Goal: Task Accomplishment & Management: Use online tool/utility

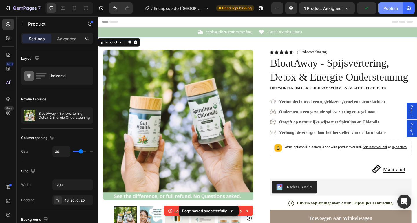
scroll to position [3, 0]
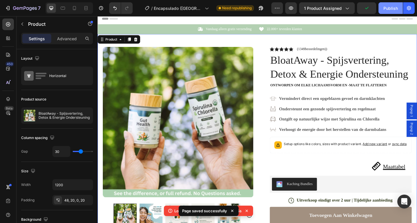
click at [386, 9] on div "Publish" at bounding box center [390, 8] width 14 height 6
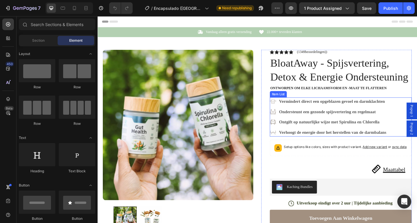
click at [289, 111] on icon at bounding box center [288, 108] width 7 height 7
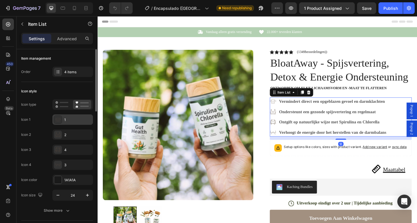
click at [71, 118] on div "1" at bounding box center [77, 119] width 27 height 5
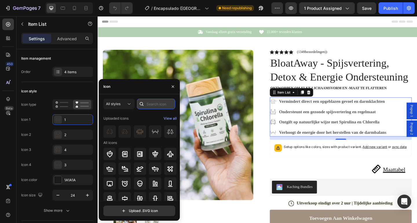
click at [157, 104] on input "text" at bounding box center [156, 104] width 38 height 10
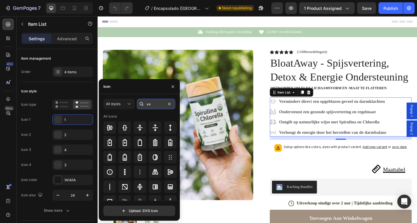
type input "v"
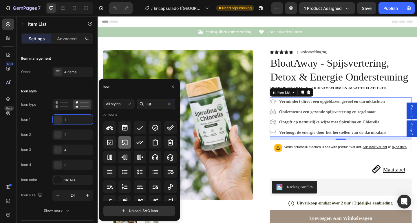
scroll to position [3, 0]
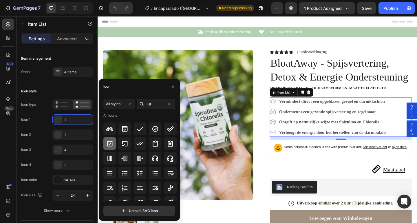
type input "list"
click at [111, 142] on icon at bounding box center [109, 143] width 7 height 7
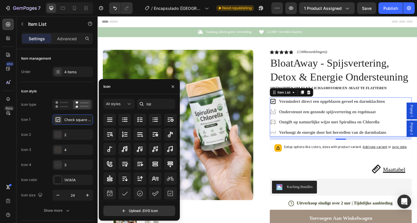
scroll to position [84, 0]
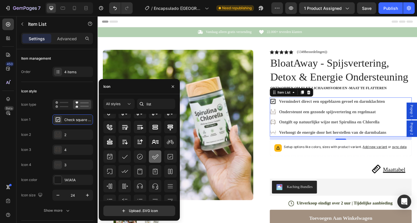
click at [155, 157] on icon at bounding box center [155, 156] width 6 height 5
click at [128, 158] on div at bounding box center [124, 156] width 12 height 12
click at [141, 155] on icon at bounding box center [139, 156] width 5 height 5
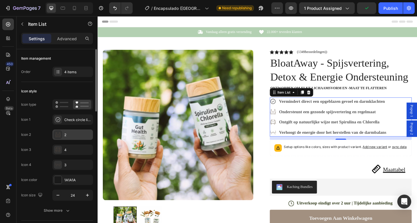
click at [72, 133] on div "2" at bounding box center [77, 134] width 27 height 5
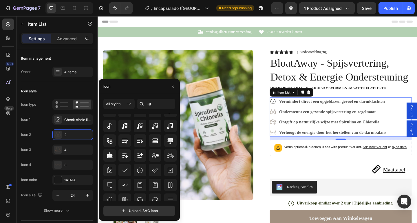
scroll to position [90, 0]
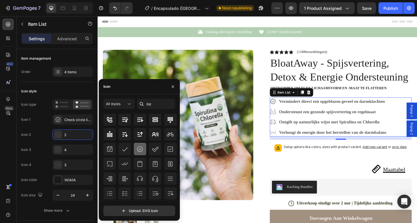
click at [135, 151] on div at bounding box center [140, 149] width 12 height 12
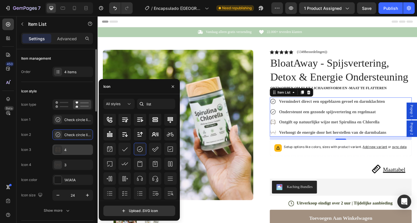
click at [71, 150] on div "4" at bounding box center [77, 149] width 27 height 5
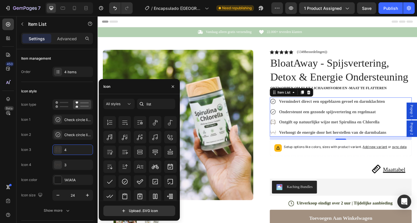
scroll to position [162, 0]
click at [120, 181] on div at bounding box center [124, 180] width 12 height 12
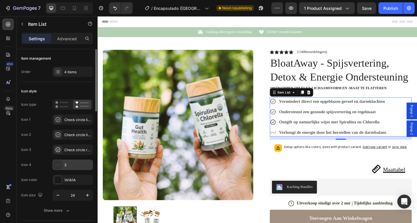
click at [70, 166] on div "3" at bounding box center [77, 164] width 27 height 5
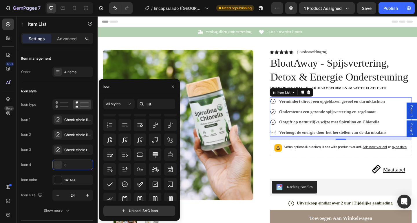
scroll to position [169, 0]
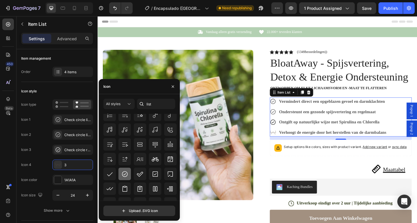
click at [125, 172] on icon at bounding box center [124, 173] width 7 height 7
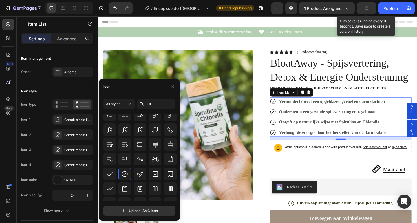
click at [370, 4] on button "button" at bounding box center [366, 8] width 19 height 12
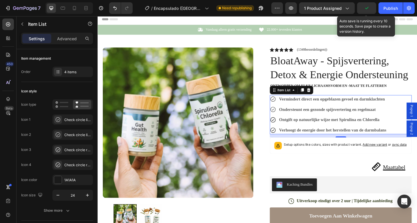
scroll to position [9, 0]
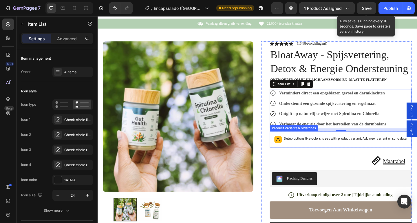
click at [349, 154] on div "Setup options like colors, sizes with product variant. Add new variant or sync …" at bounding box center [366, 150] width 133 height 8
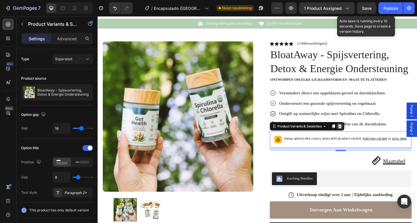
click at [360, 135] on icon at bounding box center [360, 135] width 5 height 5
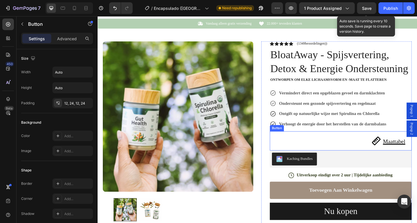
click at [414, 143] on link "Maattabel" at bounding box center [413, 151] width 51 height 21
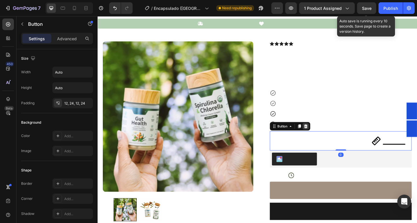
click at [323, 135] on icon at bounding box center [324, 135] width 4 height 4
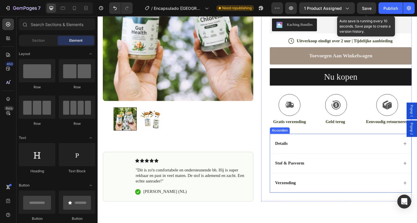
scroll to position [204, 0]
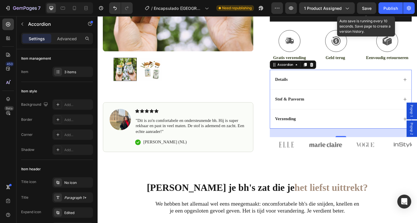
click at [299, 107] on strong "Stof & Pasvorm" at bounding box center [306, 106] width 32 height 5
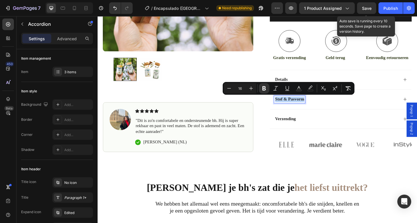
click at [299, 107] on strong "Stof & Pasvorm" at bounding box center [306, 106] width 32 height 5
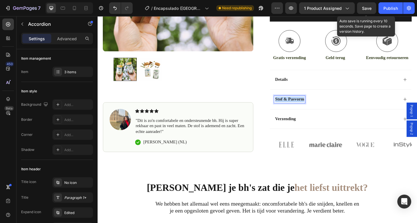
click at [299, 107] on strong "Stof & Pasvorm" at bounding box center [306, 106] width 32 height 5
click at [388, 109] on div "Hoe te gebruiken?" at bounding box center [357, 107] width 135 height 8
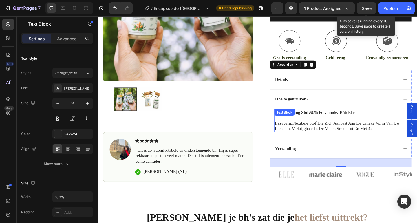
click at [340, 130] on span "pasvorm: flexibele stof die zich aanpast aan de unieke vorm van uw lichaam. ver…" at bounding box center [358, 135] width 136 height 11
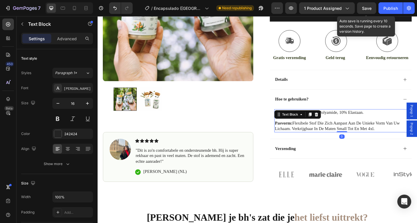
click at [340, 130] on span "pasvorm: flexibele stof die zich aanpast aan de unieke vorm van uw lichaam. ver…" at bounding box center [358, 135] width 136 height 11
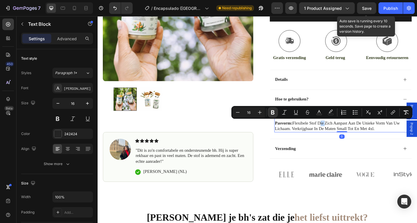
click at [340, 130] on span "pasvorm: flexibele stof die zich aanpast aan de unieke vorm van uw lichaam. ver…" at bounding box center [358, 135] width 136 height 11
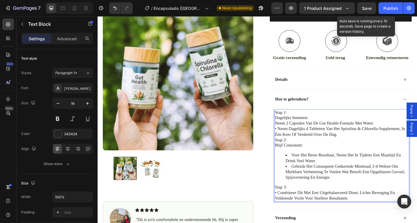
click at [292, 137] on p "• Neem dagelijks 4 tabletten van het Spirulina & Chlorella-supplement, in één k…" at bounding box center [362, 142] width 145 height 12
click at [290, 132] on p "Neem 2 capsules van de Gut Health-formule met water." at bounding box center [362, 133] width 145 height 6
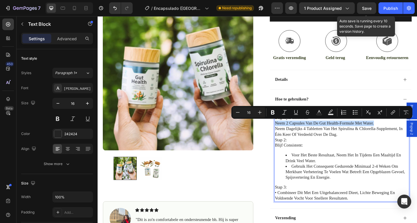
drag, startPoint x: 289, startPoint y: 132, endPoint x: 395, endPoint y: 131, distance: 105.9
click at [395, 131] on p "Neem 2 capsules van de Gut Health-formule met water." at bounding box center [362, 133] width 145 height 6
click at [352, 112] on icon "Editor contextual toolbar" at bounding box center [355, 112] width 6 height 6
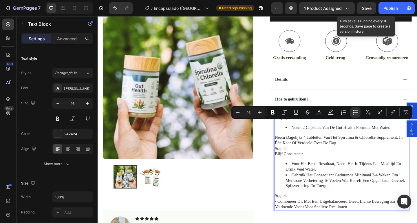
click at [299, 148] on p "Neem dagelijks 4 tabletten van het Spirulina & Chlorella-supplement, in één kee…" at bounding box center [362, 151] width 145 height 12
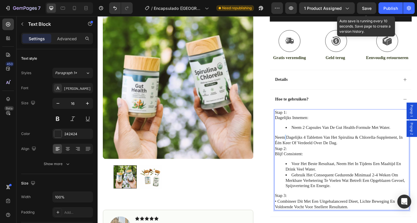
click at [299, 148] on p "Neem dagelijks 4 tabletten van het Spirulina & Chlorella-supplement, in één kee…" at bounding box center [362, 151] width 145 height 12
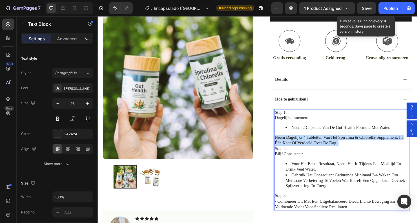
click at [299, 148] on p "Neem dagelijks 4 tabletten van het Spirulina & Chlorella-supplement, in één kee…" at bounding box center [362, 151] width 145 height 12
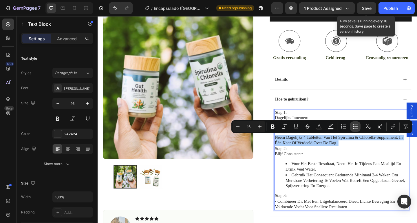
click at [353, 126] on icon "Editor contextual toolbar" at bounding box center [352, 126] width 1 height 1
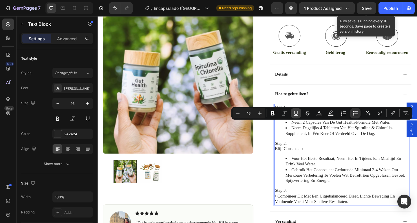
scroll to position [208, 0]
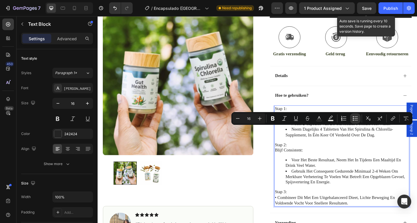
click at [308, 150] on div "Stap 1: Dagelijks innemen: Neem 2 capsules van de Gut Health-formule met water.…" at bounding box center [363, 168] width 147 height 110
click at [297, 115] on p "Stap 1:" at bounding box center [362, 117] width 145 height 6
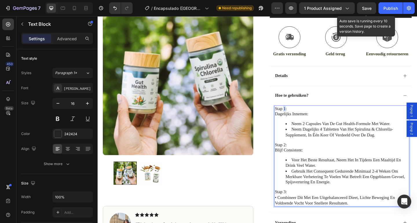
click at [297, 115] on p "Stap 1:" at bounding box center [362, 117] width 145 height 6
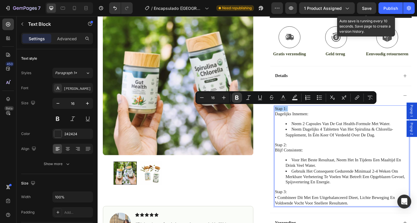
drag, startPoint x: 239, startPoint y: 96, endPoint x: 174, endPoint y: 110, distance: 65.6
click at [239, 96] on icon "Editor contextual toolbar" at bounding box center [237, 98] width 6 height 6
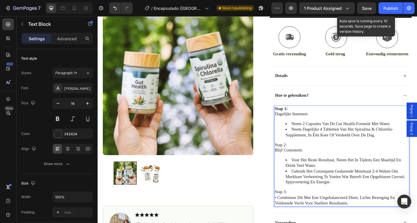
click at [298, 156] on p "Stap 2:" at bounding box center [362, 156] width 145 height 6
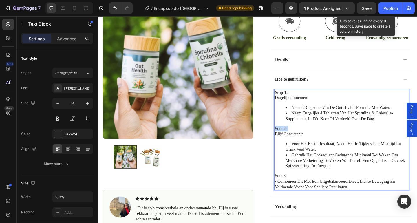
scroll to position [231, 0]
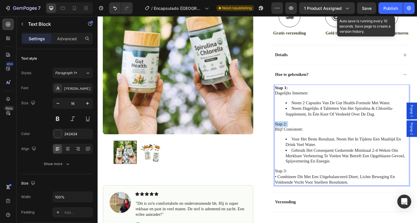
click at [296, 134] on p "Stap 2:" at bounding box center [362, 133] width 145 height 6
click at [299, 133] on p "Stap 2:" at bounding box center [362, 133] width 145 height 6
click at [308, 184] on p "Stap 3:" at bounding box center [362, 184] width 145 height 6
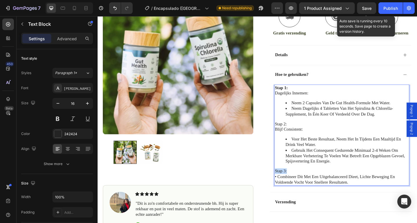
drag, startPoint x: 303, startPoint y: 183, endPoint x: 288, endPoint y: 184, distance: 15.1
click at [290, 184] on p "Stap 3:" at bounding box center [362, 184] width 145 height 6
click at [347, 156] on li "﻿﻿Voor het beste resultaat, neem het in tijdens een maaltijd en drink veel wate…" at bounding box center [369, 153] width 134 height 12
drag, startPoint x: 301, startPoint y: 132, endPoint x: 288, endPoint y: 132, distance: 13.9
click at [290, 132] on div "Stap 1: Dagelijks innemen: Neem 2 capsules van de Gut Health-formule met water.…" at bounding box center [363, 145] width 147 height 110
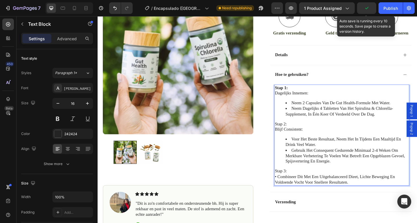
click at [313, 164] on li "﻿﻿Gebruik het consequent gedurende minimaal 2-4 weken om merkbare verbetering t…" at bounding box center [369, 168] width 134 height 18
click at [264, 147] on div at bounding box center [184, 79] width 163 height 196
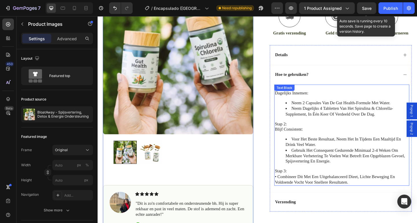
click at [343, 119] on li "Neem dagelijks 4 tabletten van het Spirulina & Chlorella-supplement, in één kee…" at bounding box center [369, 119] width 134 height 12
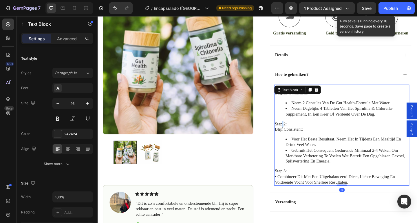
click at [296, 132] on p "Stap 2:" at bounding box center [362, 133] width 145 height 6
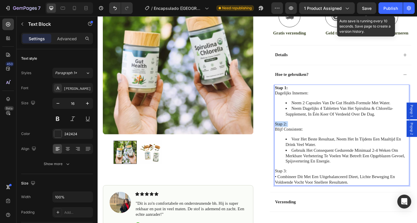
click at [296, 132] on p "Stap 2:" at bounding box center [362, 133] width 145 height 6
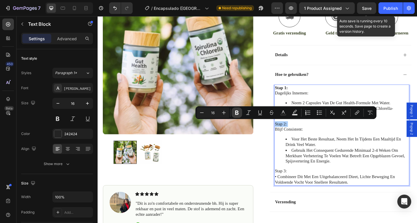
click at [239, 112] on icon "Editor contextual toolbar" at bounding box center [237, 113] width 6 height 6
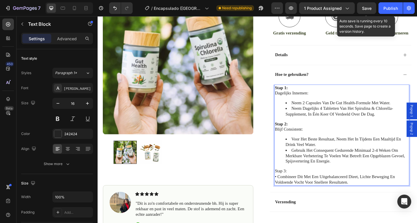
click at [295, 184] on p "Stap 3:" at bounding box center [362, 184] width 145 height 6
click at [327, 165] on li "﻿﻿Gebruik het consequent gedurende minimaal 2-4 weken om merkbare verbetering t…" at bounding box center [369, 168] width 134 height 18
click at [254, 162] on div at bounding box center [184, 163] width 163 height 25
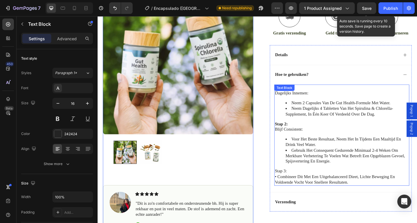
click at [330, 161] on li "﻿﻿Gebruik het consequent gedurende minimaal 2-4 weken om merkbare verbetering t…" at bounding box center [369, 168] width 134 height 18
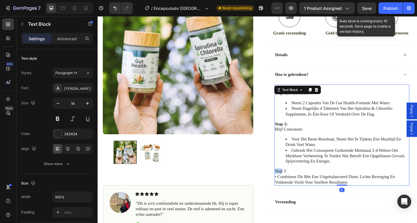
click at [294, 184] on p "Stap 3:" at bounding box center [362, 184] width 145 height 6
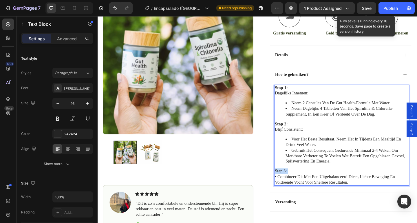
click at [294, 184] on p "Stap 3:" at bounding box center [362, 184] width 145 height 6
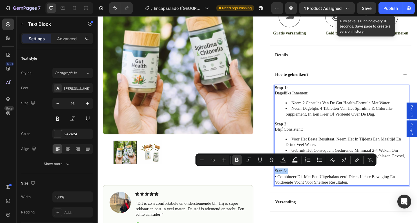
click at [238, 158] on icon "Editor contextual toolbar" at bounding box center [237, 160] width 6 height 6
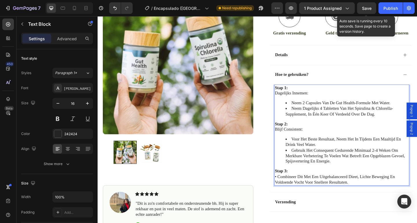
click at [291, 190] on p "• Combineer dit met een uitgebalanceerd dieet, lichte beweging en voldoende voc…" at bounding box center [362, 193] width 145 height 12
click at [358, 191] on p "Combineer dit met een uitgebalanceerd dieet, lichte beweging en voldoende vocht…" at bounding box center [362, 193] width 145 height 12
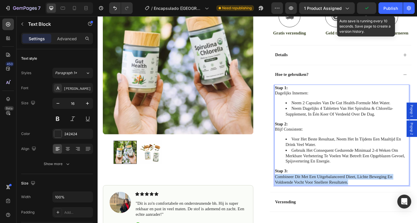
click at [358, 191] on p "Combineer dit met een uitgebalanceerd dieet, lichte beweging en voldoende vocht…" at bounding box center [362, 193] width 145 height 12
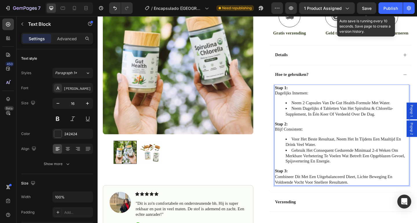
drag, startPoint x: 335, startPoint y: 159, endPoint x: 260, endPoint y: 173, distance: 76.5
click at [335, 159] on li "﻿﻿Gebruik het consequent gedurende minimaal 2-4 weken om merkbare verbetering t…" at bounding box center [369, 168] width 134 height 18
click at [257, 172] on div at bounding box center [184, 163] width 163 height 25
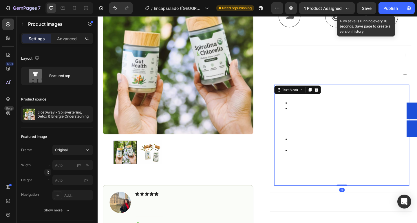
click at [324, 193] on p "Combineer dit met een uitgebalanceerd dieet, lichte beweging en voldoende vocht…" at bounding box center [362, 193] width 145 height 12
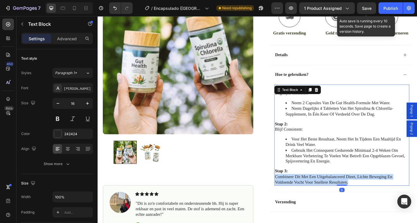
click at [324, 192] on p "Combineer dit met een uitgebalanceerd dieet, lichte beweging en voldoende vocht…" at bounding box center [362, 193] width 145 height 12
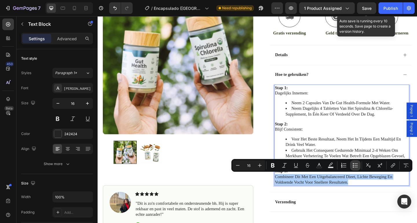
click at [354, 167] on icon "Editor contextual toolbar" at bounding box center [355, 167] width 3 height 0
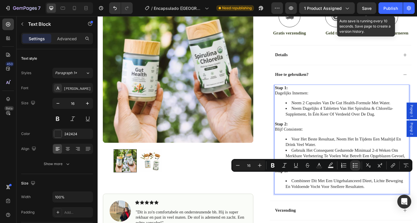
click at [320, 153] on li "﻿﻿Voor het beste resultaat, neem het in tijdens een maaltijd en drink veel wate…" at bounding box center [369, 153] width 134 height 12
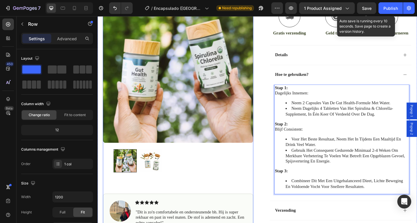
click at [235, 202] on div "Product Images Image Icon Icon Icon Icon Icon Icon List "Dit is zo'n comfortabe…" at bounding box center [184, 126] width 163 height 273
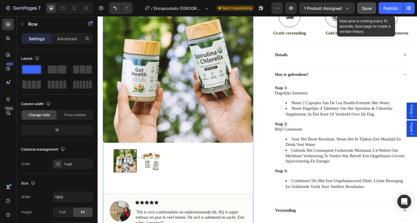
click at [364, 6] on span "Save" at bounding box center [367, 8] width 10 height 5
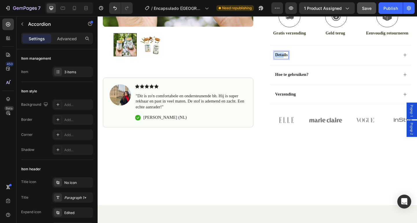
click at [297, 55] on p "Details" at bounding box center [297, 58] width 14 height 6
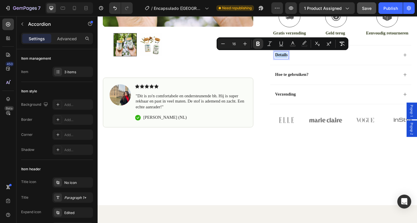
click at [297, 55] on p "Details" at bounding box center [297, 58] width 14 height 6
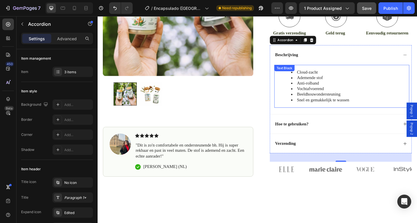
click at [325, 83] on span "Ademende stof" at bounding box center [328, 82] width 28 height 5
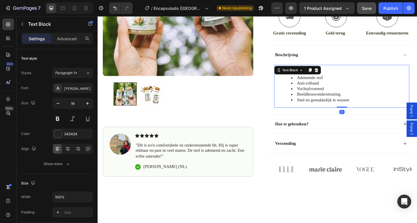
click at [325, 83] on span "Ademende stof" at bounding box center [328, 82] width 28 height 5
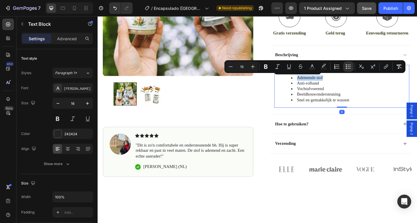
click at [325, 83] on span "Ademende stof" at bounding box center [328, 82] width 28 height 5
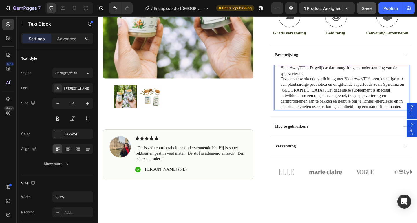
click at [325, 78] on p "BloatAwayT™ - Dagelijkse darmontgifting en ondersteuning van de spijsvertering" at bounding box center [365, 75] width 139 height 12
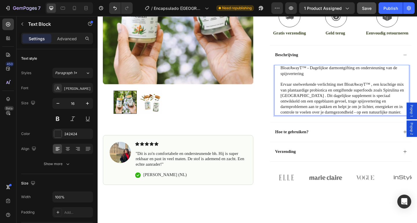
click at [397, 120] on p "Ervaar snelwerkende verlichting met BloatAwayT™ , een krachtige mix van plantaa…" at bounding box center [365, 105] width 139 height 36
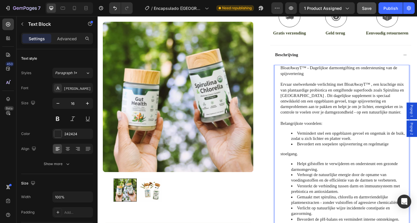
scroll to position [251, 0]
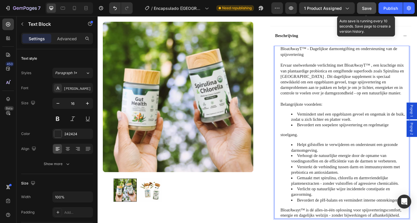
click at [365, 8] on span "Save" at bounding box center [367, 8] width 10 height 5
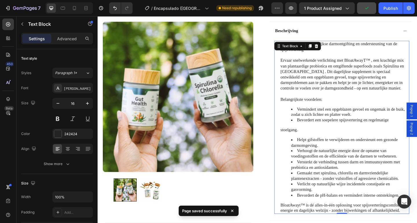
scroll to position [261, 0]
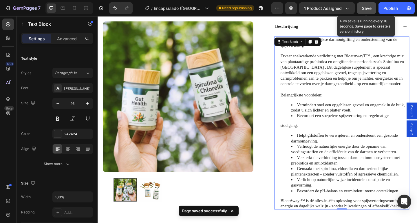
click at [370, 8] on span "Save" at bounding box center [367, 8] width 10 height 5
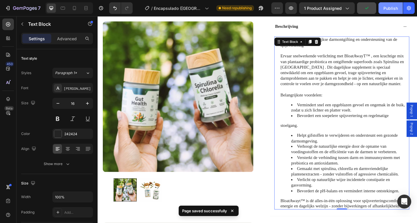
click at [387, 9] on div "Publish" at bounding box center [390, 8] width 14 height 6
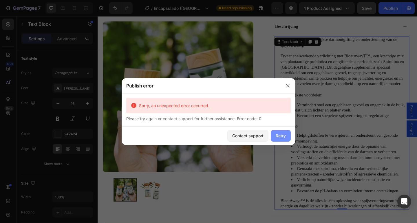
click at [282, 138] on div "Retry" at bounding box center [280, 135] width 10 height 6
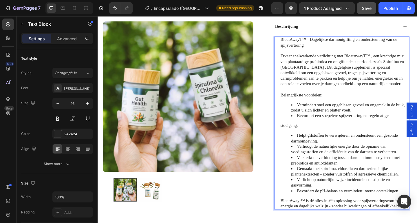
click at [366, 78] on p "Ervaar snelwerkende verlichting met BloatAwayT™ , een krachtige mix van plantaa…" at bounding box center [365, 75] width 139 height 36
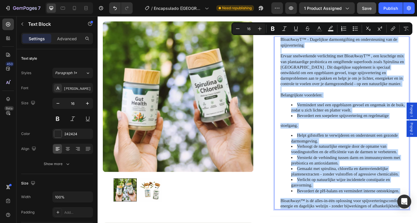
copy div "BloatAwayT™ - Dagelijkse darmontgifting en ondersteuning van de spijsvertering …"
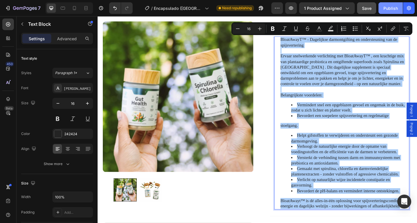
click at [391, 8] on div "Publish" at bounding box center [390, 8] width 14 height 6
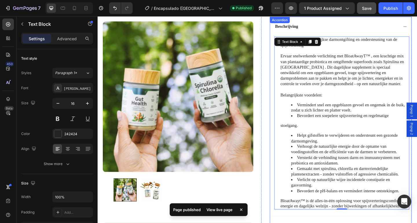
click at [416, 30] on div "Beschrijving" at bounding box center [362, 27] width 154 height 21
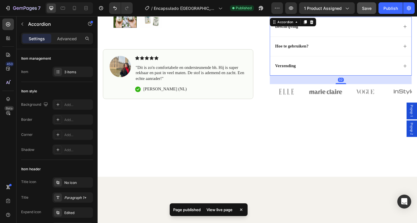
click at [351, 70] on div "Verzending" at bounding box center [357, 71] width 135 height 8
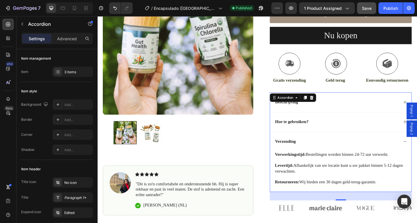
scroll to position [176, 0]
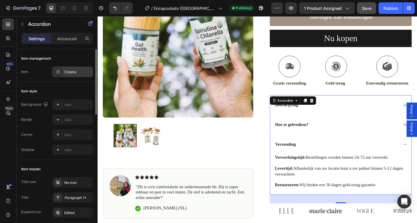
click at [72, 75] on div "3 items" at bounding box center [72, 72] width 40 height 10
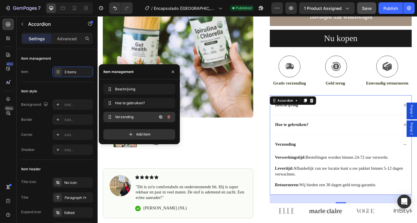
click at [169, 116] on icon "button" at bounding box center [168, 116] width 3 height 3
click at [167, 117] on div "Delete" at bounding box center [164, 116] width 11 height 5
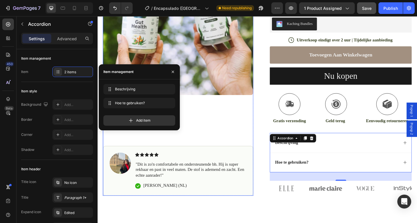
scroll to position [0, 0]
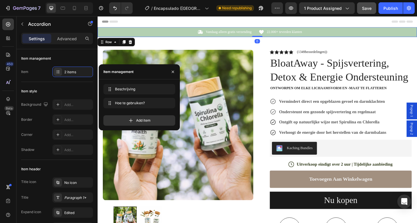
click at [139, 28] on div "Icon Vandaag alleen gratis verzending Text Block Row Icon 22.000+ tevreden klan…" at bounding box center [270, 33] width 347 height 11
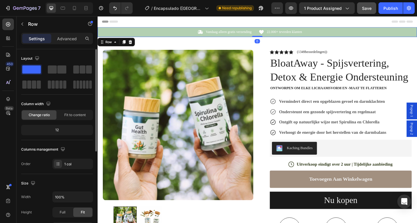
scroll to position [104, 0]
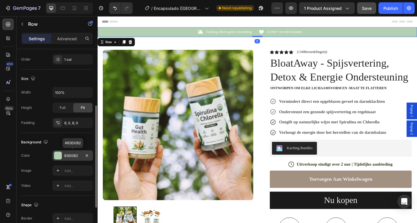
click at [72, 152] on div "B3D0B2" at bounding box center [72, 155] width 40 height 10
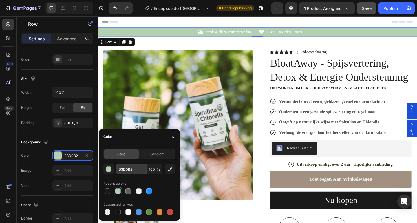
click at [124, 168] on input "B3D0B2" at bounding box center [131, 169] width 30 height 10
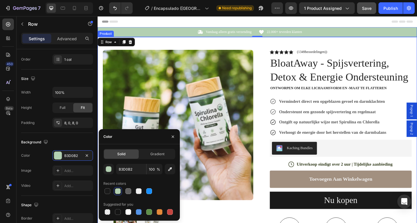
click at [221, 44] on div "Product Images Image Icon Icon Icon Icon Icon Icon List "Dit is zo'n comfortabe…" at bounding box center [270, 192] width 347 height 307
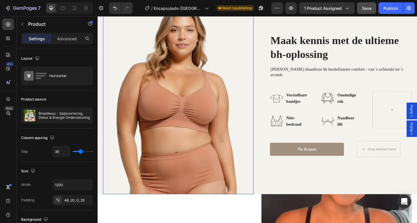
scroll to position [408, 0]
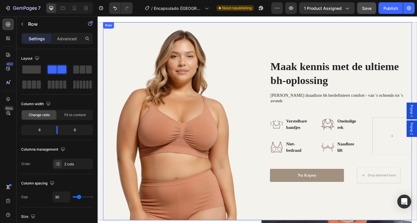
click at [290, 39] on div "Maak kennis met de ultieme bh-oplossing Heading Modara's draadloze bh herdefini…" at bounding box center [356, 130] width 163 height 215
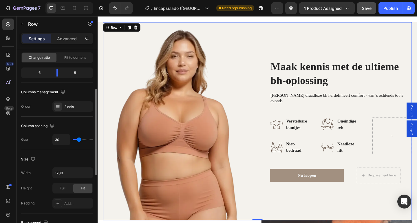
scroll to position [115, 0]
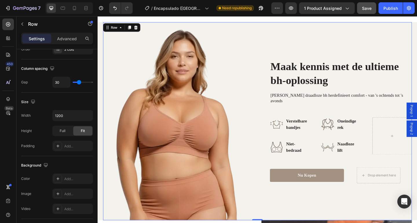
click at [291, 25] on div "Maak kennis met de ultieme bh-oplossing Heading Modara's draadloze bh herdefini…" at bounding box center [356, 130] width 163 height 215
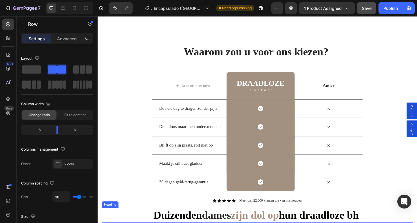
scroll to position [826, 0]
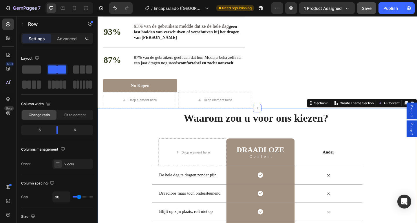
click at [136, 151] on div "Waarom zou u voor ons kiezen? Heading Row Drop element here DRAADLOZE Heading C…" at bounding box center [270, 199] width 347 height 160
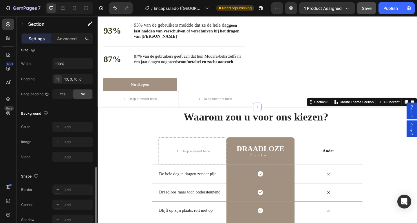
scroll to position [163, 0]
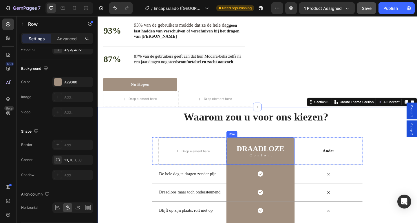
click at [302, 154] on div "DRAADLOZE Heading Confort Text Block Row" at bounding box center [274, 163] width 74 height 30
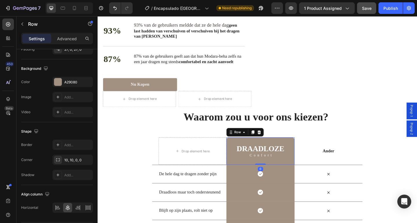
scroll to position [0, 0]
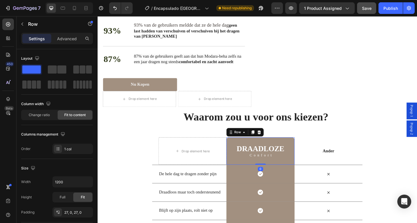
click at [301, 154] on div "DRAADLOZE Heading Confort Text Block Row 0" at bounding box center [274, 163] width 74 height 30
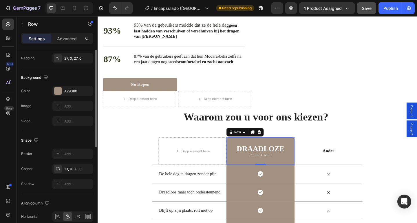
scroll to position [180, 0]
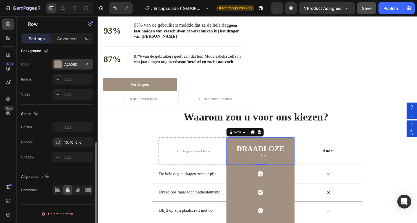
click at [71, 64] on div "A29080" at bounding box center [72, 64] width 17 height 5
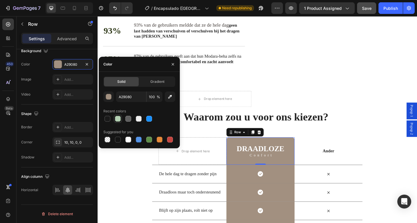
click at [120, 120] on div at bounding box center [118, 119] width 6 height 6
type input "B3D0B2"
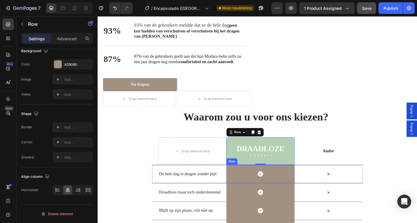
click at [244, 185] on div "Icon Row" at bounding box center [274, 188] width 74 height 20
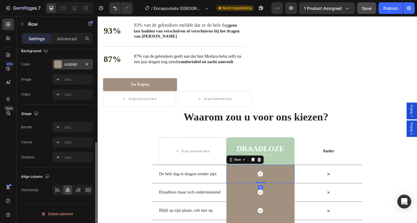
click at [72, 66] on div "A29080" at bounding box center [72, 64] width 17 height 5
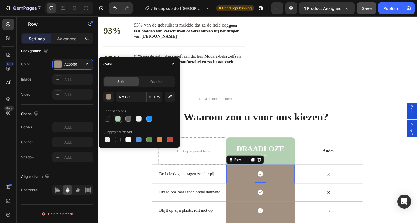
click at [119, 120] on div at bounding box center [118, 119] width 6 height 6
type input "B3D0B2"
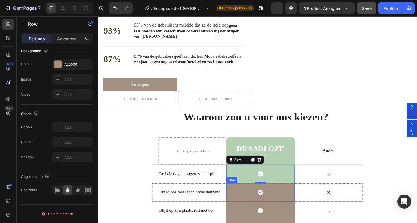
click at [247, 209] on div "Icon Row" at bounding box center [274, 208] width 74 height 20
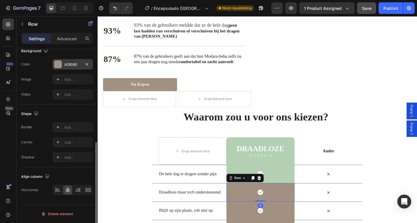
click at [60, 65] on div at bounding box center [58, 64] width 8 height 8
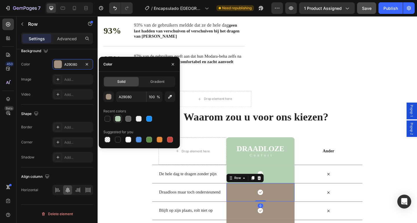
click at [116, 119] on div at bounding box center [118, 119] width 6 height 6
type input "B3D0B2"
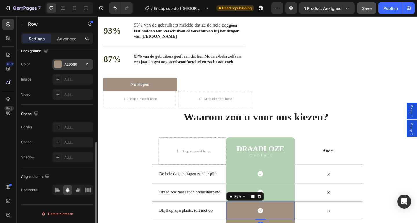
click at [60, 62] on div at bounding box center [58, 64] width 8 height 8
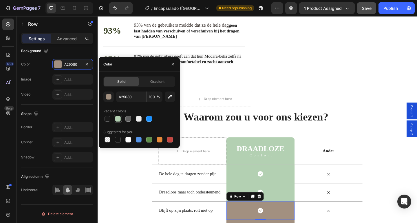
click at [119, 119] on div at bounding box center [118, 119] width 6 height 6
type input "B3D0B2"
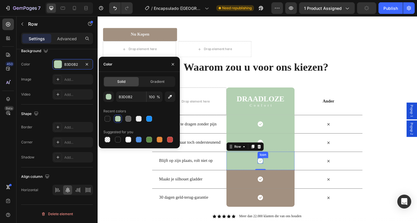
scroll to position [893, 0]
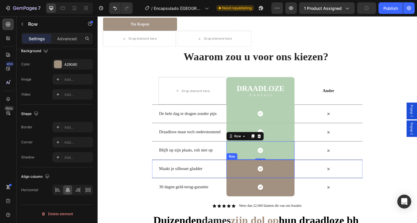
click at [250, 185] on div "Icon Row" at bounding box center [274, 182] width 74 height 20
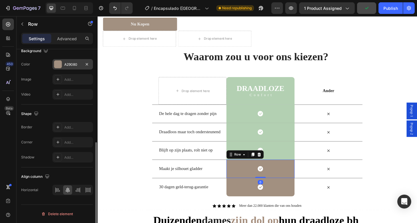
click at [71, 61] on div "A29080" at bounding box center [72, 64] width 40 height 10
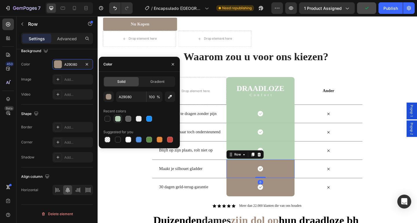
click at [118, 120] on div at bounding box center [118, 119] width 6 height 6
type input "B3D0B2"
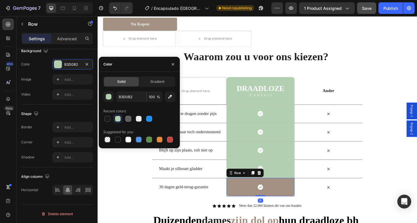
click at [246, 207] on div "Icon Row 0" at bounding box center [274, 202] width 74 height 20
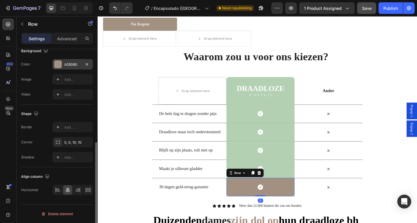
click at [65, 62] on div "A29080" at bounding box center [72, 64] width 17 height 5
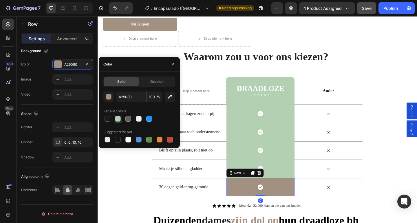
click at [117, 121] on div at bounding box center [118, 119] width 6 height 6
type input "B3D0B2"
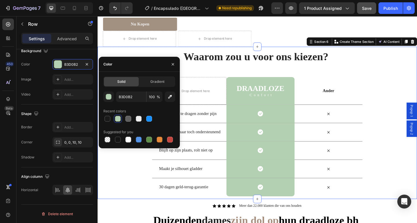
click at [394, 106] on div "Waarom zou u voor ons kiezen? Heading Row Drop element here DRAADLOZE Heading C…" at bounding box center [270, 132] width 347 height 160
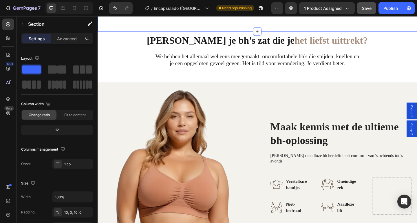
scroll to position [346, 0]
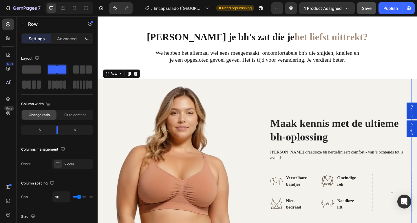
click at [275, 88] on div "Maak kennis met de ultieme bh-oplossing Heading Modara's draadloze bh herdefini…" at bounding box center [356, 191] width 163 height 215
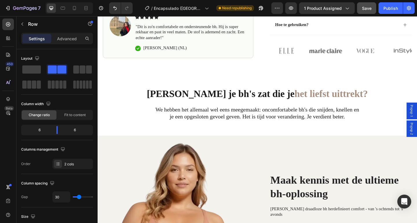
scroll to position [275, 0]
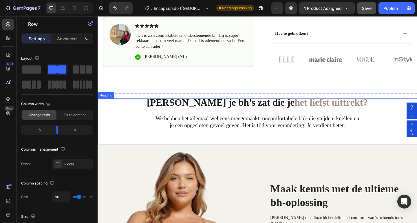
click at [312, 110] on strong "het liefst uittrekt?" at bounding box center [352, 110] width 80 height 12
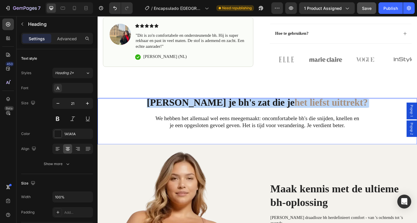
click at [312, 110] on strong "het liefst uittrekt?" at bounding box center [352, 110] width 80 height 12
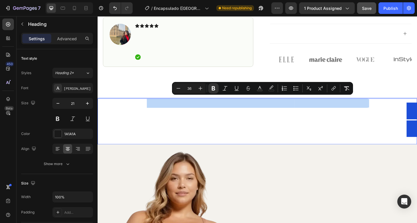
click at [312, 110] on strong "het liefst uittrekt?" at bounding box center [352, 110] width 80 height 12
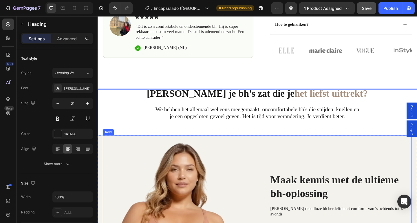
scroll to position [285, 0]
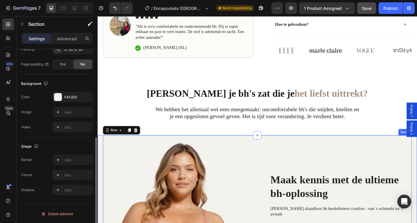
scroll to position [0, 0]
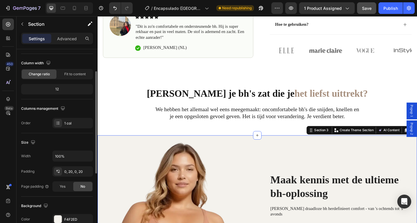
scroll to position [116, 0]
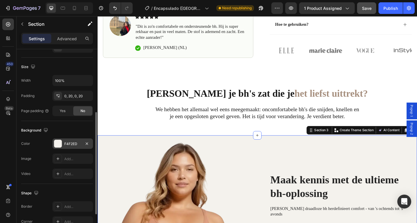
click at [71, 142] on div "F4F2ED" at bounding box center [72, 143] width 17 height 5
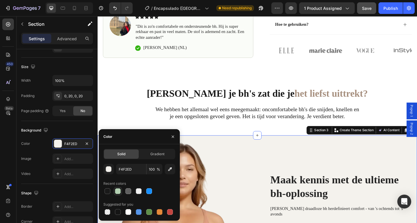
click at [116, 190] on div at bounding box center [118, 191] width 6 height 6
type input "B3D0B2"
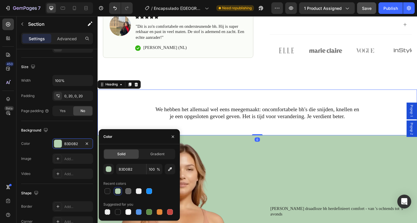
click at [117, 113] on p "⁠⁠⁠⁠⁠⁠⁠ Ben je bh's zat die je het liefst uittrekt? We hebben het allemaal wel …" at bounding box center [271, 120] width 346 height 49
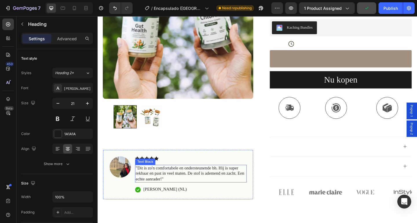
scroll to position [131, 0]
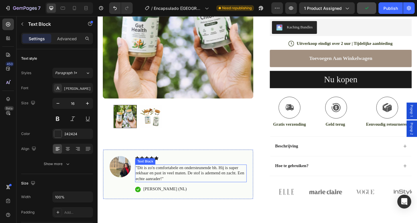
click at [174, 188] on span ""Dit is zo'n comfortabele en ondersteunende bh. Hij is super rekbaar en past in…" at bounding box center [198, 186] width 118 height 17
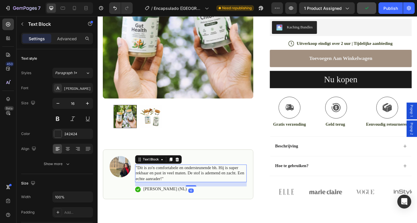
click at [174, 188] on span ""Dit is zo'n comfortabele en ondersteunende bh. Hij is super rekbaar en past in…" at bounding box center [198, 186] width 118 height 17
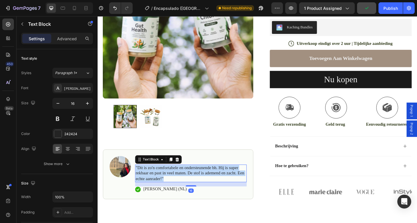
click at [174, 188] on span ""Dit is zo'n comfortabele en ondersteunende bh. Hij is super rekbaar en past in…" at bounding box center [198, 186] width 118 height 17
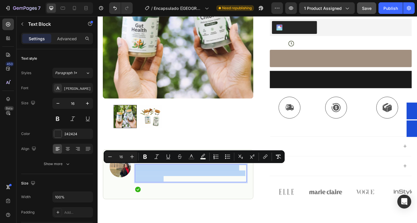
copy span ""Dit is zo'n comfortabele en ondersteunende bh. Hij is super rekbaar en past in…"
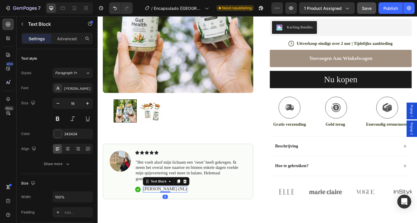
click at [159, 205] on p "Hannah N. (NL)" at bounding box center [170, 204] width 47 height 6
click at [392, 9] on div "Publish" at bounding box center [390, 8] width 14 height 6
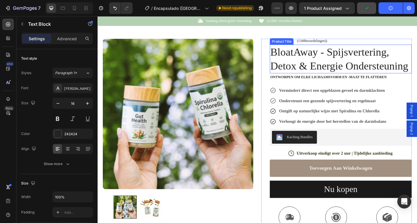
scroll to position [0, 0]
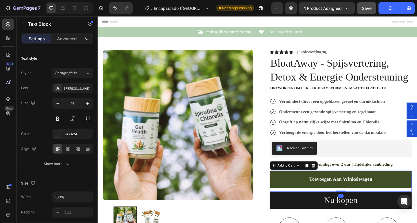
click at [288, 193] on button "toevoegen aan winkelwagen" at bounding box center [362, 193] width 154 height 19
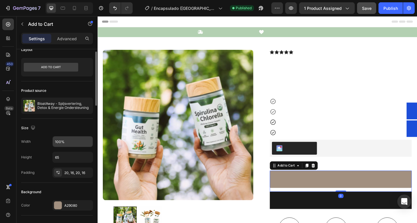
scroll to position [37, 0]
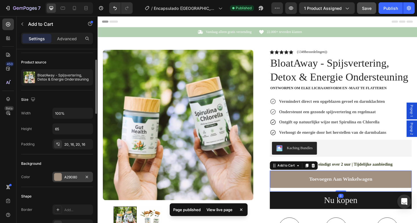
click at [67, 176] on div "A29080" at bounding box center [72, 176] width 17 height 5
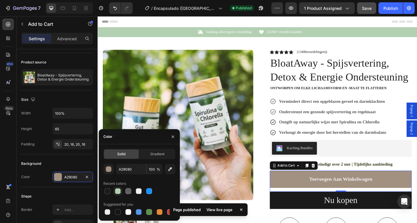
click at [115, 191] on div at bounding box center [118, 191] width 6 height 6
type input "B3D0B2"
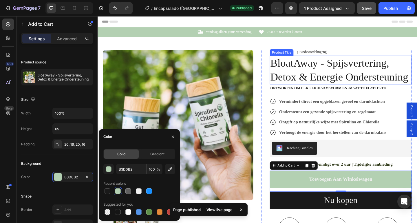
click at [357, 80] on h1 "BloatAway - Spijsvertering, Detox & Energie Ondersteuning" at bounding box center [362, 74] width 154 height 31
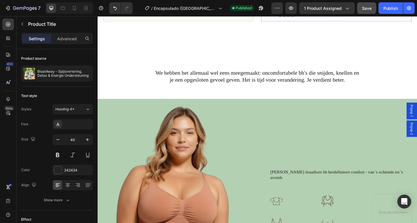
scroll to position [338, 0]
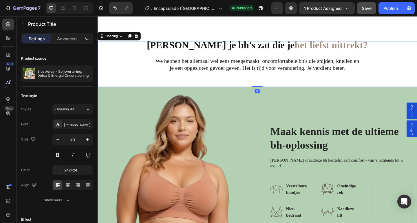
click at [316, 47] on strong "het liefst uittrekt?" at bounding box center [352, 48] width 80 height 12
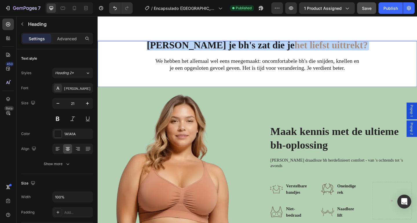
click at [316, 47] on strong "het liefst uittrekt?" at bounding box center [352, 48] width 80 height 12
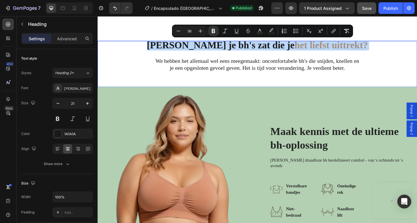
click at [316, 47] on strong "het liefst uittrekt?" at bounding box center [352, 48] width 80 height 12
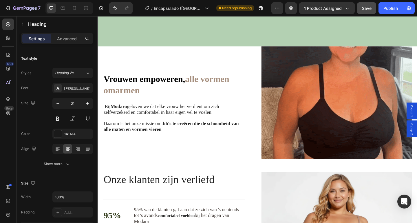
scroll to position [664, 0]
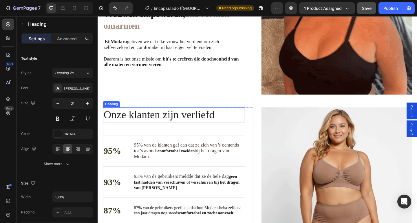
click at [166, 119] on span "Onze klanten zijn verliefd" at bounding box center [164, 123] width 120 height 13
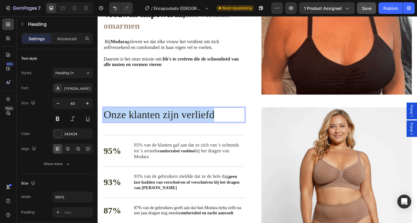
click at [166, 119] on span "Onze klanten zijn verliefd" at bounding box center [164, 123] width 120 height 13
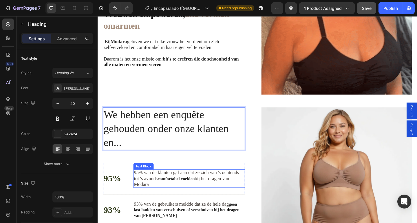
click at [191, 184] on span "95% van de klanten gaf aan dat ze zich van 's ochtends tot 's avonds" at bounding box center [194, 189] width 114 height 12
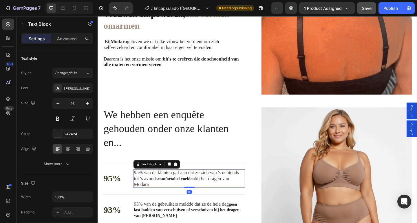
click at [191, 184] on span "95% van de klanten gaf aan dat ze zich van 's ochtends tot 's avonds" at bounding box center [194, 189] width 114 height 12
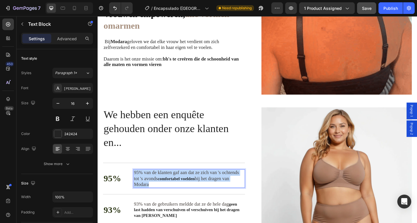
click at [191, 184] on span "95% van de klanten gaf aan dat ze zich van 's ochtends tot 's avonds" at bounding box center [194, 189] width 114 height 12
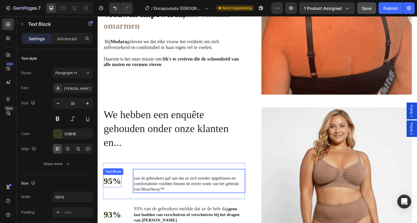
click at [113, 193] on p "95%" at bounding box center [113, 195] width 19 height 12
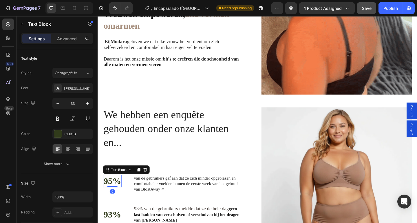
click at [113, 193] on p "95%" at bounding box center [113, 195] width 19 height 12
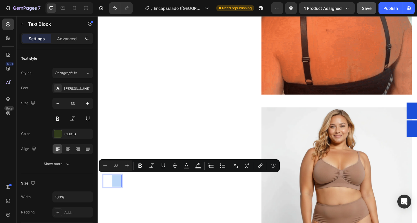
click at [113, 194] on p "95%" at bounding box center [113, 195] width 19 height 12
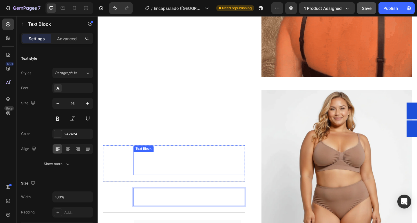
scroll to position [705, 0]
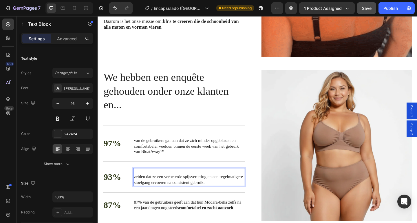
drag, startPoint x: 137, startPoint y: 189, endPoint x: 140, endPoint y: 194, distance: 5.9
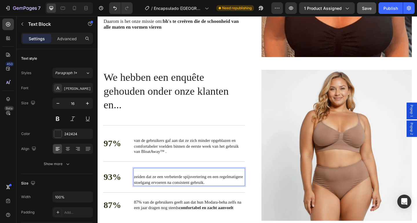
click at [137, 189] on p "zeiden dat ze een verbeterde spijsvertering en een regelmatigere stoelgang ervo…" at bounding box center [197, 194] width 120 height 12
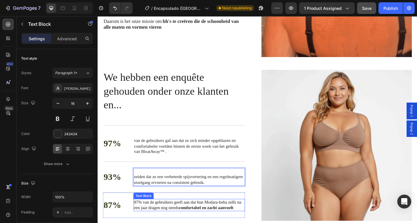
scroll to position [705, 0]
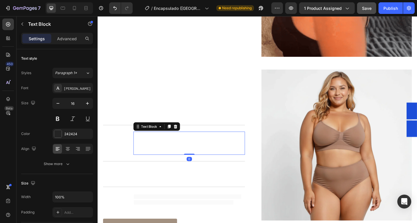
click at [140, 151] on p "van de gebruikers gaf aan dat ze zich minder opgeblazen en comfortabeler voelde…" at bounding box center [197, 157] width 120 height 18
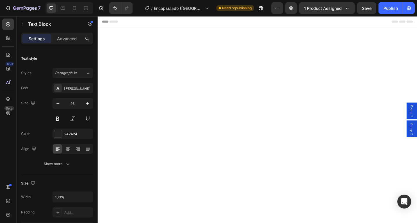
scroll to position [705, 0]
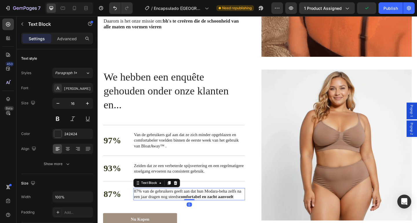
click at [187, 204] on span "87% van de gebruikers geeft aan dat hun Modara-beha zelfs na een jaar dragen no…" at bounding box center [195, 209] width 117 height 11
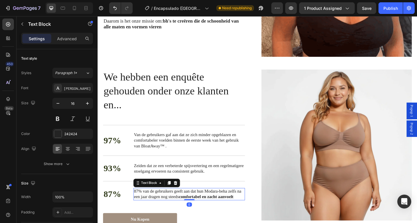
click at [187, 204] on span "87% van de gebruikers geeft aan dat hun Modara-beha zelfs na een jaar dragen no…" at bounding box center [195, 209] width 117 height 11
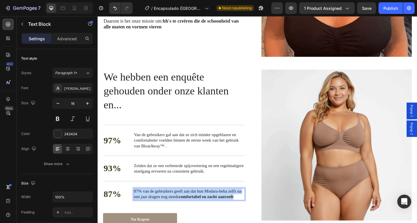
click at [187, 204] on span "87% van de gebruikers geeft aan dat hun Modara-beha zelfs na een jaar dragen no…" at bounding box center [195, 209] width 117 height 11
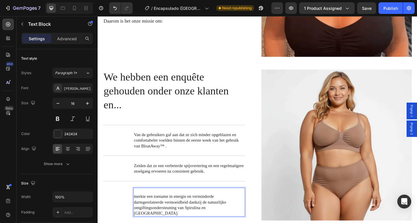
scroll to position [705, 0]
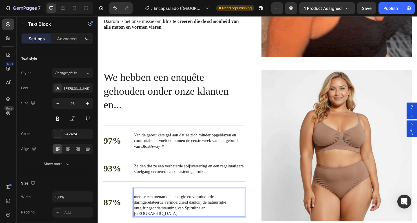
click at [139, 212] on p "merkte een toename in energie en verminderde darmgerelateerde vermoeidheid dank…" at bounding box center [197, 221] width 120 height 24
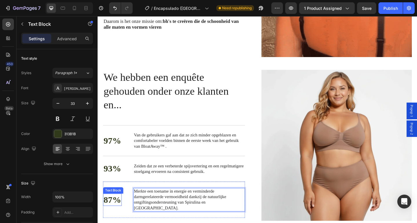
click at [109, 210] on p "87%" at bounding box center [113, 215] width 19 height 12
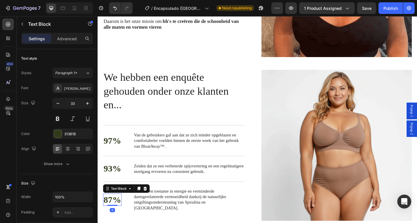
click at [109, 210] on p "87%" at bounding box center [113, 215] width 19 height 12
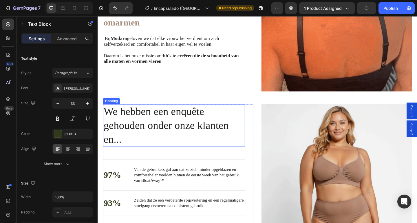
scroll to position [660, 0]
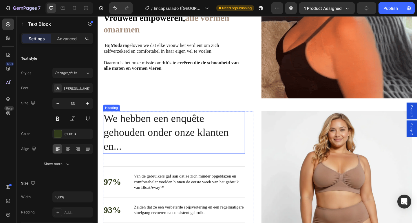
click at [136, 149] on p "⁠⁠⁠⁠⁠⁠⁠ We hebben een enquête gehouden onder onze klanten en..." at bounding box center [180, 142] width 153 height 45
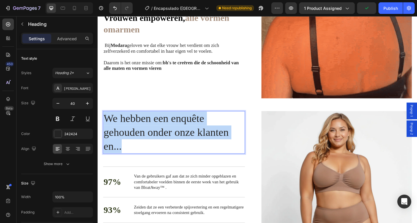
click at [136, 149] on p "We hebben een enquête gehouden onder onze klanten en..." at bounding box center [180, 142] width 153 height 45
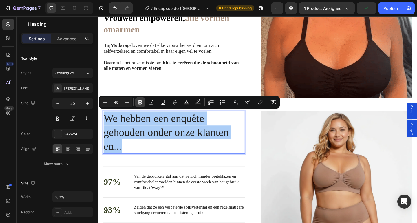
click at [140, 102] on icon "Editor contextual toolbar" at bounding box center [139, 102] width 3 height 4
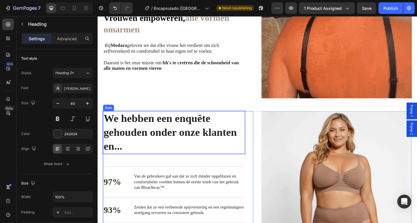
click at [156, 170] on div "We hebben een enquête gehouden onder onze klanten en... Heading 48 97% Text Blo…" at bounding box center [180, 210] width 154 height 182
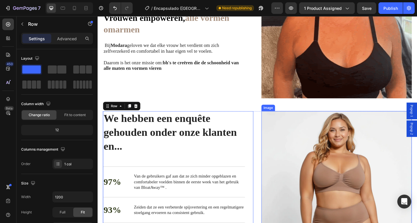
click at [349, 169] on img at bounding box center [356, 201] width 163 height 164
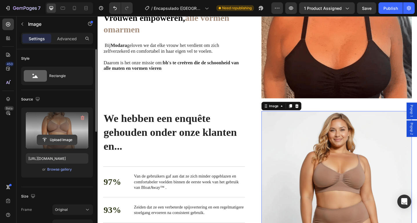
click at [58, 140] on input "file" at bounding box center [57, 140] width 40 height 10
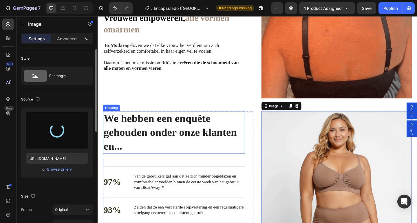
type input "https://cdn.shopify.com/s/files/1/0943/7668/9988/files/gempages_580367979112301…"
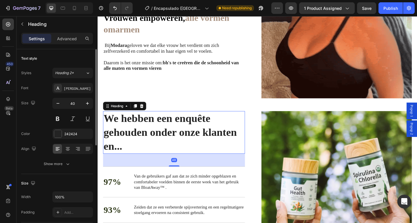
click at [174, 137] on strong "We hebben een enquête gehouden onder onze klanten en..." at bounding box center [176, 142] width 145 height 43
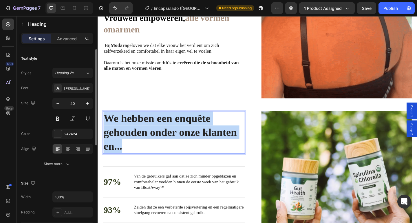
click at [174, 137] on strong "We hebben een enquête gehouden onder onze klanten en..." at bounding box center [176, 142] width 145 height 43
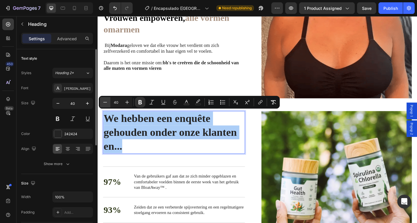
click at [103, 103] on icon "Editor contextual toolbar" at bounding box center [105, 102] width 6 height 6
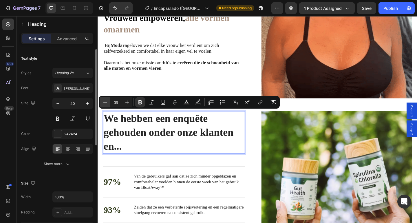
click at [103, 103] on icon "Editor contextual toolbar" at bounding box center [105, 102] width 6 height 6
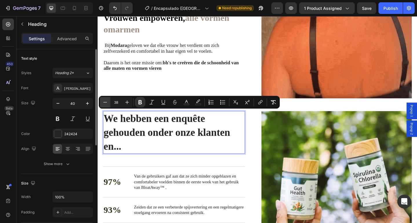
click at [103, 103] on icon "Editor contextual toolbar" at bounding box center [105, 102] width 6 height 6
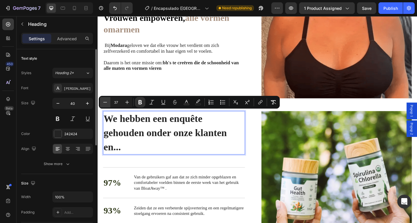
click at [103, 103] on icon "Editor contextual toolbar" at bounding box center [105, 102] width 6 height 6
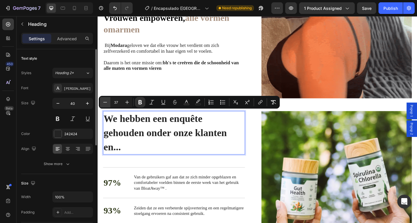
type input "36"
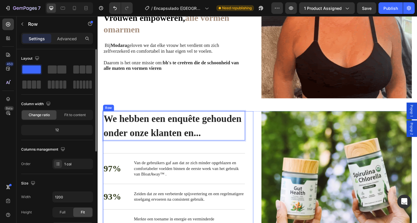
click at [259, 153] on div "We hebben een enquête gehouden onder onze klanten en... Heading 48 97% Text Blo…" at bounding box center [184, 202] width 163 height 167
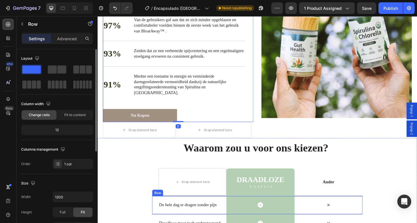
scroll to position [841, 0]
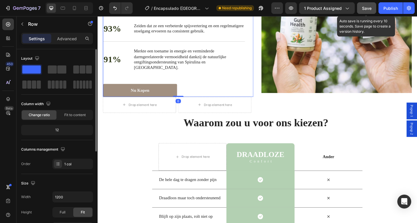
click at [368, 4] on button "Save" at bounding box center [366, 8] width 19 height 12
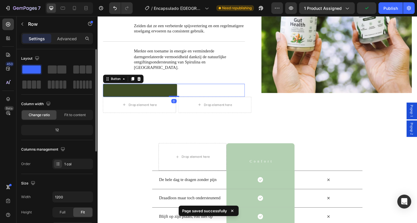
click at [172, 90] on link "nu kopen" at bounding box center [143, 97] width 80 height 14
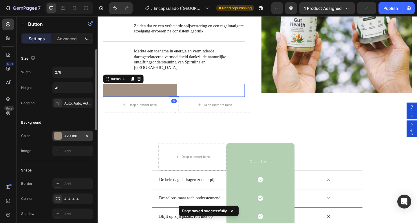
click at [73, 135] on div "A29080" at bounding box center [72, 135] width 17 height 5
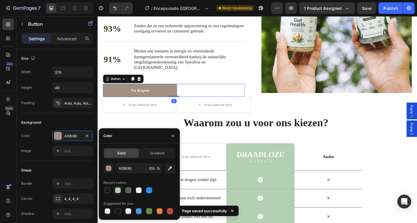
click at [120, 189] on div at bounding box center [118, 190] width 6 height 6
type input "B3D0B2"
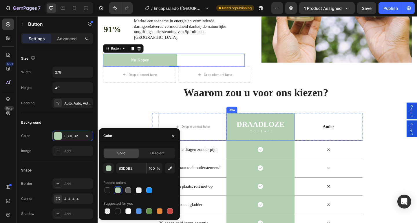
scroll to position [874, 0]
click at [268, 131] on div "Text Block" at bounding box center [259, 134] width 22 height 7
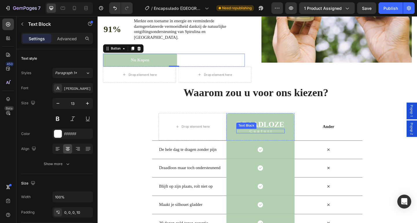
click at [268, 132] on div "Text Block" at bounding box center [259, 134] width 20 height 5
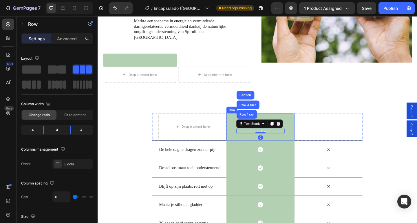
click at [317, 121] on div "Ander Text Block" at bounding box center [349, 136] width 74 height 30
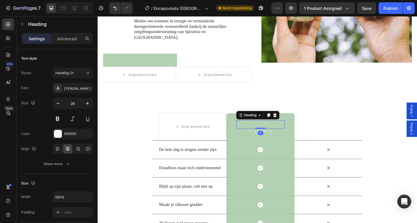
click at [283, 129] on strong "DRAADLOZE" at bounding box center [275, 133] width 52 height 9
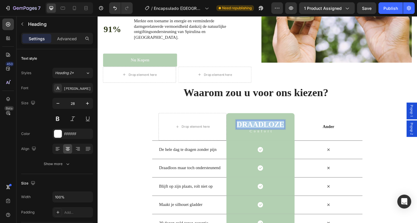
click at [283, 129] on strong "DRAADLOZE" at bounding box center [275, 133] width 52 height 9
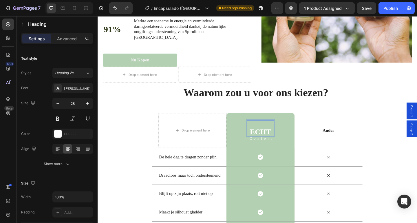
click at [261, 138] on p "Echt" at bounding box center [274, 142] width 28 height 8
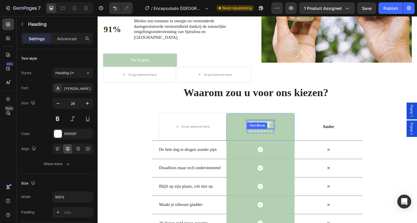
click at [277, 138] on div "Confort Text Block" at bounding box center [274, 140] width 29 height 5
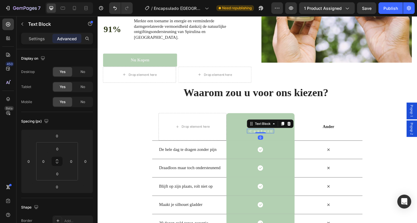
click at [277, 142] on div at bounding box center [275, 142] width 12 height 1
click at [281, 139] on p "Confort" at bounding box center [276, 141] width 26 height 4
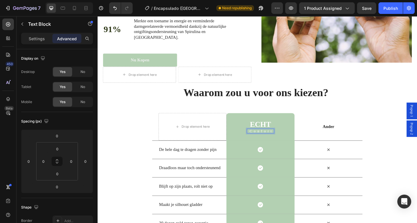
copy p "Confort"
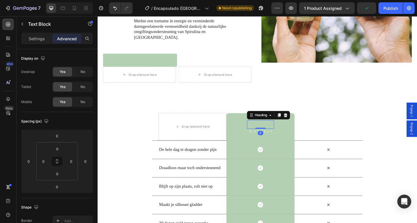
click at [276, 130] on p "Echt" at bounding box center [274, 134] width 28 height 8
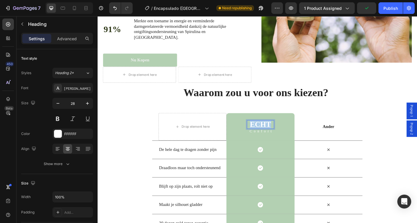
click at [276, 130] on p "Echt" at bounding box center [274, 134] width 28 height 8
click at [277, 139] on p "Confort" at bounding box center [276, 141] width 26 height 4
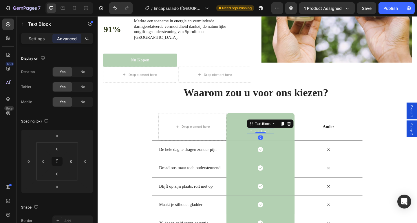
click at [277, 139] on p "Confort" at bounding box center [276, 141] width 26 height 4
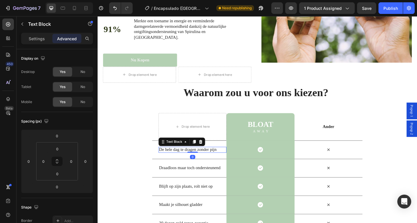
click at [194, 158] on p "De hele dag te dragen zonder pijn" at bounding box center [200, 161] width 73 height 6
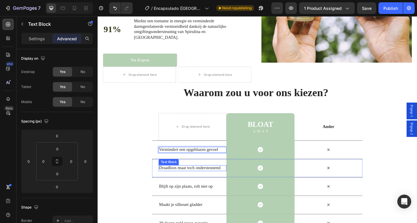
click at [195, 178] on span "Draadloos maar toch ondersteunend" at bounding box center [197, 180] width 67 height 5
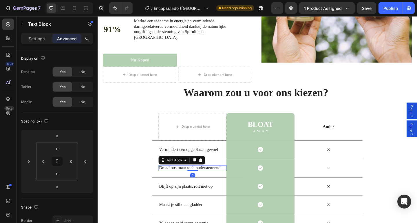
click at [195, 178] on span "Draadloos maar toch ondersteunend" at bounding box center [197, 180] width 67 height 5
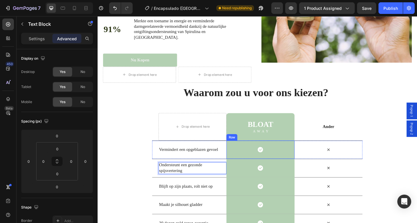
scroll to position [871, 0]
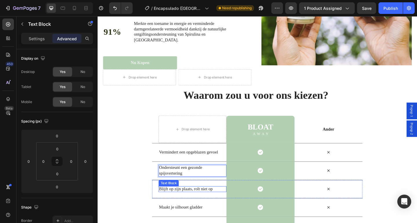
click at [207, 201] on span "Blijft op zijn plaats, rolt niet op" at bounding box center [193, 203] width 58 height 5
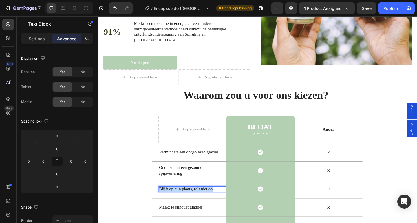
click at [207, 201] on span "Blijft op zijn plaats, rolt niet op" at bounding box center [193, 203] width 58 height 5
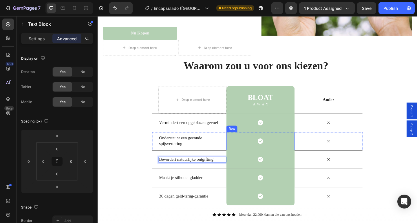
scroll to position [904, 0]
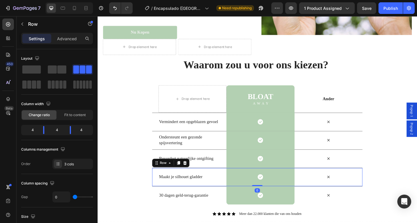
click at [157, 183] on div "Maakt je silhouet gladder Text Block Icon Row Icon Row 0" at bounding box center [271, 191] width 229 height 20
click at [191, 173] on icon at bounding box center [192, 175] width 5 height 5
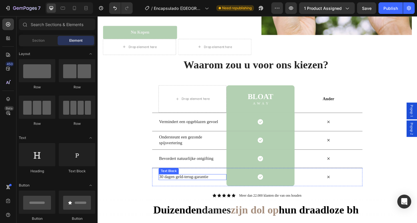
click at [187, 188] on span "30 dagen geld-terug-garantie" at bounding box center [191, 190] width 54 height 5
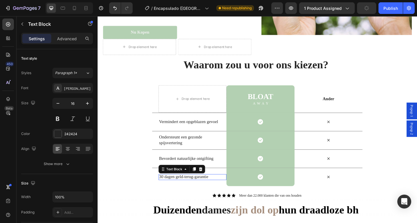
click at [187, 188] on span "30 dagen geld-terug-garantie" at bounding box center [191, 190] width 54 height 5
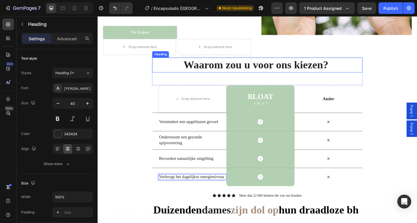
click at [223, 64] on strong "Waarom zou u voor ons kiezen?" at bounding box center [269, 68] width 157 height 13
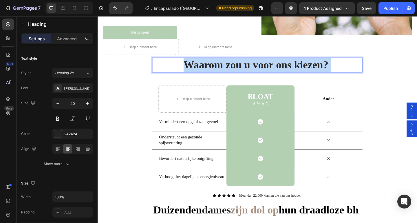
click at [223, 64] on strong "Waarom zou u voor ons kiezen?" at bounding box center [269, 68] width 157 height 13
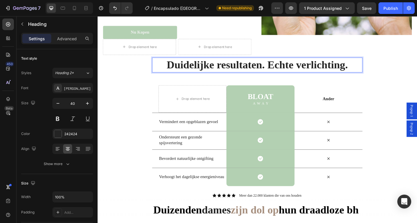
click at [373, 62] on p "Duidelijke resultaten. Echte verlichting." at bounding box center [270, 69] width 227 height 15
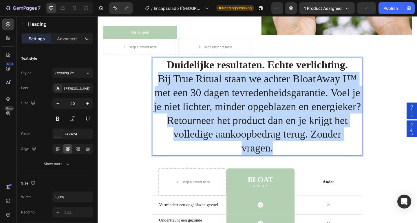
drag, startPoint x: 161, startPoint y: 78, endPoint x: 266, endPoint y: 145, distance: 124.3
click at [287, 154] on h2 "Duidelijke resultaten. Echte verlichting. Bij True Ritual staan we achter Bloat…" at bounding box center [271, 114] width 229 height 106
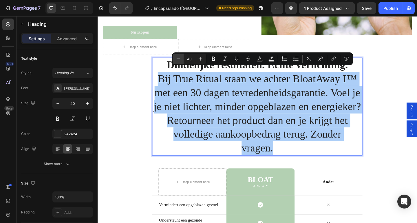
click at [179, 58] on icon "Editor contextual toolbar" at bounding box center [178, 59] width 6 height 6
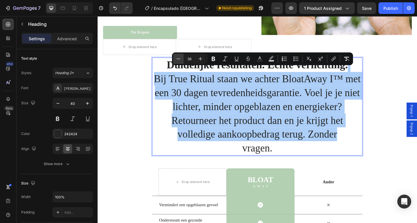
click at [179, 58] on icon "Editor contextual toolbar" at bounding box center [178, 59] width 6 height 6
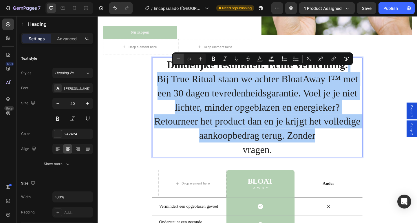
click at [179, 58] on icon "Editor contextual toolbar" at bounding box center [178, 59] width 6 height 6
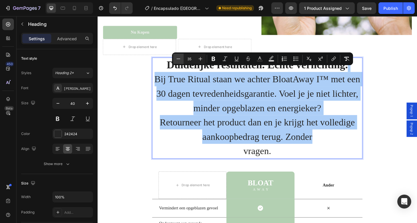
click at [179, 58] on icon "Editor contextual toolbar" at bounding box center [178, 59] width 6 height 6
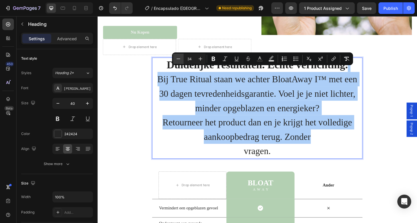
click at [179, 58] on icon "Editor contextual toolbar" at bounding box center [178, 59] width 6 height 6
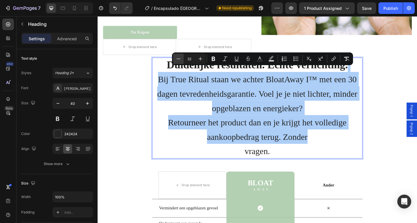
click at [179, 58] on icon "Editor contextual toolbar" at bounding box center [178, 59] width 6 height 6
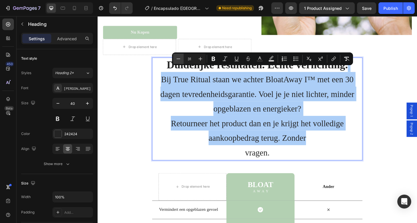
click at [179, 58] on icon "Editor contextual toolbar" at bounding box center [178, 59] width 6 height 6
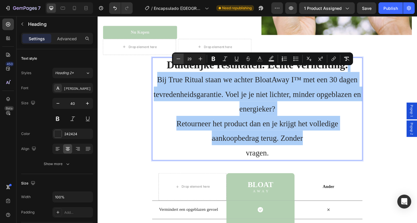
click at [179, 58] on icon "Editor contextual toolbar" at bounding box center [178, 59] width 6 height 6
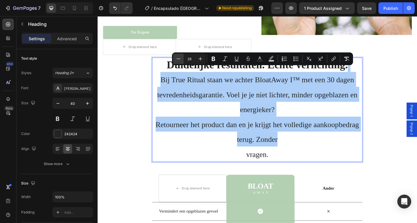
click at [179, 58] on icon "Editor contextual toolbar" at bounding box center [178, 59] width 6 height 6
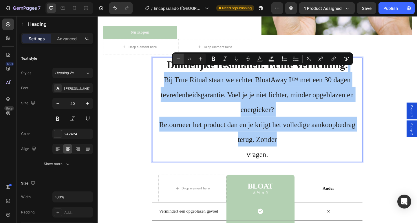
click at [179, 58] on icon "Editor contextual toolbar" at bounding box center [178, 59] width 6 height 6
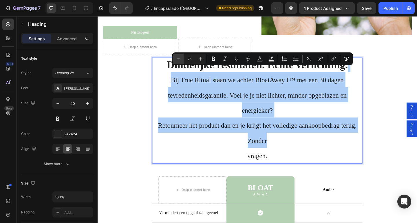
click at [179, 58] on icon "Editor contextual toolbar" at bounding box center [178, 59] width 6 height 6
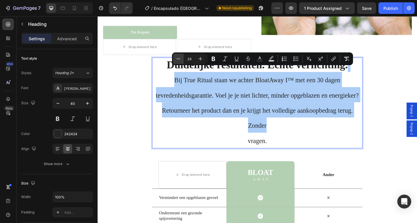
click at [179, 58] on icon "Editor contextual toolbar" at bounding box center [178, 59] width 6 height 6
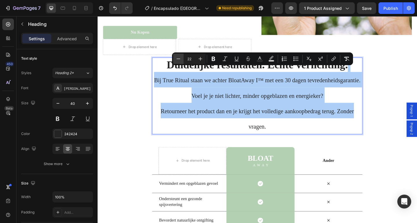
click at [179, 58] on icon "Editor contextual toolbar" at bounding box center [178, 59] width 6 height 6
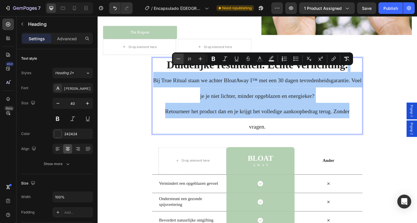
click at [179, 58] on icon "Editor contextual toolbar" at bounding box center [178, 59] width 6 height 6
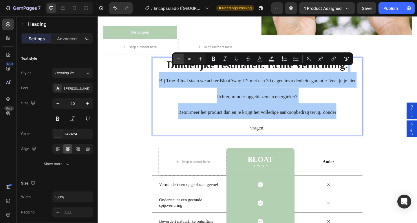
click at [179, 58] on icon "Editor contextual toolbar" at bounding box center [178, 59] width 6 height 6
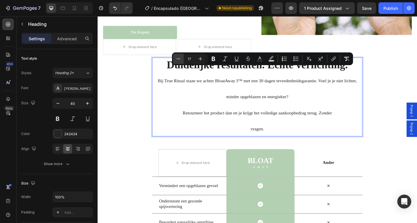
click at [179, 58] on icon "Editor contextual toolbar" at bounding box center [178, 59] width 6 height 6
click at [178, 58] on icon "Editor contextual toolbar" at bounding box center [178, 59] width 6 height 6
type input "14"
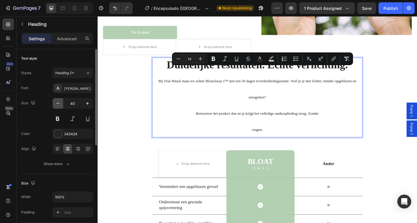
click at [59, 104] on icon "button" at bounding box center [58, 103] width 6 height 6
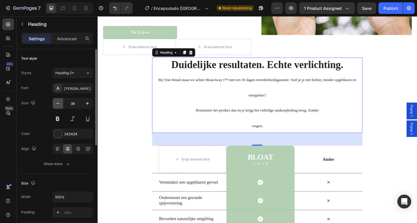
click at [59, 104] on icon "button" at bounding box center [58, 103] width 6 height 6
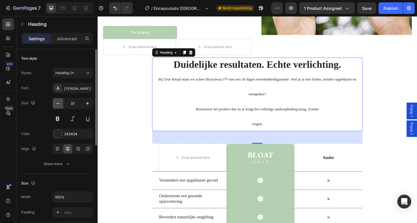
click at [59, 104] on icon "button" at bounding box center [58, 103] width 6 height 6
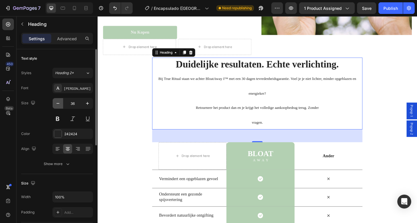
click at [59, 104] on icon "button" at bounding box center [58, 103] width 6 height 6
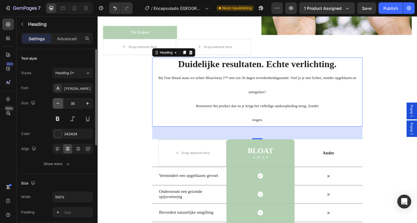
click at [59, 104] on icon "button" at bounding box center [58, 103] width 6 height 6
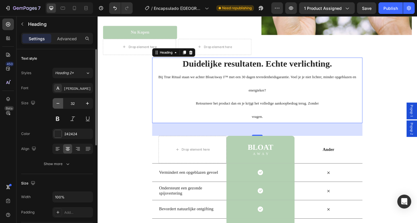
click at [59, 104] on icon "button" at bounding box center [58, 103] width 6 height 6
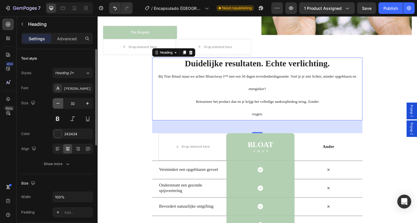
click at [59, 104] on icon "button" at bounding box center [58, 103] width 6 height 6
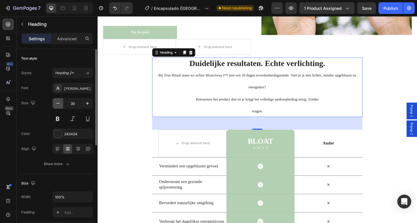
click at [59, 104] on icon "button" at bounding box center [58, 103] width 6 height 6
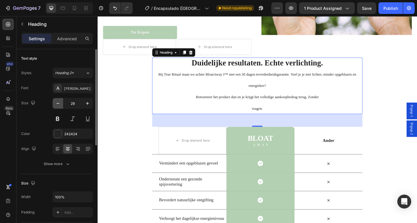
click at [59, 104] on icon "button" at bounding box center [58, 103] width 6 height 6
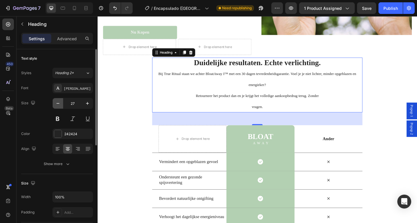
click at [59, 104] on icon "button" at bounding box center [58, 103] width 6 height 6
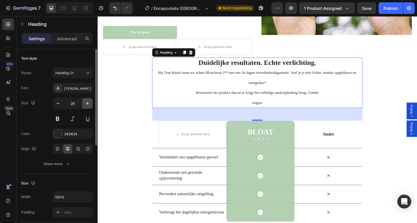
click at [89, 102] on icon "button" at bounding box center [87, 103] width 6 height 6
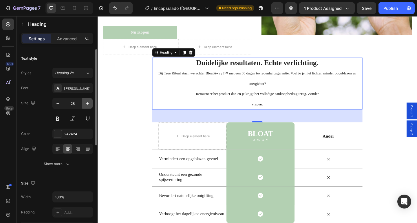
click at [89, 102] on icon "button" at bounding box center [87, 103] width 6 height 6
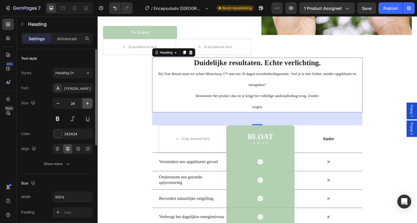
click at [89, 102] on icon "button" at bounding box center [87, 103] width 6 height 6
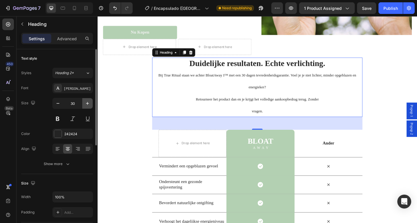
click at [89, 102] on icon "button" at bounding box center [87, 103] width 6 height 6
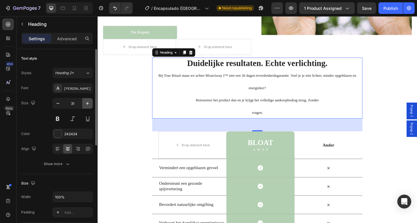
click at [89, 102] on icon "button" at bounding box center [87, 103] width 6 height 6
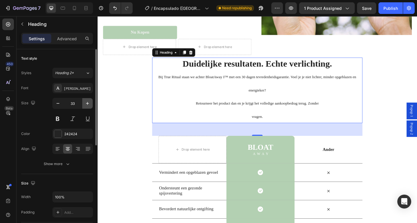
click at [89, 102] on icon "button" at bounding box center [87, 103] width 6 height 6
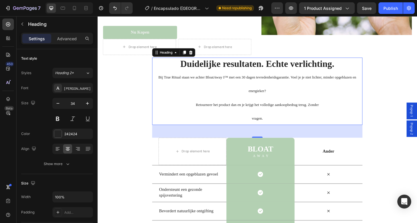
click at [165, 82] on p "Duidelijke resultaten. Echte verlichting. Bij True Ritual staan we achter Bloat…" at bounding box center [270, 98] width 227 height 72
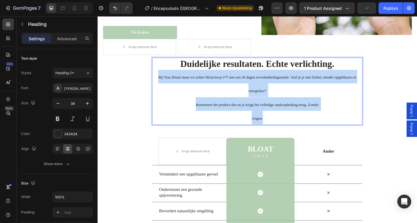
drag, startPoint x: 162, startPoint y: 77, endPoint x: 277, endPoint y: 120, distance: 123.1
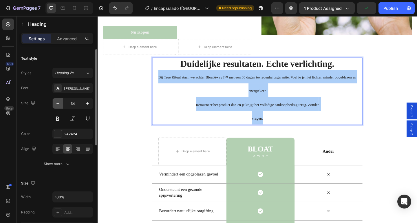
click at [61, 106] on button "button" at bounding box center [58, 103] width 10 height 10
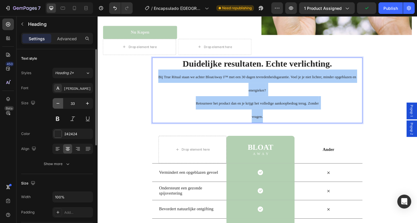
click at [61, 106] on button "button" at bounding box center [58, 103] width 10 height 10
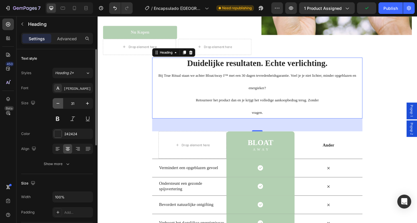
click at [61, 106] on button "button" at bounding box center [58, 103] width 10 height 10
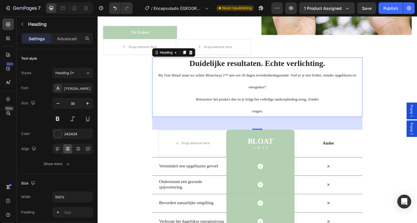
drag, startPoint x: 254, startPoint y: 104, endPoint x: 264, endPoint y: 107, distance: 10.7
click at [257, 104] on p "Duidelijke resultaten. Echte verlichting. Bij True Ritual staan we achter Bloat…" at bounding box center [270, 93] width 227 height 63
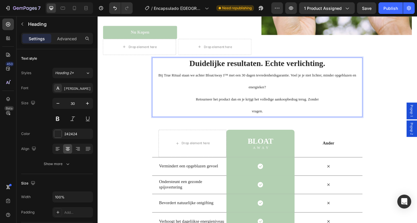
click at [275, 113] on p "Duidelijke resultaten. Echte verlichting. Bij True Ritual staan we achter Bloat…" at bounding box center [270, 93] width 227 height 63
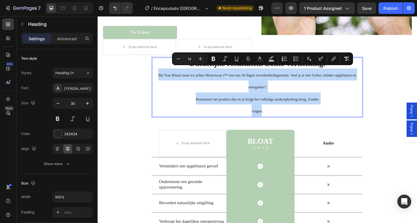
drag, startPoint x: 274, startPoint y: 113, endPoint x: 156, endPoint y: 71, distance: 125.3
click at [157, 71] on p "Duidelijke resultaten. Echte verlichting. Bij True Ritual staan we achter Bloat…" at bounding box center [270, 93] width 227 height 63
click at [267, 89] on span "Bij True Ritual staan we achter BloatAway I™ met een 30 dagen tevredenheidsgara…" at bounding box center [270, 86] width 215 height 17
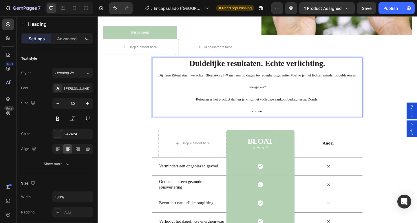
click at [257, 88] on p "Duidelijke resultaten. Echte verlichting. Bij True Ritual staan we achter Bloat…" at bounding box center [270, 93] width 227 height 63
drag, startPoint x: 275, startPoint y: 112, endPoint x: 272, endPoint y: 113, distance: 3.9
click at [275, 112] on p "Duidelijke resultaten. Echte verlichting. Bij True Ritual staan we achter Bloat…" at bounding box center [270, 93] width 227 height 63
click at [262, 112] on p "Duidelijke resultaten. Echte verlichting. Bij True Ritual staan we achter Bloat…" at bounding box center [270, 93] width 227 height 63
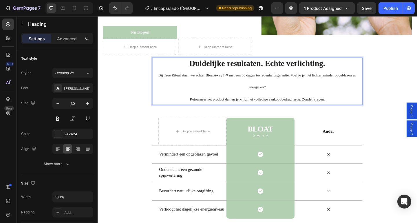
click at [194, 100] on p "Duidelijke resultaten. Echte verlichting. Bij True Ritual staan we achter Bloat…" at bounding box center [270, 87] width 227 height 50
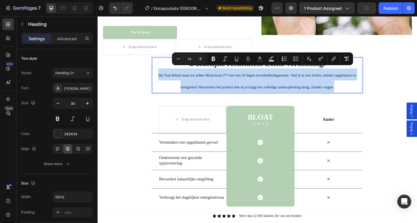
drag, startPoint x: 161, startPoint y: 73, endPoint x: 357, endPoint y: 86, distance: 196.6
click at [357, 86] on p "Duidelijke resultaten. Echte verlichting. Bij True Ritual staan we achter Bloat…" at bounding box center [270, 80] width 227 height 37
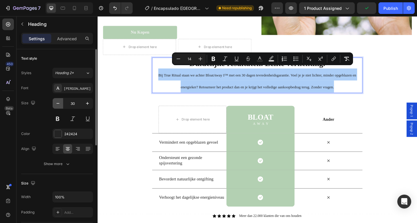
click at [56, 102] on icon "button" at bounding box center [58, 103] width 6 height 6
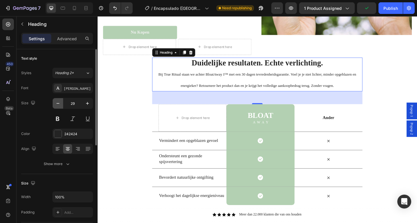
click at [56, 102] on icon "button" at bounding box center [58, 103] width 6 height 6
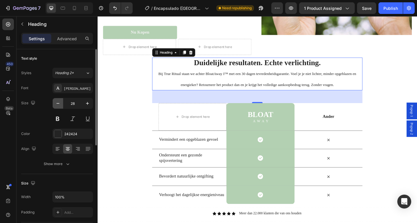
click at [56, 102] on icon "button" at bounding box center [58, 103] width 6 height 6
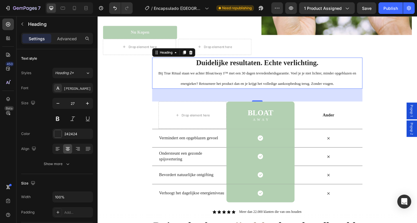
click at [233, 62] on strong "Duidelijke resultaten. Echte verlichting." at bounding box center [271, 66] width 133 height 9
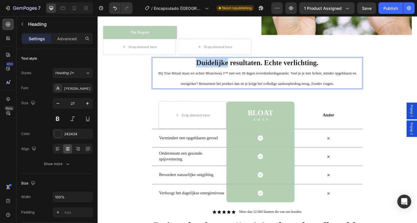
click at [233, 62] on strong "Duidelijke resultaten. Echte verlichting." at bounding box center [271, 66] width 133 height 9
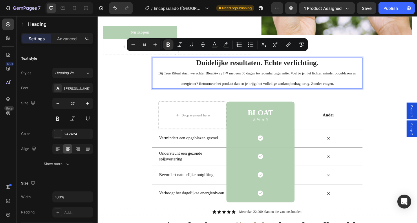
click at [294, 86] on p "Duidelijke resultaten. Echte verlichting. Bij True Ritual staan we achter Bloat…" at bounding box center [270, 78] width 227 height 33
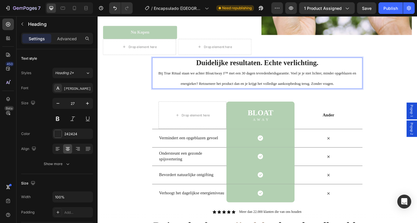
click at [360, 83] on p "Duidelijke resultaten. Echte verlichting. Bij True Ritual staan we achter Bloat…" at bounding box center [270, 78] width 227 height 33
click at [60, 100] on button "button" at bounding box center [58, 103] width 10 height 10
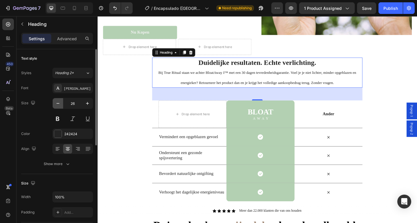
click at [60, 100] on button "button" at bounding box center [58, 103] width 10 height 10
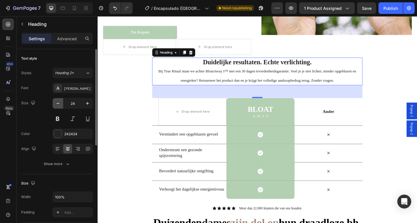
click at [60, 100] on button "button" at bounding box center [58, 103] width 10 height 10
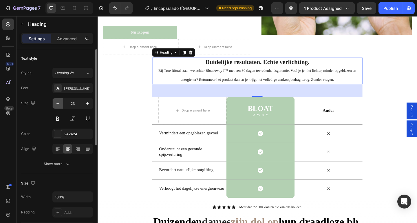
click at [60, 100] on button "button" at bounding box center [58, 103] width 10 height 10
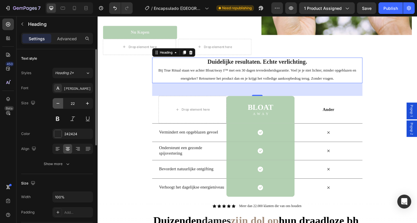
click at [60, 100] on button "button" at bounding box center [58, 103] width 10 height 10
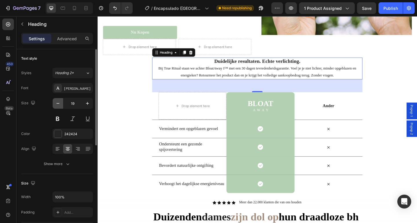
click at [60, 100] on button "button" at bounding box center [58, 103] width 10 height 10
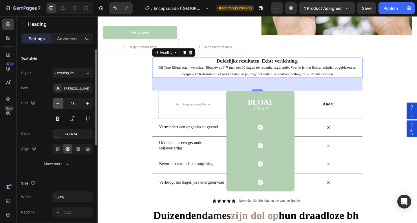
click at [60, 100] on button "button" at bounding box center [58, 103] width 10 height 10
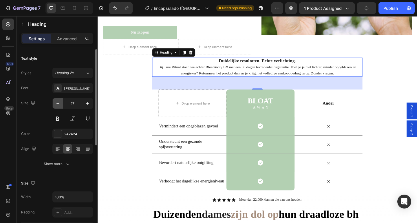
click at [60, 100] on button "button" at bounding box center [58, 103] width 10 height 10
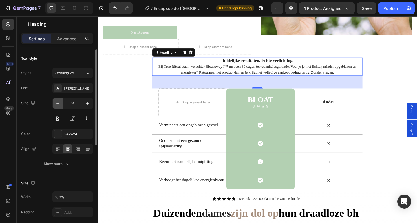
click at [60, 100] on button "button" at bounding box center [58, 103] width 10 height 10
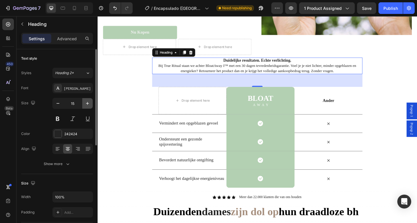
click at [87, 101] on icon "button" at bounding box center [87, 103] width 6 height 6
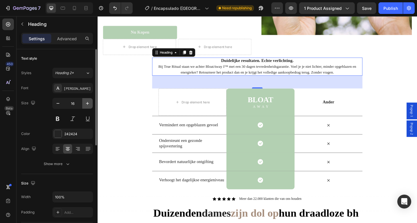
click at [87, 101] on icon "button" at bounding box center [87, 103] width 6 height 6
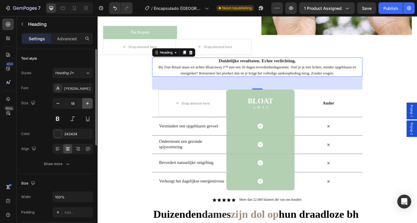
click at [87, 101] on icon "button" at bounding box center [87, 103] width 6 height 6
type input "19"
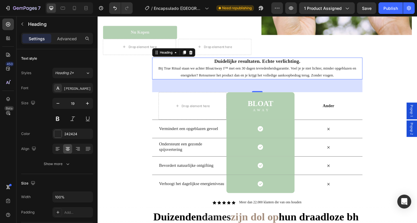
click at [234, 62] on strong "Duidelijke resultaten. Echte verlichting." at bounding box center [270, 65] width 93 height 6
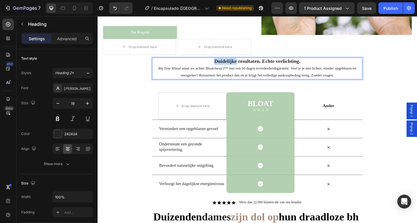
click at [234, 62] on strong "Duidelijke resultaten. Echte verlichting." at bounding box center [270, 65] width 93 height 6
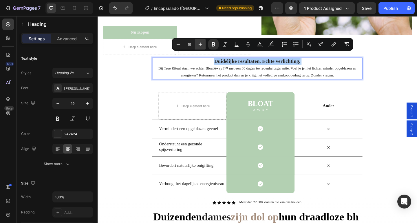
click at [201, 45] on icon "Editor contextual toolbar" at bounding box center [200, 44] width 6 height 6
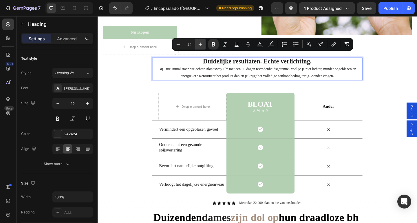
click at [201, 45] on icon "Editor contextual toolbar" at bounding box center [200, 44] width 6 height 6
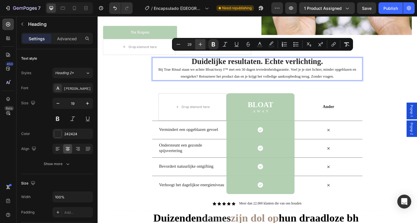
click at [201, 45] on icon "Editor contextual toolbar" at bounding box center [200, 44] width 6 height 6
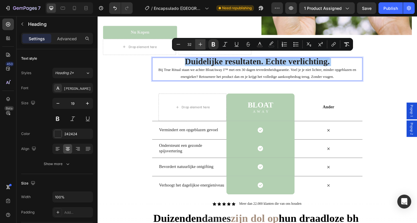
click at [201, 45] on icon "Editor contextual toolbar" at bounding box center [200, 44] width 6 height 6
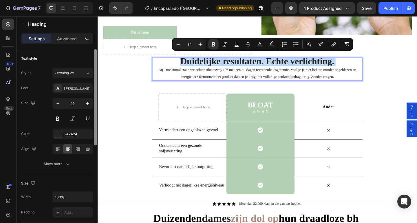
type input "35"
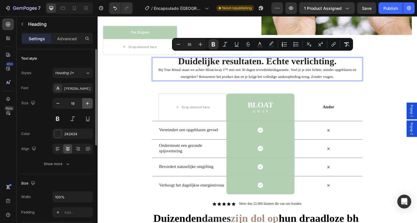
click at [89, 101] on icon "button" at bounding box center [87, 103] width 6 height 6
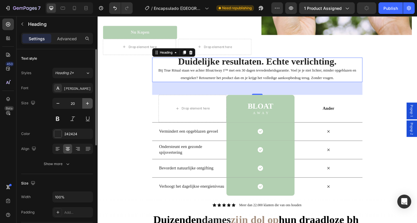
click at [89, 101] on icon "button" at bounding box center [87, 103] width 6 height 6
type input "21"
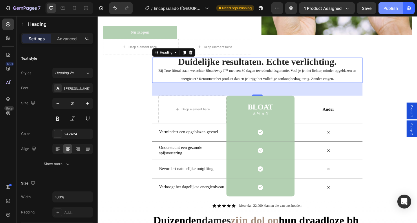
click at [388, 6] on div "Publish" at bounding box center [390, 8] width 14 height 6
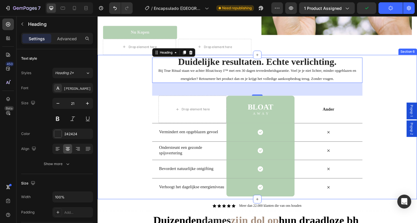
click at [124, 112] on div "⁠⁠⁠⁠⁠⁠⁠ Duidelijke resultaten. Echte verlichting. Bij True Ritual staan we acht…" at bounding box center [270, 136] width 347 height 151
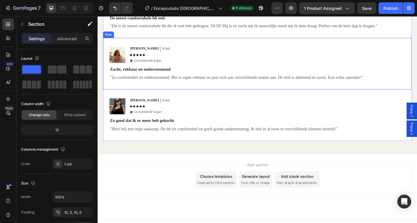
scroll to position [1566, 0]
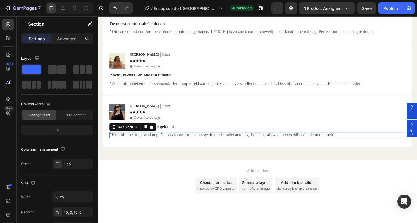
click at [167, 148] on p ""Heel blij met mijn aankoop. De bh zit comfortabel en geeft goede ondersteuning…" at bounding box center [271, 145] width 321 height 6
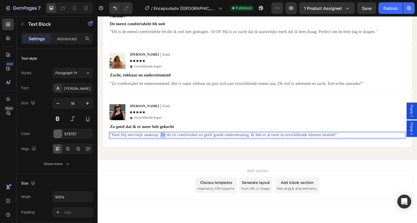
click at [167, 148] on p ""Heel blij met mijn aankoop. De bh zit comfortabel en geeft goede ondersteuning…" at bounding box center [271, 145] width 321 height 6
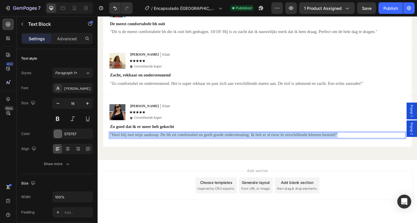
click at [167, 148] on p ""Heel blij met mijn aankoop. De bh zit comfortabel en geeft goede ondersteuning…" at bounding box center [271, 145] width 321 height 6
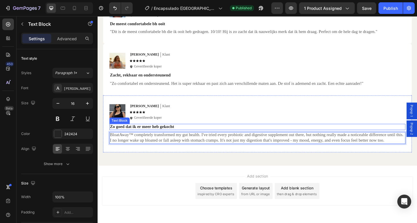
click at [168, 138] on strong "Zo goed dat ik er meer heb gekocht" at bounding box center [146, 135] width 70 height 5
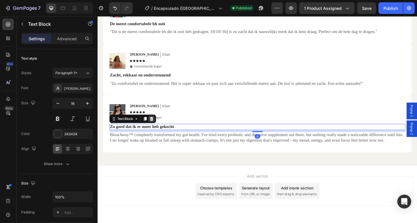
click at [158, 130] on icon at bounding box center [156, 127] width 5 height 5
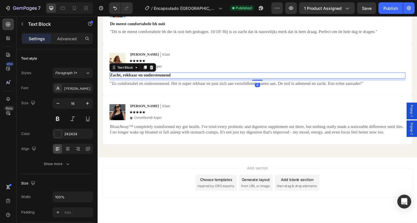
click at [159, 82] on strong "Zacht, rekbaar en ondersteunend" at bounding box center [144, 80] width 66 height 5
click at [156, 74] on icon at bounding box center [156, 72] width 4 height 4
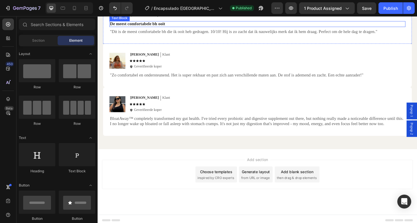
click at [161, 27] on strong "De meest comfortabele bh ooit" at bounding box center [141, 24] width 60 height 5
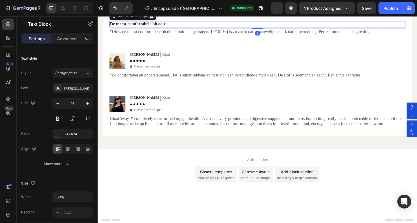
click at [156, 18] on icon at bounding box center [156, 16] width 4 height 4
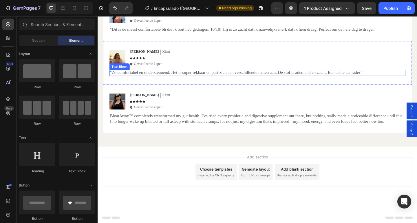
click at [226, 80] on p ""Zo comfortabel en ondersteunend. Het is super rekbaar en past zich aan verschi…" at bounding box center [271, 77] width 321 height 6
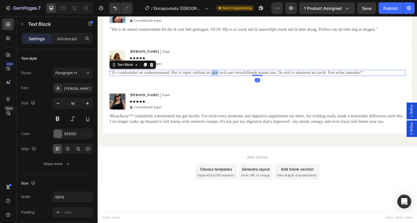
click at [226, 80] on p ""Zo comfortabel en ondersteunend. Het is super rekbaar en past zich aan verschi…" at bounding box center [271, 77] width 321 height 6
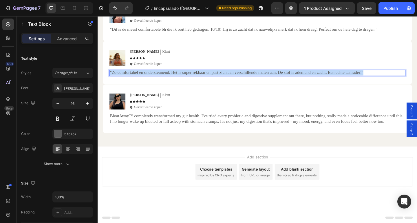
click at [226, 80] on p ""Zo comfortabel en ondersteunend. Het is super rekbaar en past zich aan verschi…" at bounding box center [271, 77] width 321 height 6
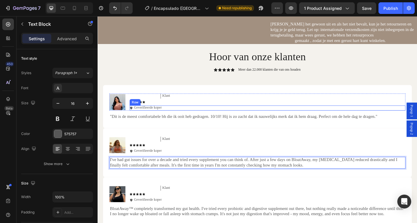
scroll to position [1469, 0]
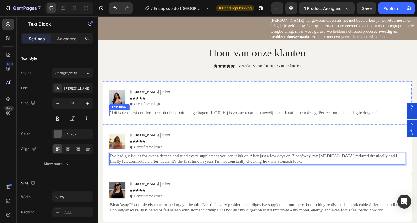
click at [185, 124] on p ""Dit is de meest comfortabele bh die ik ooit heb gedragen. 10/10! Hij is zo zac…" at bounding box center [271, 121] width 321 height 6
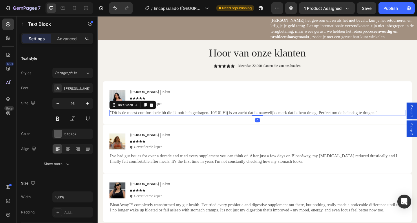
click at [185, 124] on p ""Dit is de meest comfortabele bh die ik ooit heb gedragen. 10/10! Hij is zo zac…" at bounding box center [271, 121] width 321 height 6
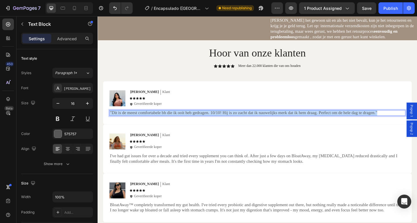
click at [185, 124] on p ""Dit is de meest comfortabele bh die ik ooit heb gedragen. 10/10! Hij is zo zac…" at bounding box center [271, 121] width 321 height 6
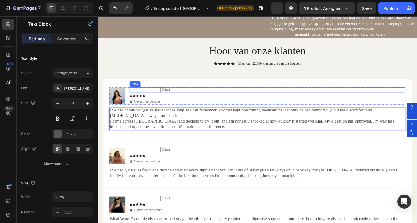
scroll to position [1473, 0]
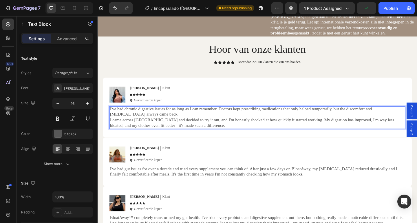
click at [119, 138] on p "I came across BloatAway and decided to try it out, and I'm honestly shocked at …" at bounding box center [271, 132] width 321 height 12
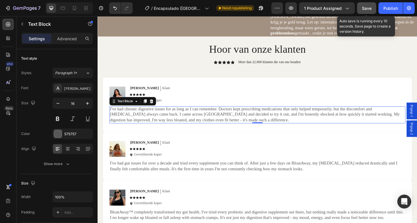
click at [370, 7] on span "Save" at bounding box center [367, 8] width 10 height 5
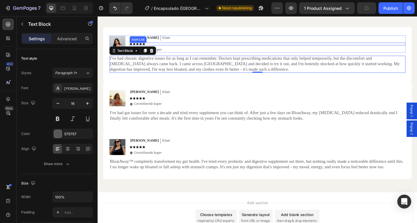
scroll to position [1546, 0]
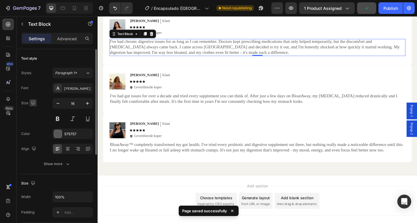
click at [33, 104] on icon "button" at bounding box center [33, 103] width 6 height 6
click at [35, 132] on icon "button" at bounding box center [34, 133] width 6 height 6
type input "14"
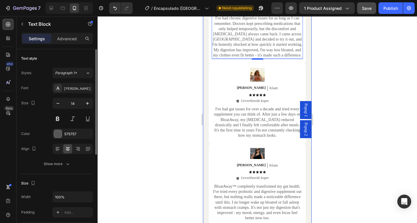
scroll to position [1811, 0]
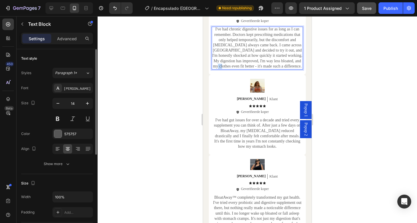
click at [253, 69] on p "I've had chronic digestive issues for as long as I can remember. Doctors kept p…" at bounding box center [257, 48] width 90 height 42
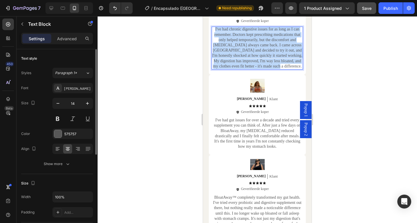
click at [253, 69] on p "I've had chronic digestive issues for as long as I can remember. Doctors kept p…" at bounding box center [257, 48] width 90 height 42
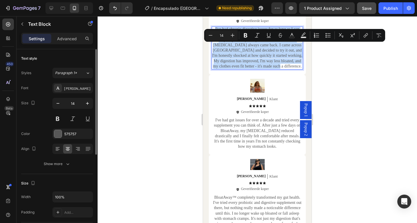
copy p "I've had chronic digestive issues for as long as I can remember. Doctors kept p…"
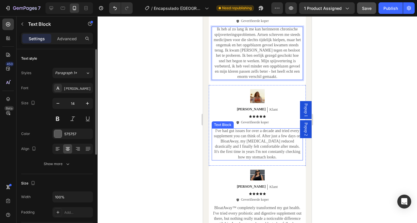
click at [241, 152] on p "I've had gut issues for over a decade and tried every supplement you can think …" at bounding box center [257, 144] width 90 height 32
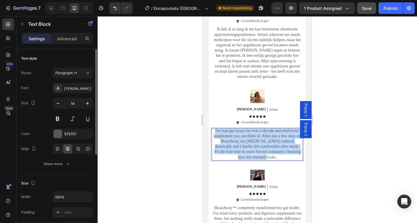
click at [241, 152] on p "I've had gut issues for over a decade and tried every supplement you can think …" at bounding box center [257, 144] width 90 height 32
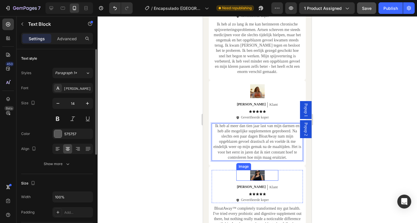
scroll to position [1887, 0]
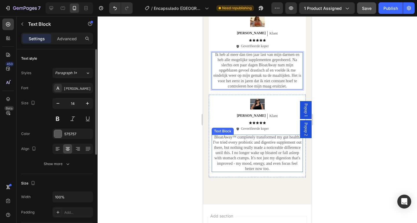
click at [257, 167] on p "BloatAway™ completely transformed my gut health. I've tried every probiotic and…" at bounding box center [257, 153] width 90 height 37
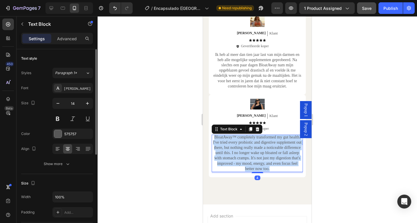
click at [257, 167] on p "BloatAway™ completely transformed my gut health. I've tried every probiotic and…" at bounding box center [257, 153] width 90 height 37
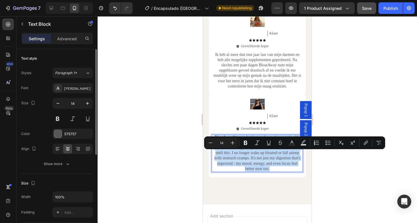
copy p "BloatAway™ completely transformed my gut health. I've tried every probiotic and…"
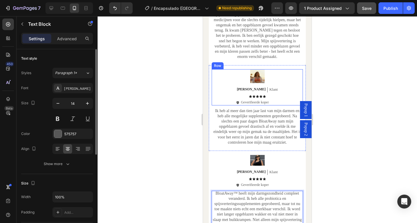
scroll to position [1801, 0]
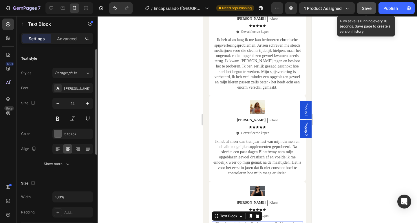
click at [370, 9] on span "Save" at bounding box center [367, 8] width 10 height 5
click at [30, 104] on button "button" at bounding box center [33, 102] width 7 height 7
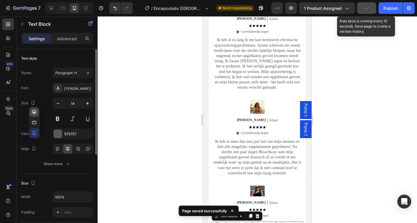
click at [36, 114] on icon "button" at bounding box center [34, 112] width 6 height 6
type input "16"
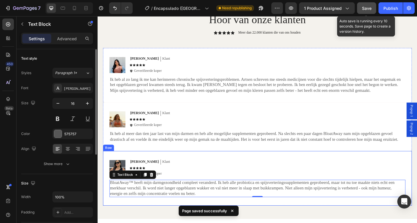
scroll to position [1629, 0]
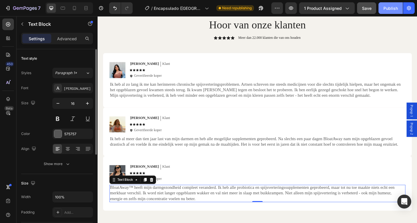
click at [393, 9] on div "Publish" at bounding box center [390, 8] width 14 height 6
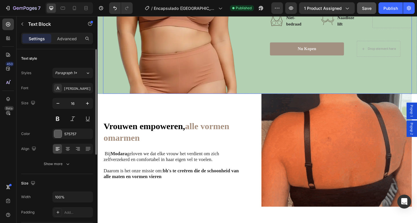
scroll to position [615, 0]
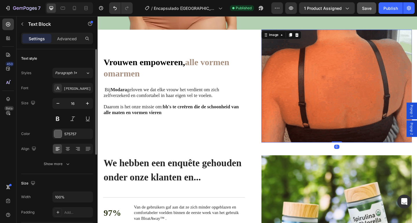
click at [360, 86] on img at bounding box center [356, 92] width 163 height 123
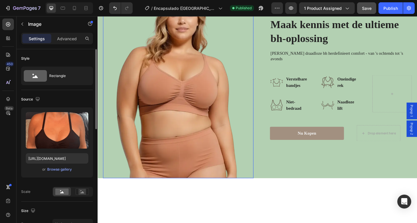
scroll to position [467, 0]
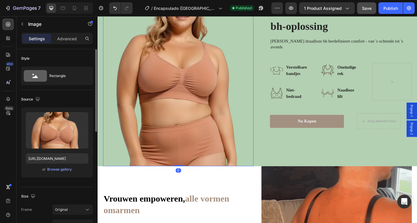
click at [191, 96] on img at bounding box center [184, 71] width 163 height 215
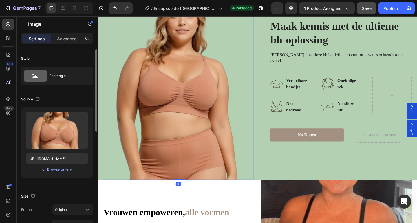
scroll to position [419, 0]
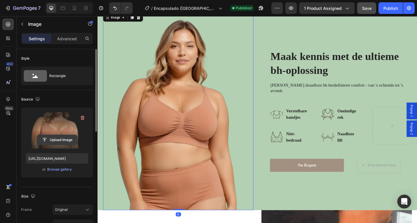
click at [58, 140] on input "file" at bounding box center [57, 140] width 40 height 10
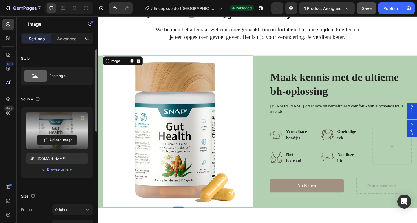
scroll to position [313, 0]
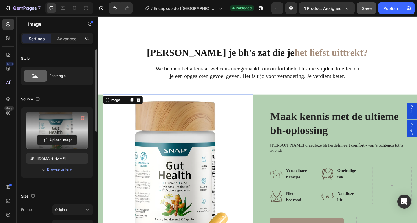
click at [120, 160] on img at bounding box center [184, 183] width 163 height 165
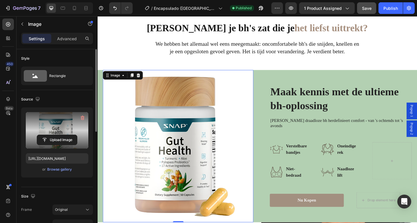
scroll to position [356, 0]
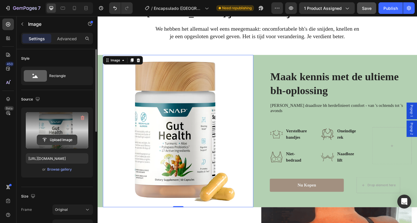
click at [61, 137] on input "file" at bounding box center [57, 140] width 40 height 10
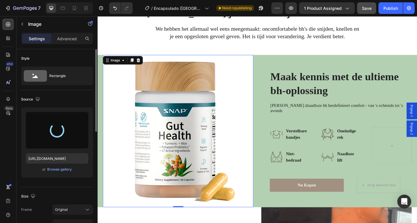
type input "https://cdn.shopify.com/s/files/1/0943/7668/9988/files/gempages_580367979112301…"
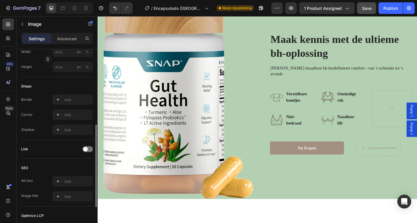
scroll to position [389, 0]
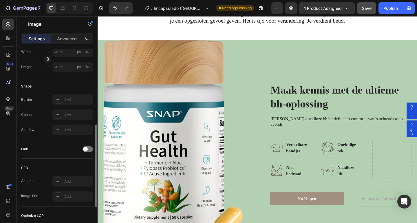
click at [190, 134] on img at bounding box center [184, 156] width 163 height 228
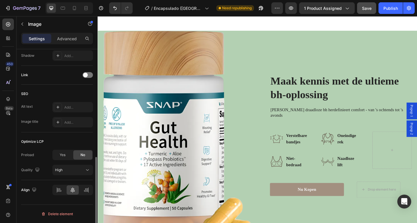
scroll to position [399, 0]
click at [148, 143] on img at bounding box center [184, 146] width 163 height 228
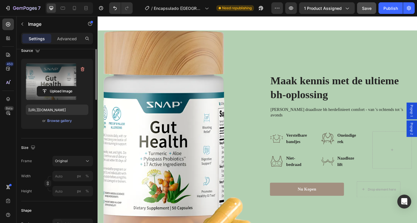
scroll to position [101, 0]
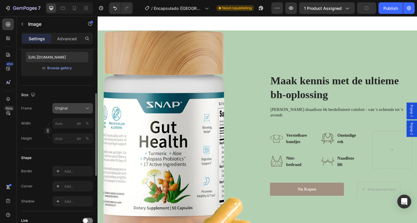
click at [73, 110] on div "Original" at bounding box center [69, 108] width 28 height 5
click at [33, 115] on div "Frame Original Width px % Height px %" at bounding box center [57, 123] width 72 height 40
click at [73, 107] on div "Original" at bounding box center [69, 108] width 28 height 5
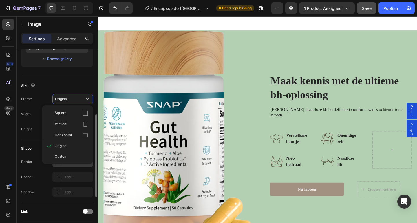
scroll to position [122, 0]
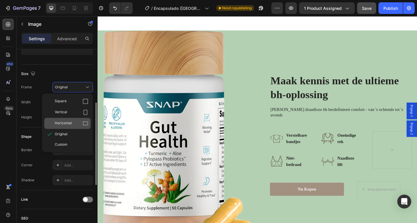
click at [69, 125] on span "Horizontal" at bounding box center [63, 123] width 17 height 6
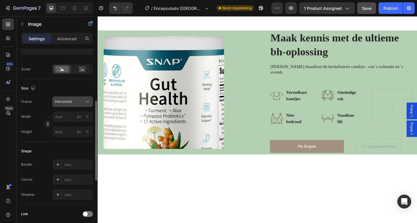
click at [73, 105] on button "Horizontal" at bounding box center [72, 101] width 40 height 10
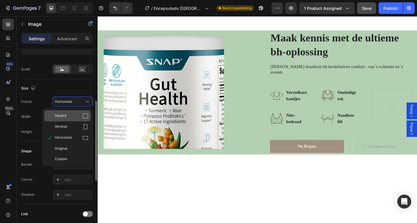
click at [70, 112] on div "Square" at bounding box center [67, 115] width 46 height 11
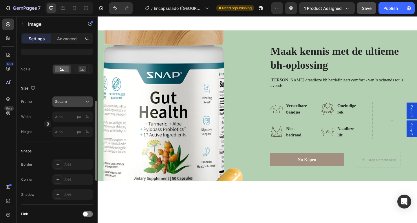
click at [70, 101] on div "Square" at bounding box center [69, 101] width 28 height 5
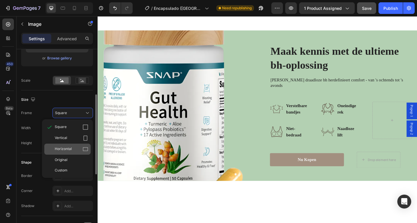
scroll to position [110, 0]
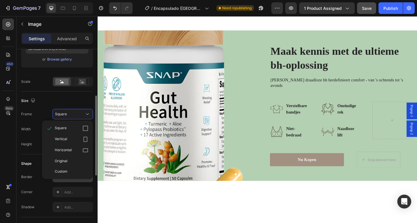
click at [69, 159] on div "Original" at bounding box center [72, 160] width 34 height 5
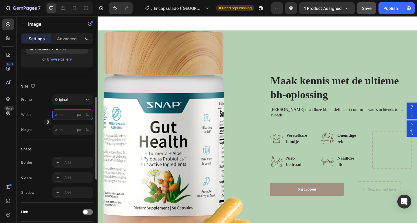
click at [67, 114] on input "px %" at bounding box center [72, 114] width 40 height 10
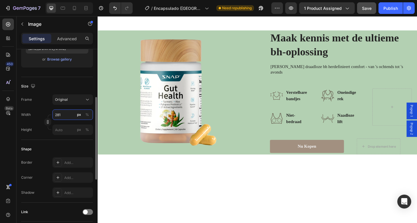
type input "280"
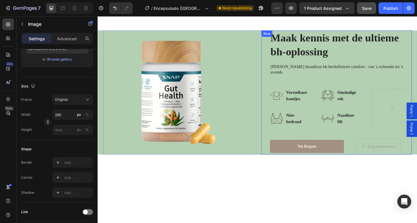
click at [282, 82] on div "Maak kennis met de ultieme bh-oplossing Heading Modara's draadloze bh herdefini…" at bounding box center [356, 99] width 163 height 135
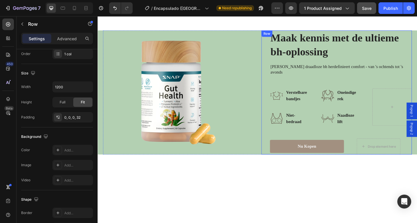
scroll to position [0, 0]
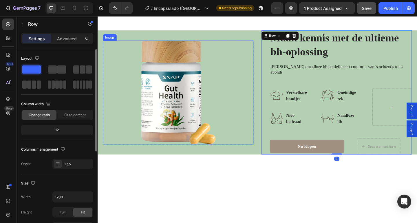
click at [256, 77] on div at bounding box center [184, 99] width 163 height 113
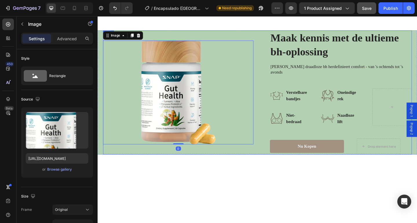
click at [268, 72] on div "Image 0 Row Maak kennis met de ultieme bh-oplossing Heading Modara's draadloze …" at bounding box center [271, 99] width 336 height 135
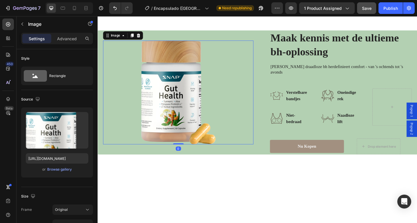
click at [174, 75] on img at bounding box center [185, 99] width 81 height 113
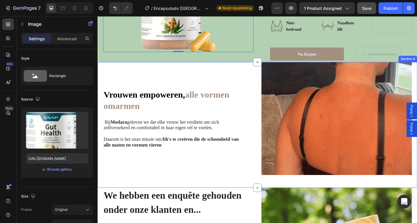
scroll to position [465, 0]
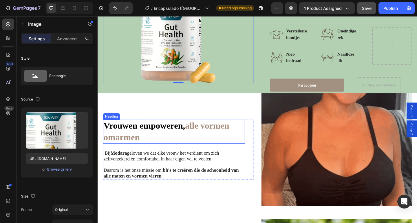
click at [173, 130] on strong "Vrouwen empoweren," at bounding box center [148, 135] width 89 height 10
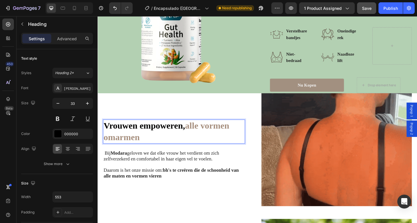
click at [173, 130] on strong "Vrouwen empoweren," at bounding box center [148, 135] width 89 height 10
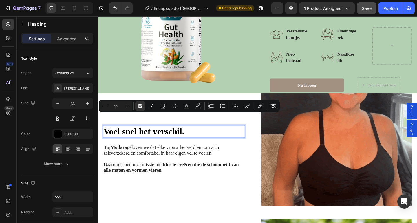
scroll to position [471, 0]
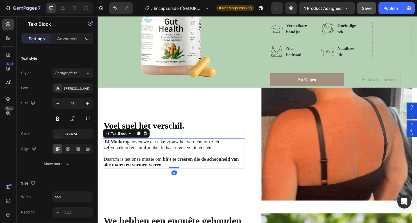
click at [137, 168] on span "Daarom is het onze missie om: bh's te creëren die de schoonheid van alle maten …" at bounding box center [177, 174] width 147 height 12
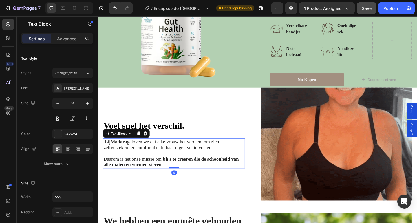
click at [138, 168] on span "Daarom is het onze missie om: bh's te creëren die de schoonheid van alle maten …" at bounding box center [177, 174] width 147 height 12
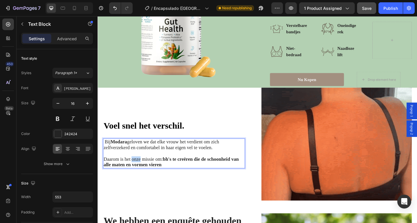
click at [138, 168] on span "Daarom is het onze missie om: bh's te creëren die de schoonheid van alle maten …" at bounding box center [177, 174] width 147 height 12
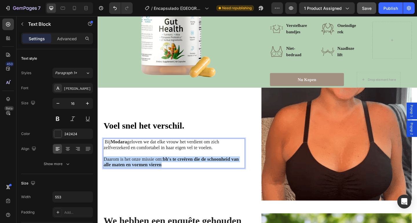
click at [138, 168] on span "Daarom is het onze missie om: bh's te creëren die de schoonheid van alle maten …" at bounding box center [177, 174] width 147 height 12
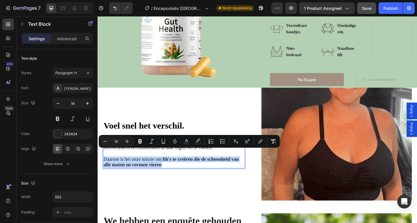
type input "16"
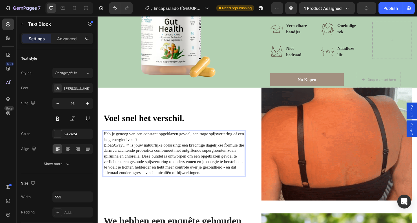
scroll to position [463, 0]
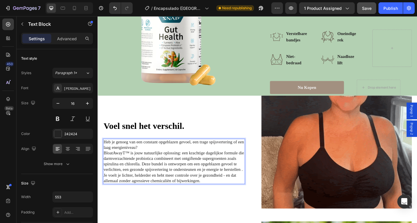
click at [166, 150] on p "Heb je genoeg van een constant opgeblazen gevoel, een trage spijsvertering of e…" at bounding box center [180, 156] width 153 height 12
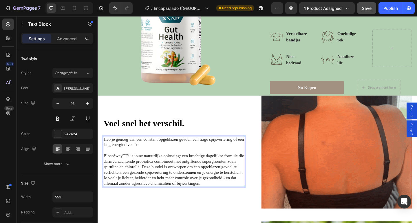
scroll to position [460, 0]
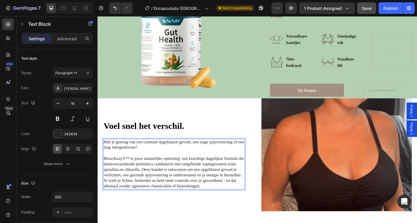
click at [155, 177] on p "BloatAwayT™ is jouw natuurlijke oplossing: een krachtige dagelijkse formule die…" at bounding box center [180, 186] width 153 height 36
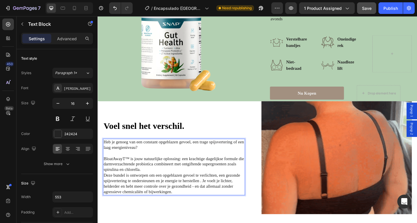
scroll to position [454, 0]
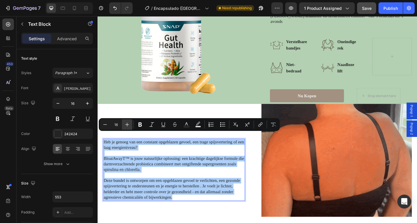
click at [128, 125] on icon "Editor contextual toolbar" at bounding box center [127, 124] width 6 height 6
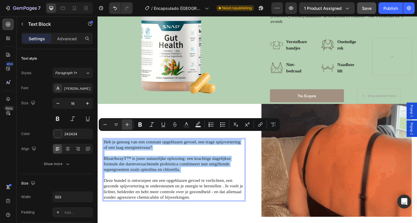
click at [128, 125] on icon "Editor contextual toolbar" at bounding box center [127, 124] width 6 height 6
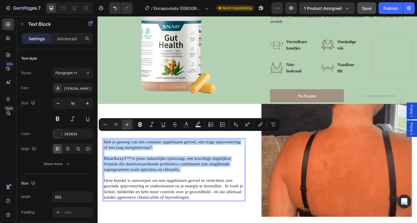
type input "18"
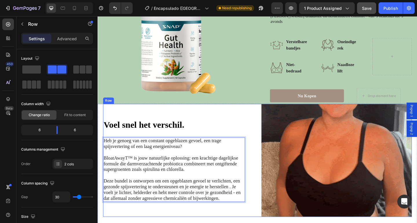
click at [232, 112] on div "⁠⁠⁠⁠⁠⁠⁠ Voel snel het verschil. Heading Heb je genoeg van een constant opgeblaz…" at bounding box center [184, 172] width 163 height 123
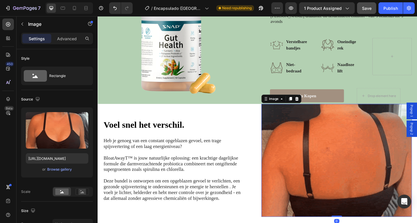
click at [324, 134] on img at bounding box center [356, 172] width 163 height 123
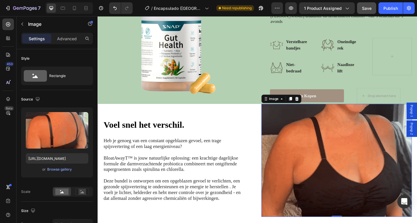
click at [330, 162] on img at bounding box center [356, 172] width 163 height 123
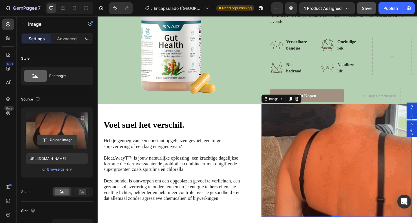
click at [59, 137] on input "file" at bounding box center [57, 140] width 40 height 10
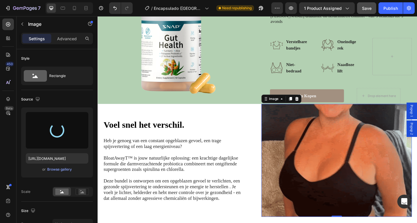
type input "https://cdn.shopify.com/s/files/1/0943/7668/9988/files/gempages_580367979112301…"
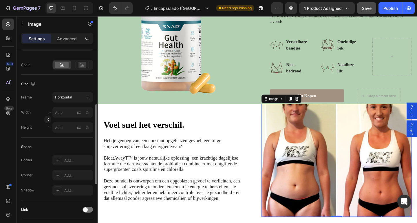
scroll to position [128, 0]
click at [69, 100] on button "Horizontal" at bounding box center [72, 96] width 40 height 10
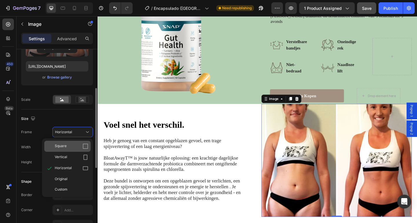
scroll to position [100, 0]
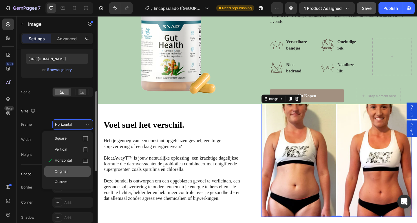
click at [68, 172] on div "Original" at bounding box center [72, 171] width 34 height 5
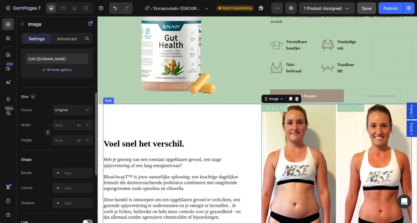
click at [220, 131] on div "⁠⁠⁠⁠⁠⁠⁠ Voel snel het verschil. Heading Heb je genoeg van een constant opgeblaz…" at bounding box center [184, 193] width 163 height 164
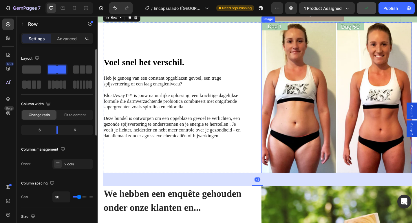
scroll to position [543, 0]
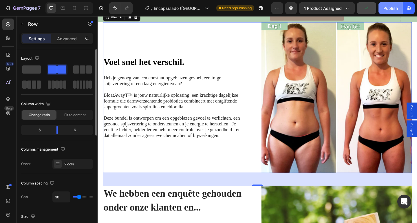
click at [387, 9] on div "Publish" at bounding box center [390, 8] width 14 height 6
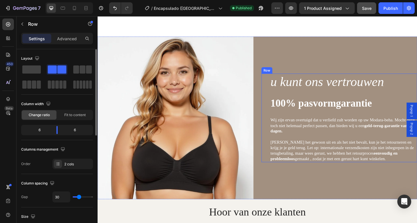
scroll to position [1416, 0]
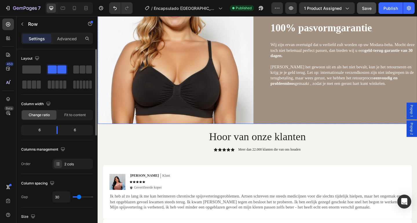
click at [286, 123] on div "u kunt ons vertrouwen Text Block 100% pasvormgarantie Heading Wij zijn ervan ov…" at bounding box center [359, 44] width 169 height 177
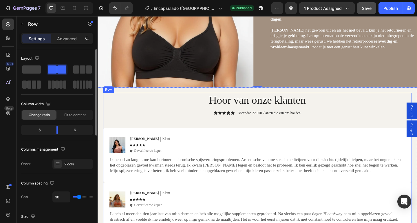
scroll to position [1254, 0]
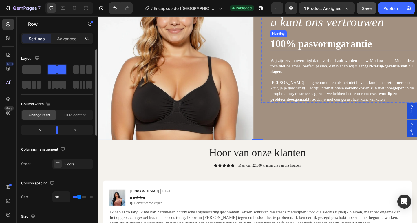
click at [344, 38] on h2 "100% pasvormgarantie" at bounding box center [365, 45] width 160 height 15
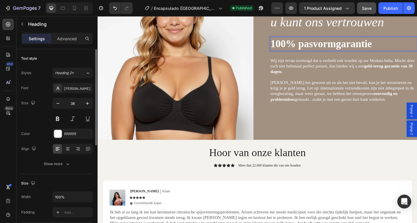
click at [346, 47] on strong "100% pasvormgarantie" at bounding box center [340, 46] width 110 height 12
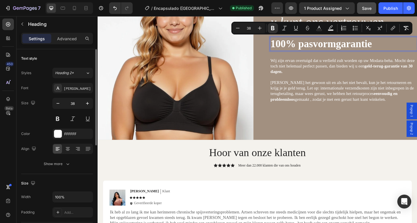
click at [346, 46] on strong "100% pasvormgarantie" at bounding box center [340, 46] width 110 height 12
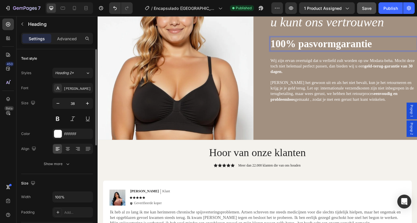
click at [348, 45] on strong "100% pasvormgarantie" at bounding box center [340, 46] width 110 height 12
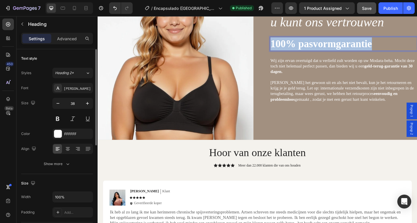
click at [348, 45] on strong "100% pasvormgarantie" at bounding box center [340, 46] width 110 height 12
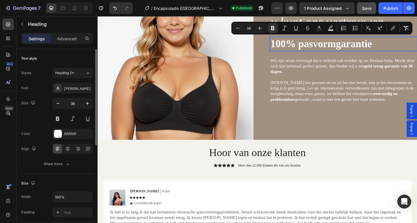
scroll to position [1240, 0]
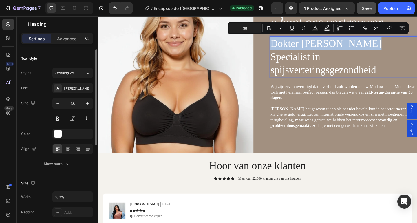
drag, startPoint x: 375, startPoint y: 45, endPoint x: 285, endPoint y: 45, distance: 90.5
click at [285, 45] on p "Dokter Sarah Collins" at bounding box center [364, 46] width 159 height 14
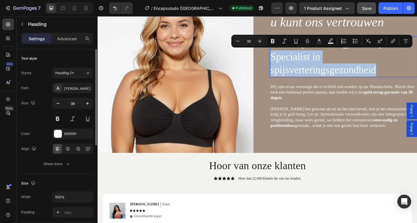
drag, startPoint x: 285, startPoint y: 59, endPoint x: 412, endPoint y: 71, distance: 127.3
click at [412, 71] on h2 "Dokter Sarah Collins Specialist in spijsverteringsgezondheid" at bounding box center [365, 60] width 160 height 44
copy h2 "Specialist in spijsverteringsgezondheid"
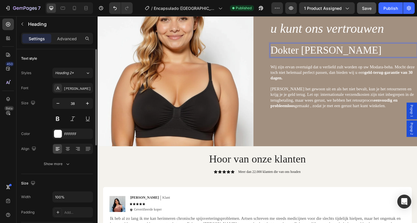
scroll to position [1254, 0]
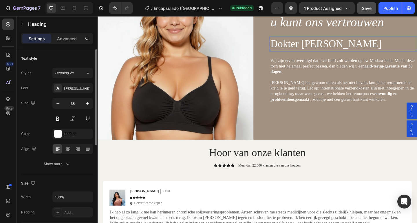
click at [329, 49] on p "Dokter Sarah Collins" at bounding box center [364, 46] width 159 height 14
click at [329, 48] on p "Dokter Sarah Collins" at bounding box center [364, 46] width 159 height 14
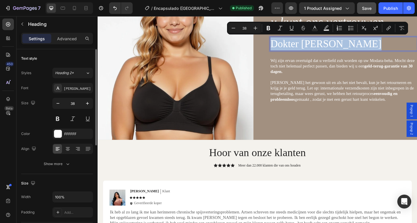
click at [329, 48] on p "Dokter Sarah Collins" at bounding box center [364, 46] width 159 height 14
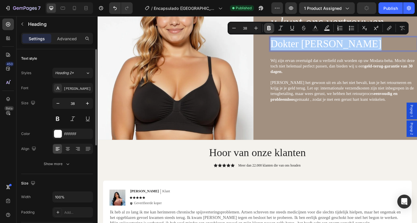
click at [268, 27] on icon "Editor contextual toolbar" at bounding box center [269, 28] width 6 height 6
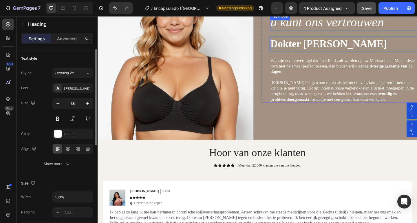
click at [302, 20] on div "u kunt ons vertrouwen Text Block" at bounding box center [365, 23] width 160 height 18
click at [302, 20] on div "Text Block" at bounding box center [296, 16] width 20 height 5
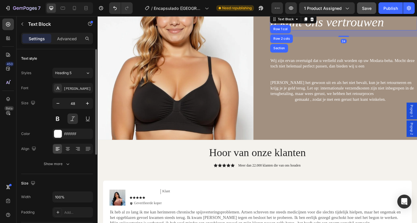
click at [302, 20] on div "Text Block" at bounding box center [302, 19] width 20 height 5
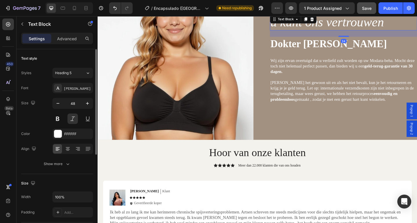
click at [352, 21] on icon "u kunt ons vertrouwen" at bounding box center [346, 22] width 123 height 15
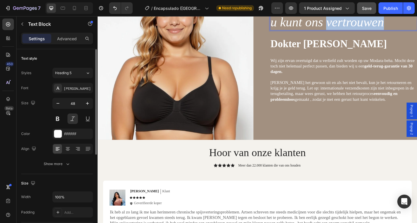
click at [352, 21] on icon "u kunt ons vertrouwen" at bounding box center [346, 22] width 123 height 15
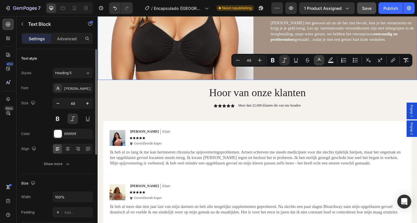
scroll to position [1328, 0]
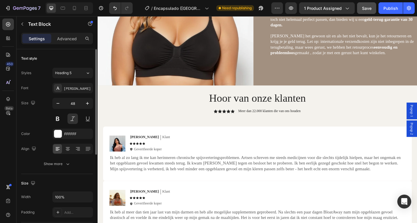
scroll to position [1328, 0]
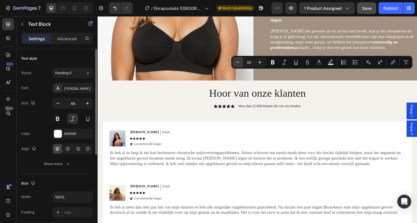
click at [239, 64] on icon "Editor contextual toolbar" at bounding box center [238, 62] width 6 height 6
click at [238, 64] on icon "Editor contextual toolbar" at bounding box center [238, 62] width 6 height 6
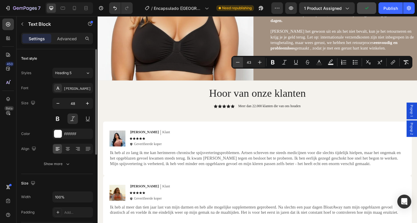
click at [238, 64] on icon "Editor contextual toolbar" at bounding box center [238, 62] width 6 height 6
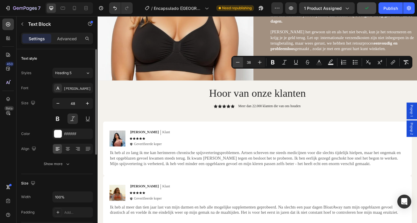
click at [238, 64] on icon "Editor contextual toolbar" at bounding box center [238, 62] width 6 height 6
type input "37"
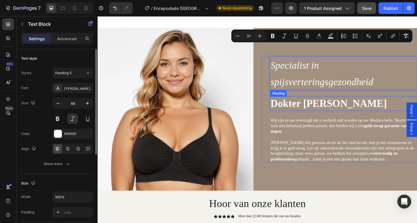
scroll to position [1374, 0]
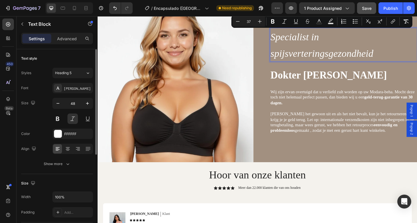
click at [291, 54] on span "spijsverteringsgezondheid" at bounding box center [341, 57] width 112 height 12
click at [237, 19] on icon "Editor contextual toolbar" at bounding box center [238, 22] width 6 height 6
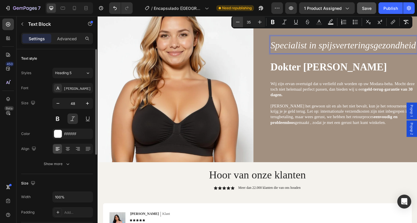
click at [237, 18] on button "Minus" at bounding box center [237, 22] width 10 height 10
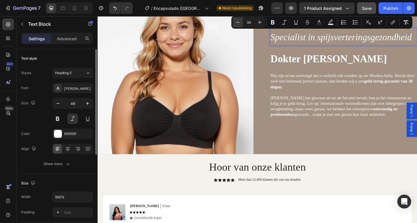
click at [237, 18] on button "Minus" at bounding box center [237, 22] width 10 height 10
type input "33"
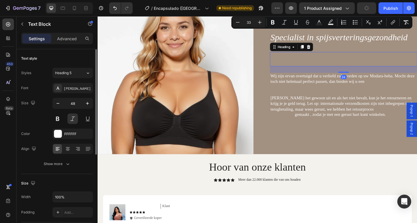
click at [375, 62] on strong "Dokter Sarah Collins" at bounding box center [348, 62] width 126 height 12
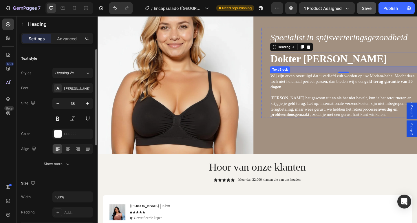
click at [351, 109] on p "Probeer het gewoon uit en als het niet bevalt, kun je het retourneren en krijg …" at bounding box center [364, 114] width 159 height 24
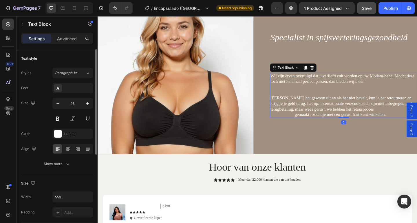
click at [351, 109] on p "Probeer het gewoon uit en als het niet bevalt, kun je het retourneren en krijg …" at bounding box center [364, 114] width 159 height 24
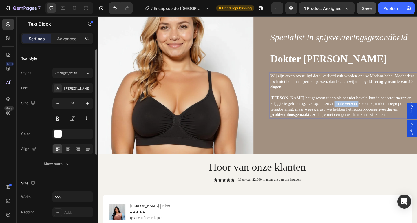
click at [351, 109] on p "Probeer het gewoon uit en als het niet bevalt, kun je het retourneren en krijg …" at bounding box center [364, 114] width 159 height 24
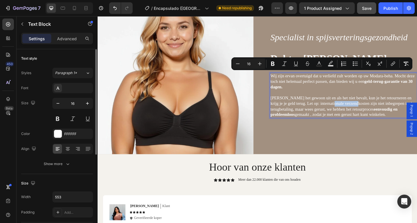
scroll to position [1386, 0]
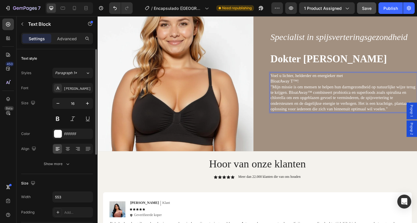
click at [316, 90] on p ""Mijn missie is om mensen te helpen hun darmgezondheid op natuurlijke wijze ter…" at bounding box center [364, 105] width 159 height 30
click at [317, 86] on p "BloatAway T™!" at bounding box center [364, 87] width 159 height 6
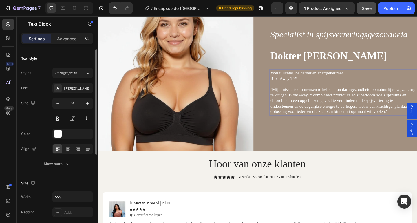
scroll to position [1383, 0]
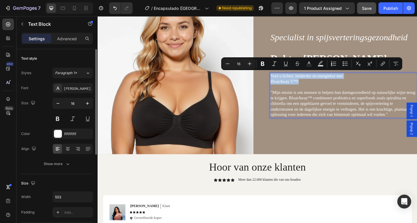
drag, startPoint x: 315, startPoint y: 87, endPoint x: 282, endPoint y: 79, distance: 34.2
click at [285, 80] on div "Voel u lichter, helderder en energieker met BloatAway T™! "Mijn missie is om me…" at bounding box center [365, 102] width 160 height 49
click at [261, 63] on icon "Editor contextual toolbar" at bounding box center [262, 64] width 3 height 4
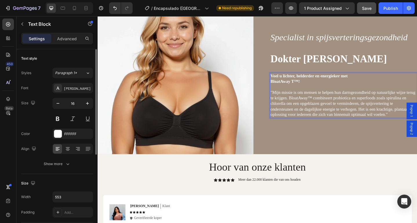
click at [296, 99] on p ""Mijn missie is om mensen te helpen hun darmgezondheid op natuurlijke wijze ter…" at bounding box center [364, 111] width 159 height 30
click at [290, 96] on p ""Mijn missie is om mensen te helpen hun darmgezondheid op natuurlijke wijze ter…" at bounding box center [364, 111] width 159 height 30
click at [300, 104] on p ""Mijn missie is om mensen te helpen hun darmgezondheid op natuurlijke wijze ter…" at bounding box center [364, 111] width 159 height 30
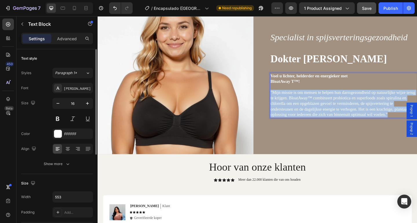
click at [300, 104] on p ""Mijn missie is om mensen te helpen hun darmgezondheid op natuurlijke wijze ter…" at bounding box center [364, 111] width 159 height 30
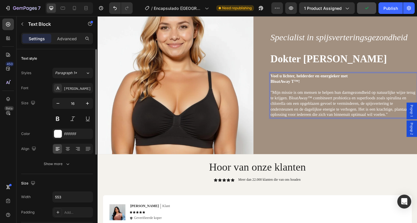
drag, startPoint x: 304, startPoint y: 93, endPoint x: 305, endPoint y: 90, distance: 3.7
click at [304, 93] on p "Rich Text Editor. Editing area: main" at bounding box center [364, 93] width 159 height 6
click at [306, 81] on strong "Voel u lichter, helderder en energieker met" at bounding box center [327, 80] width 84 height 5
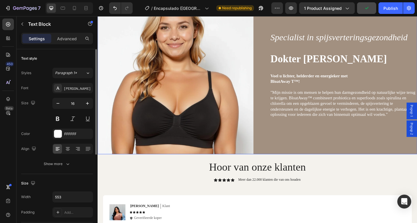
drag, startPoint x: 271, startPoint y: 88, endPoint x: 279, endPoint y: 87, distance: 7.5
click at [272, 88] on div "Specialist in spijsverteringsgezondheid Text Block ⁠⁠⁠⁠⁠⁠⁠ Dokter Sarah Collins…" at bounding box center [270, 77] width 347 height 177
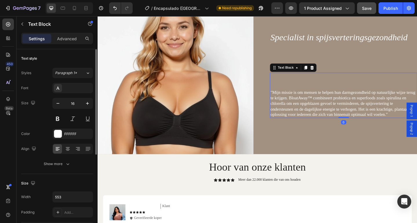
click at [306, 101] on p ""Mijn missie is om mensen te helpen hun darmgezondheid op natuurlijke wijze ter…" at bounding box center [364, 111] width 159 height 30
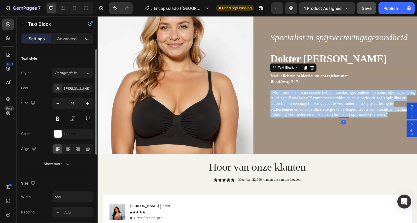
click at [306, 101] on p ""Mijn missie is om mensen te helpen hun darmgezondheid op natuurlijke wijze ter…" at bounding box center [364, 111] width 159 height 30
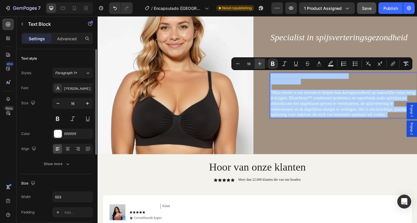
click at [261, 62] on icon "Editor contextual toolbar" at bounding box center [260, 64] width 6 height 6
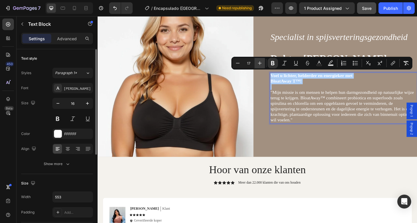
click at [261, 62] on icon "Editor contextual toolbar" at bounding box center [260, 63] width 6 height 6
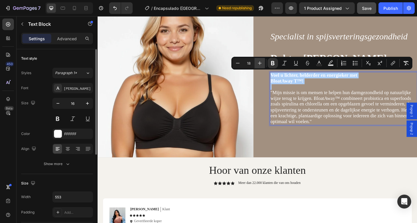
click at [261, 62] on icon "Editor contextual toolbar" at bounding box center [260, 63] width 6 height 6
type input "19"
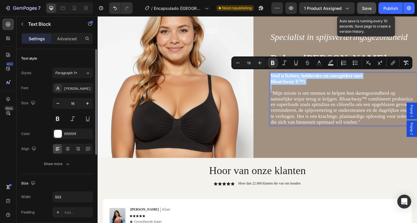
click at [370, 3] on button "Save" at bounding box center [366, 8] width 19 height 12
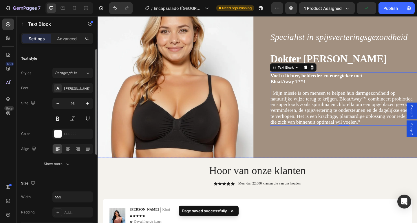
click at [271, 42] on div "Specialist in spijsverteringsgezondheid Text Block ⁠⁠⁠⁠⁠⁠⁠ Dokter Sarah Collins…" at bounding box center [270, 81] width 347 height 177
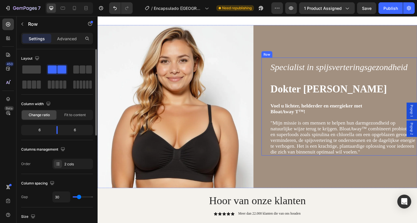
scroll to position [1347, 0]
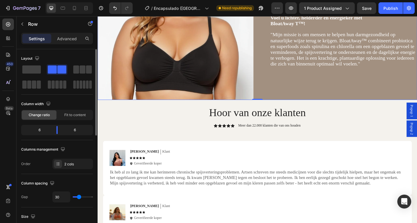
scroll to position [1306, 0]
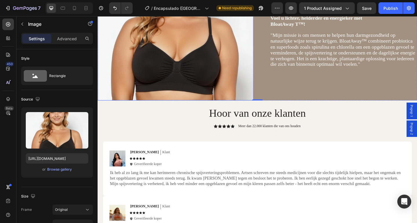
click at [98, 81] on img at bounding box center [181, 19] width 169 height 177
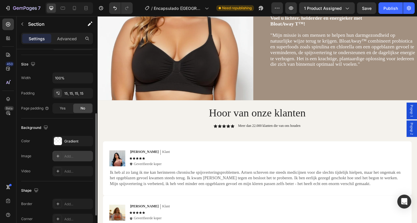
scroll to position [163, 0]
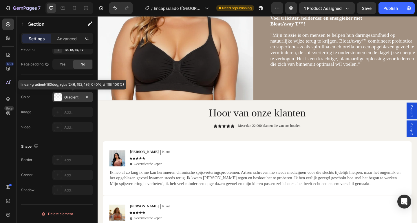
click at [77, 99] on div "Gradient" at bounding box center [72, 97] width 17 height 5
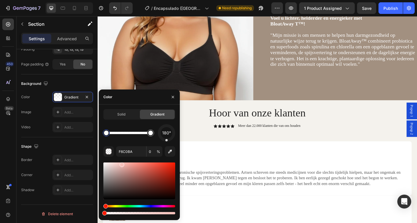
click at [172, 165] on div at bounding box center [139, 180] width 72 height 37
type input "EA220B"
drag, startPoint x: 205, startPoint y: 229, endPoint x: 193, endPoint y: 229, distance: 12.7
type input "100"
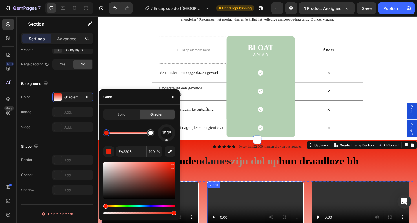
scroll to position [918, 0]
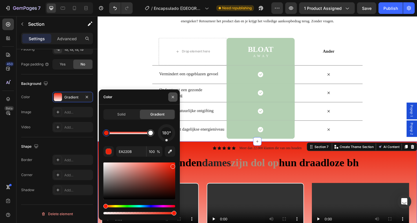
click at [174, 97] on icon "button" at bounding box center [172, 97] width 5 height 5
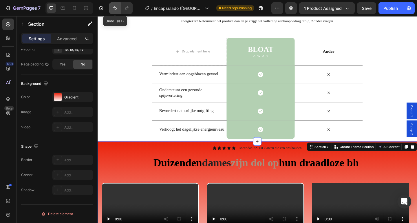
click at [115, 10] on icon "Undo/Redo" at bounding box center [114, 8] width 3 height 4
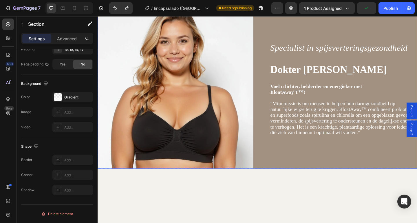
scroll to position [1310, 0]
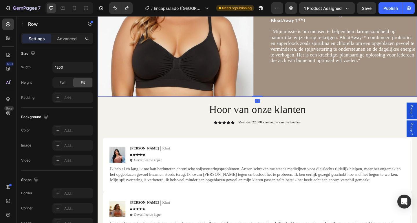
click at [276, 81] on div "Specialist in spijsverteringsgezondheid Text Block Dokter Sarah Collins Heading…" at bounding box center [359, 15] width 169 height 177
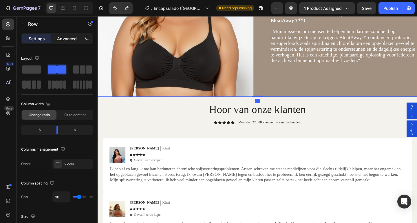
click at [67, 41] on p "Advanced" at bounding box center [67, 39] width 20 height 6
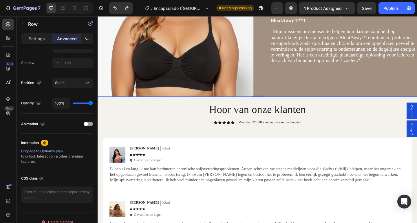
scroll to position [196, 0]
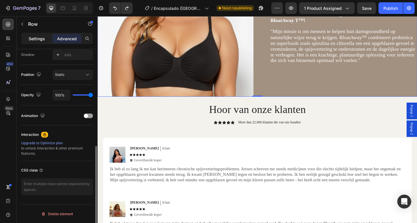
click at [39, 36] on p "Settings" at bounding box center [37, 39] width 16 height 6
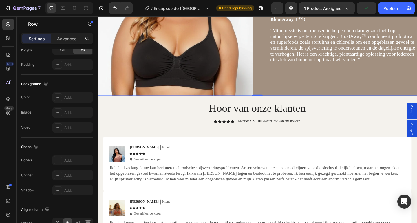
scroll to position [163, 0]
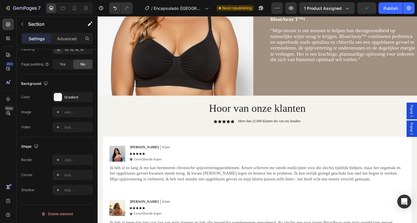
scroll to position [0, 0]
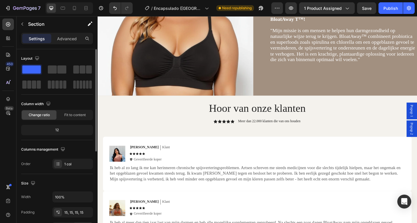
click at [371, 62] on div "Specialist in spijsverteringsgezondheid Text Block Dokter Sarah Collins Heading…" at bounding box center [359, 13] width 169 height 177
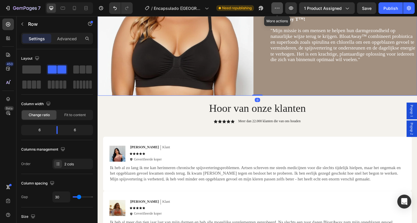
click at [277, 6] on icon "button" at bounding box center [277, 8] width 6 height 6
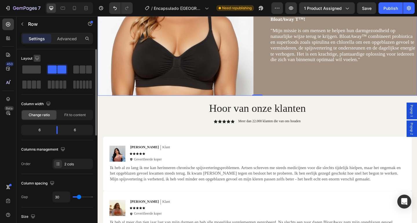
click at [36, 58] on icon "button" at bounding box center [37, 58] width 4 height 4
click at [38, 89] on icon "button" at bounding box center [38, 88] width 6 height 6
type input "0"
type input "100%"
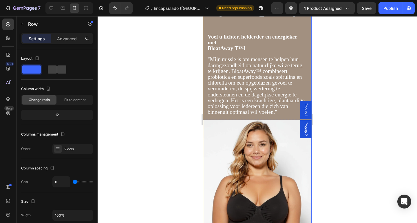
scroll to position [1384, 0]
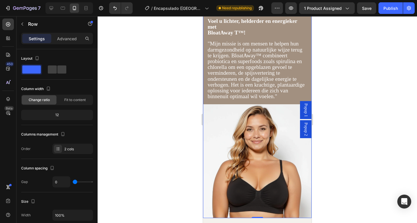
click at [297, 40] on div "Specialist in spijsverteringsgezondheid Text Block Dokter Sarah Collins Heading…" at bounding box center [257, 22] width 108 height 165
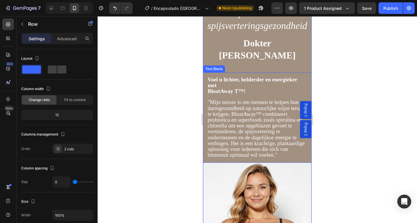
scroll to position [1393, 0]
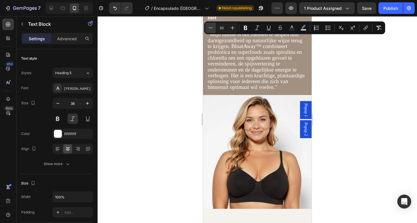
click at [211, 25] on icon "Editor contextual toolbar" at bounding box center [210, 28] width 6 height 6
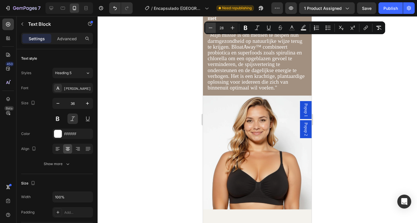
click at [211, 25] on icon "Editor contextual toolbar" at bounding box center [210, 28] width 6 height 6
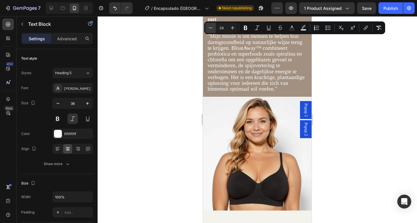
click at [211, 25] on icon "Editor contextual toolbar" at bounding box center [210, 28] width 6 height 6
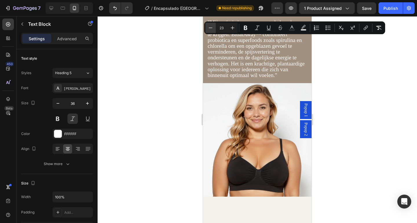
click at [211, 25] on icon "Editor contextual toolbar" at bounding box center [210, 28] width 6 height 6
click at [232, 26] on icon "Editor contextual toolbar" at bounding box center [232, 28] width 6 height 6
type input "22"
drag, startPoint x: 259, startPoint y: 67, endPoint x: 263, endPoint y: 80, distance: 13.6
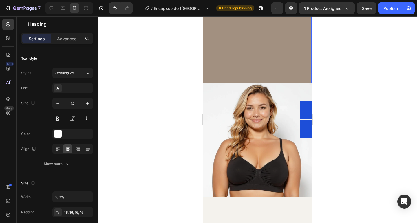
click at [251, 78] on span ""Mijn missie is om mensen te helpen hun darmgezondheid op natuurlijke wijze ter…" at bounding box center [255, 48] width 97 height 59
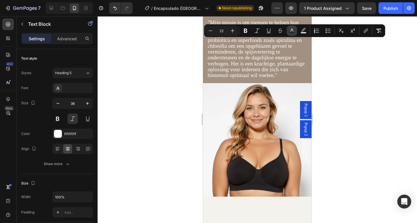
click at [292, 31] on icon "Editor contextual toolbar" at bounding box center [292, 31] width 6 height 6
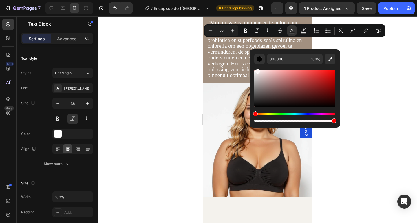
drag, startPoint x: 461, startPoint y: 83, endPoint x: 228, endPoint y: 37, distance: 237.6
type input "FFF7F7"
click at [222, 81] on div "Voel u lichter, helderder en energieker met BloatAway T™! "Mijn missie is om me…" at bounding box center [257, 37] width 108 height 91
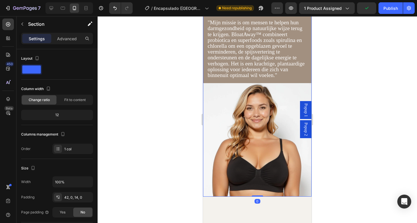
click at [218, 30] on div "Specialist in spijsverteringsgezondheid Text Block Dokter Sarah Collins Heading…" at bounding box center [257, 63] width 108 height 266
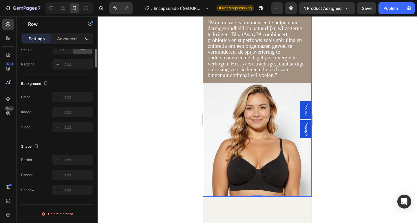
scroll to position [0, 0]
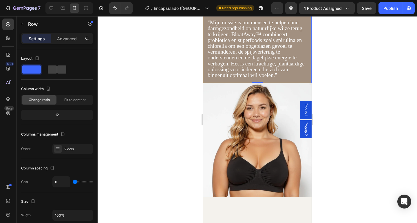
click at [231, 20] on p at bounding box center [256, 17] width 99 height 5
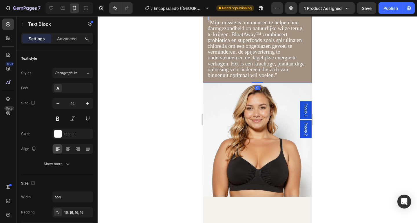
click at [231, 20] on p "Rich Text Editor. Editing area: main" at bounding box center [256, 17] width 99 height 5
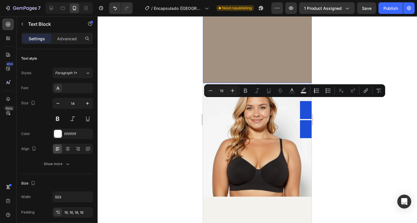
click at [233, 78] on span ""Mijn missie is om mensen te helpen hun darmgezondheid op natuurlijke wijze ter…" at bounding box center [255, 48] width 97 height 59
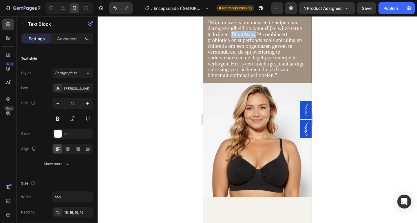
click at [233, 78] on span ""Mijn missie is om mensen te helpen hun darmgezondheid op natuurlijke wijze ter…" at bounding box center [255, 48] width 97 height 59
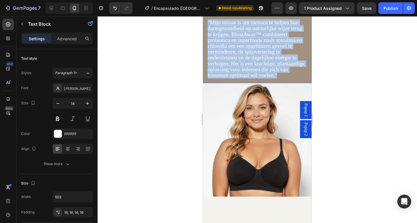
click at [233, 78] on span ""Mijn missie is om mensen te helpen hun darmgezondheid op natuurlijke wijze ter…" at bounding box center [255, 48] width 97 height 59
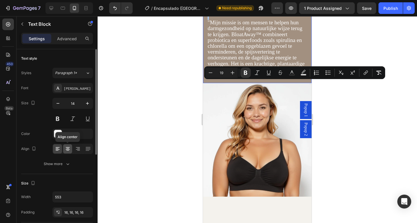
click at [70, 150] on div at bounding box center [67, 148] width 9 height 9
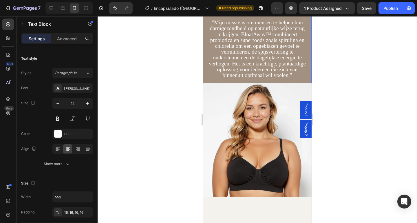
click at [256, 14] on strong "BloatAway T™!" at bounding box center [257, 11] width 38 height 6
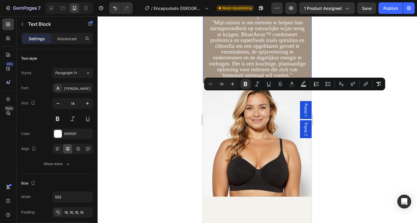
click at [256, 14] on strong "BloatAway T™!" at bounding box center [257, 11] width 38 height 6
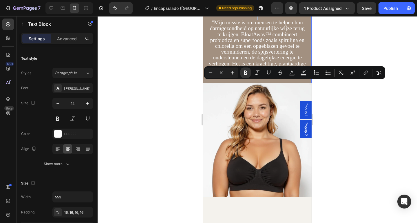
click at [223, 15] on p "BloatAway T™!" at bounding box center [256, 12] width 99 height 6
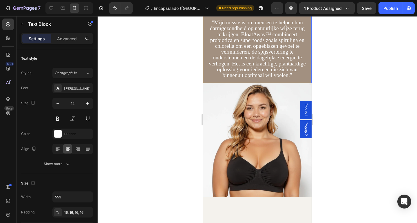
drag, startPoint x: 276, startPoint y: 96, endPoint x: 207, endPoint y: 85, distance: 69.1
click at [207, 83] on div "Voel u lichter, helderder en energieker met BloatAway T™! "Mijn missie is om me…" at bounding box center [257, 37] width 108 height 91
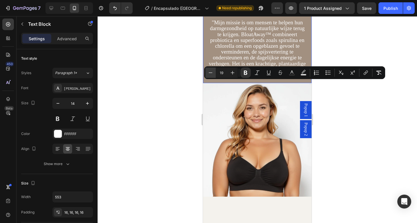
click at [211, 73] on icon "Editor contextual toolbar" at bounding box center [210, 73] width 6 height 6
type input "18"
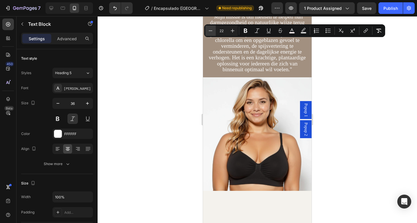
click at [212, 33] on icon "Editor contextual toolbar" at bounding box center [210, 31] width 6 height 6
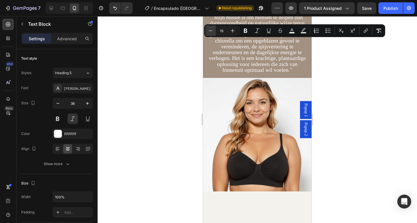
click at [212, 33] on icon "Editor contextual toolbar" at bounding box center [210, 31] width 6 height 6
type input "15"
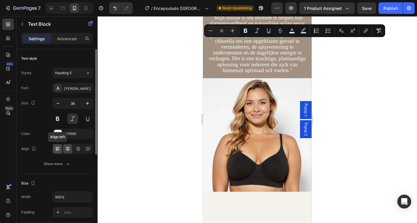
click at [62, 149] on div at bounding box center [57, 148] width 9 height 9
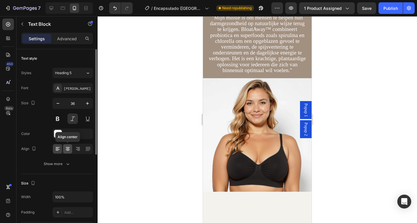
click at [67, 148] on icon at bounding box center [68, 149] width 6 height 6
click at [69, 149] on icon at bounding box center [68, 149] width 6 height 6
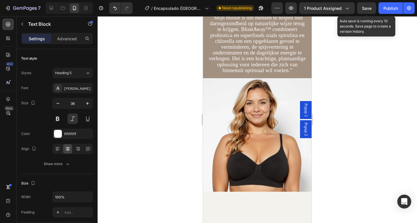
click at [365, 10] on span "Save" at bounding box center [367, 8] width 10 height 5
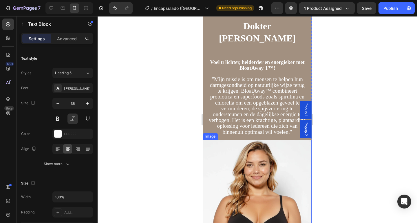
scroll to position [1463, 0]
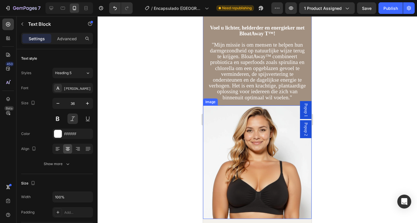
click at [274, 105] on img at bounding box center [257, 161] width 108 height 113
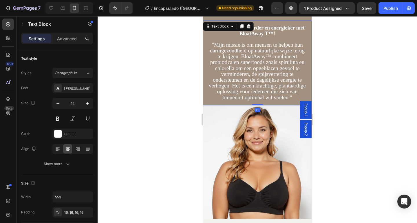
click at [276, 89] on div "Voel u lichter, helderder en energieker met BloatAway T™! "Mijn missie is om me…" at bounding box center [257, 63] width 108 height 85
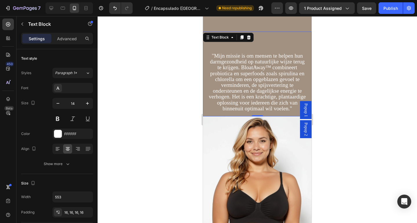
scroll to position [1357, 0]
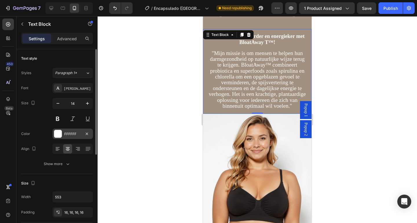
click at [65, 131] on div "FFFFFF" at bounding box center [72, 133] width 17 height 5
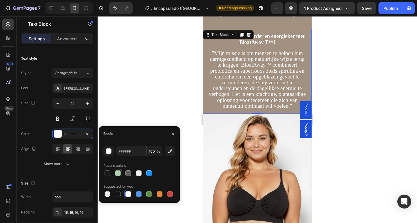
click at [117, 174] on div at bounding box center [118, 173] width 6 height 6
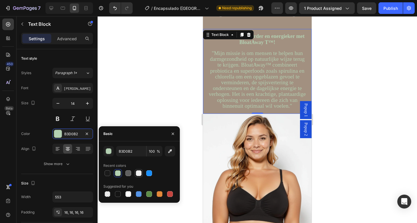
click at [137, 173] on div at bounding box center [139, 173] width 6 height 6
type input "F0F0F0"
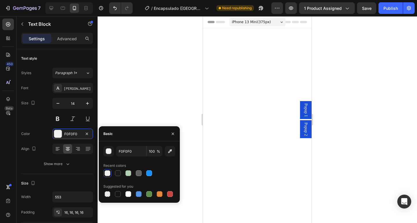
scroll to position [1357, 0]
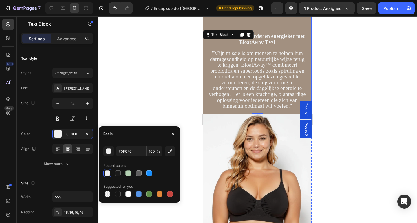
click at [204, 109] on div "Specialist in spijsverteringsgezondheid Text Block Dokter Sarah Collins Heading…" at bounding box center [257, 44] width 108 height 140
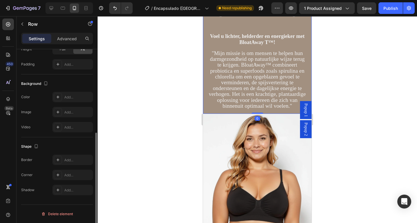
scroll to position [0, 0]
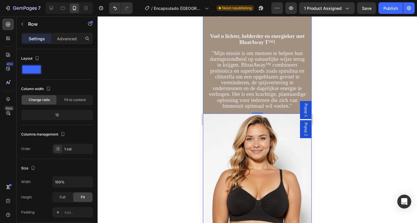
click at [269, 67] on div "Specialist in spijsverteringsgezondheid Text Block Dokter [PERSON_NAME] Heading…" at bounding box center [257, 40] width 108 height 148
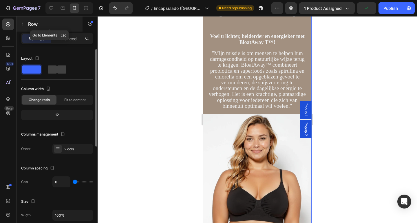
click at [27, 25] on div "Row" at bounding box center [49, 23] width 66 height 15
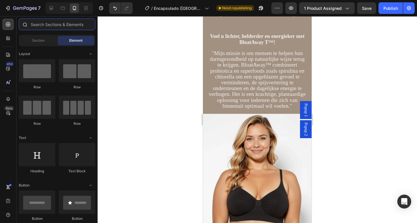
click at [60, 25] on input "text" at bounding box center [57, 25] width 76 height 12
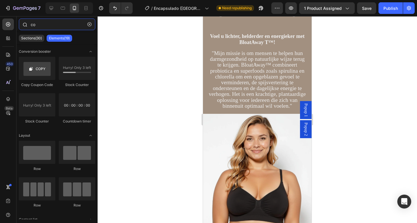
type input "c"
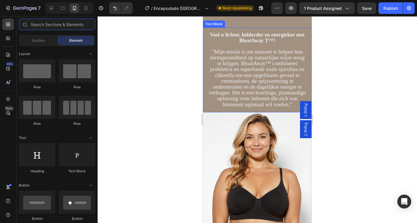
scroll to position [1469, 0]
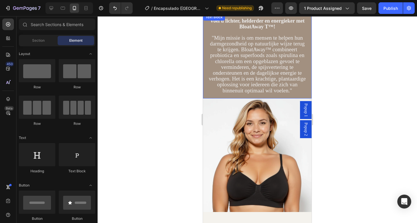
click at [207, 72] on div "Voel u lichter, helderder en energieker met BloatAway T™! "Mijn missie is om me…" at bounding box center [257, 56] width 108 height 85
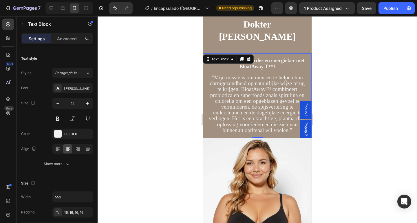
scroll to position [1336, 0]
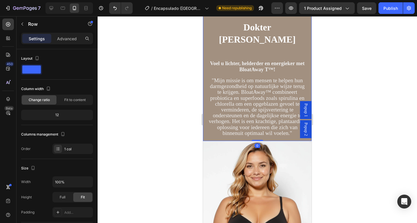
click at [259, 39] on div "Specialist in spijsverteringsgezondheid Text Block Dokter Sarah Collins Heading…" at bounding box center [257, 71] width 108 height 140
click at [275, 39] on div "Specialist in spijsverteringsgezondheid Text Block Dokter Sarah Collins Heading…" at bounding box center [257, 71] width 108 height 140
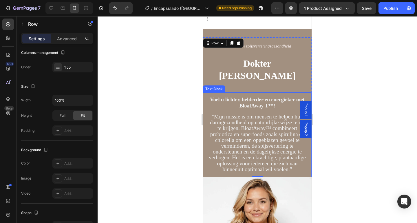
scroll to position [1282, 0]
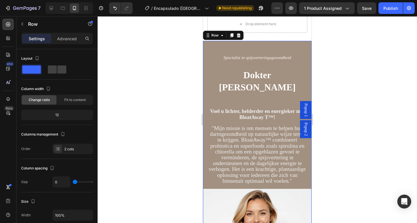
click at [274, 139] on div "Specialist in spijsverteringsgezondheid Text Block Dokter [PERSON_NAME] Heading…" at bounding box center [257, 115] width 108 height 148
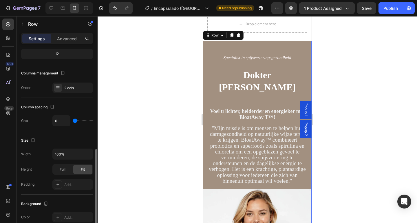
scroll to position [106, 0]
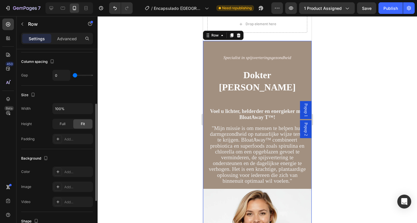
click at [45, 81] on div "Column spacing Gap 0" at bounding box center [57, 68] width 72 height 33
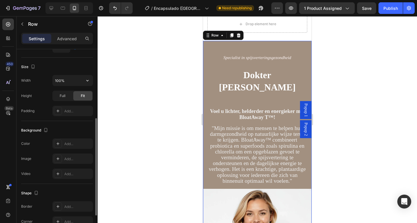
scroll to position [181, 0]
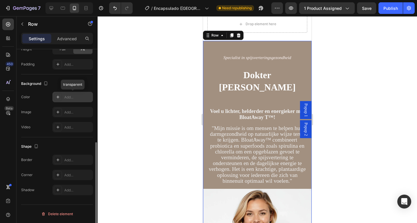
click at [72, 95] on div "Add..." at bounding box center [77, 97] width 27 height 5
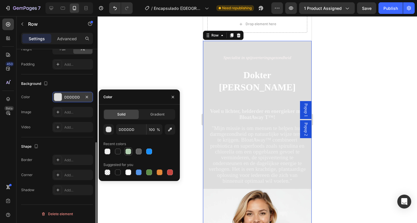
click at [129, 153] on div at bounding box center [128, 151] width 6 height 6
type input "B3D0B2"
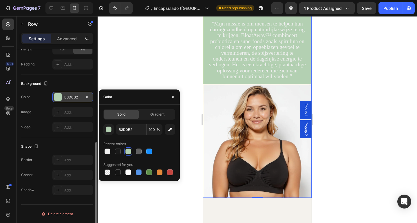
scroll to position [1474, 0]
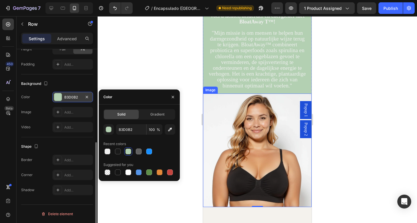
click at [248, 145] on img at bounding box center [257, 149] width 108 height 113
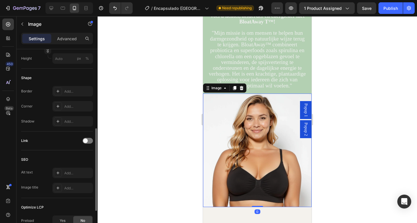
scroll to position [0, 0]
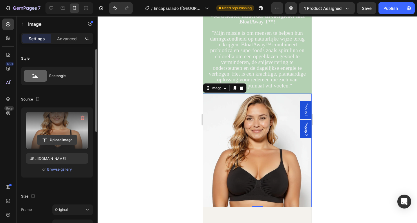
click at [62, 139] on input "file" at bounding box center [57, 140] width 40 height 10
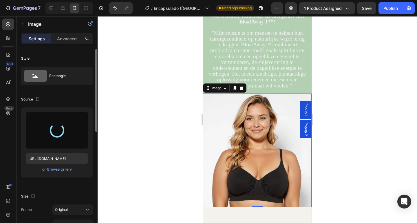
type input "https://cdn.shopify.com/s/files/1/0943/7668/9988/files/gempages_580367979112301…"
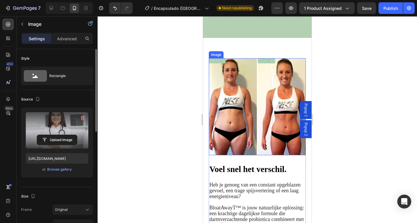
scroll to position [519, 0]
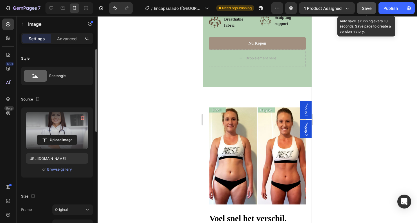
click at [368, 7] on span "Save" at bounding box center [367, 8] width 10 height 5
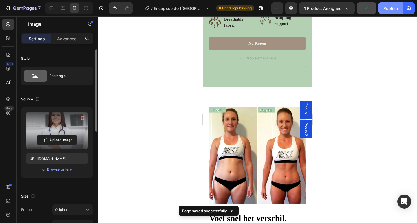
click at [386, 9] on div "Publish" at bounding box center [390, 8] width 14 height 6
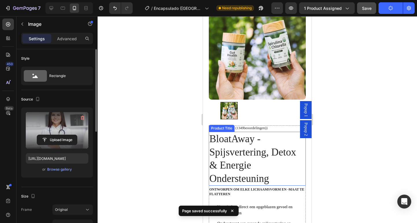
scroll to position [0, 0]
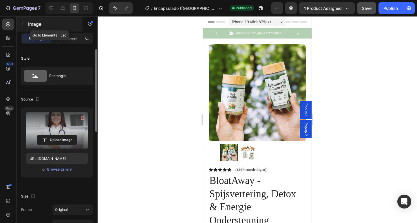
click at [19, 26] on button "button" at bounding box center [22, 23] width 9 height 9
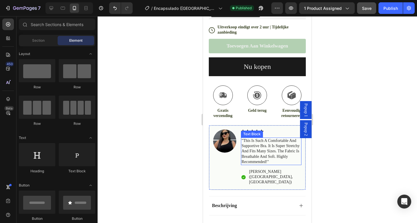
scroll to position [310, 0]
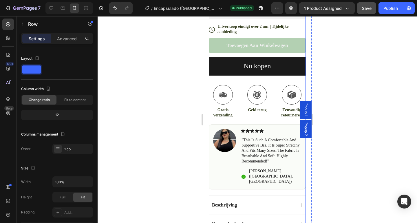
click at [271, 183] on div "Icon Icon Icon Icon Icon Icon List (1349 beoordelingen) ) Text Block Row BloatA…" at bounding box center [257, 48] width 97 height 383
click at [37, 59] on icon "button" at bounding box center [36, 59] width 1 height 1
click at [35, 68] on button "button" at bounding box center [38, 67] width 9 height 9
type input "1200"
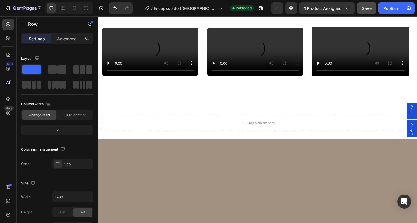
scroll to position [1025, 0]
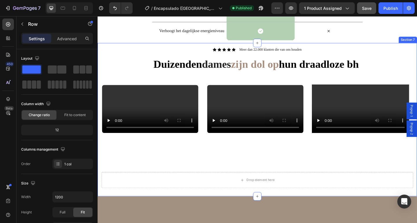
click at [139, 86] on div "Icon Icon Icon Icon Icon Icon List Meer dan 22.000 klanten die van ons houden T…" at bounding box center [271, 128] width 338 height 158
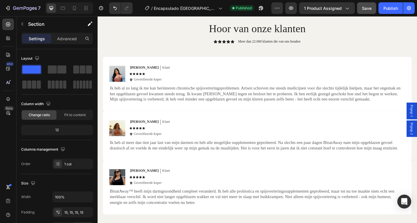
scroll to position [1344, 0]
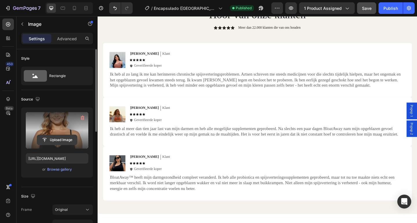
click at [60, 138] on input "file" at bounding box center [57, 140] width 40 height 10
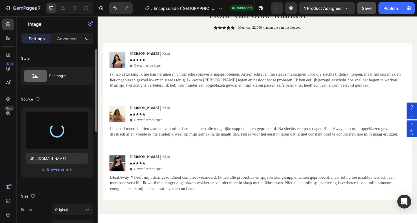
type input "https://cdn.shopify.com/s/files/1/0943/7668/9988/files/gempages_580367979112301…"
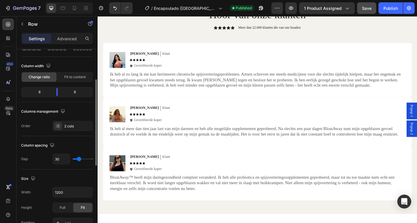
scroll to position [75, 0]
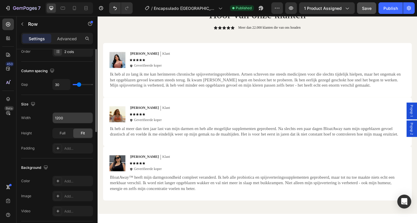
scroll to position [218, 0]
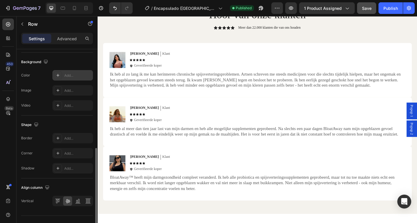
click at [68, 72] on div "Add..." at bounding box center [72, 75] width 40 height 10
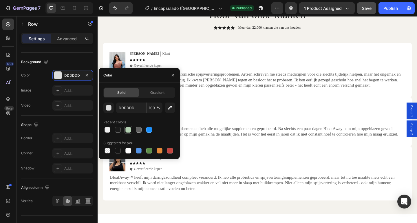
click at [127, 130] on div at bounding box center [128, 130] width 6 height 6
type input "B3D0B2"
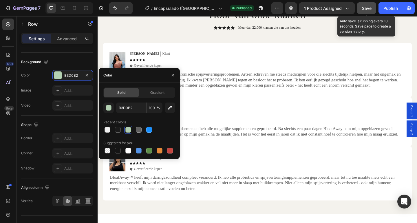
click at [364, 10] on div "Save" at bounding box center [367, 8] width 10 height 6
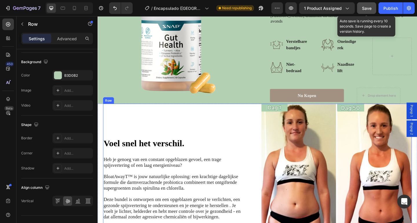
scroll to position [404, 0]
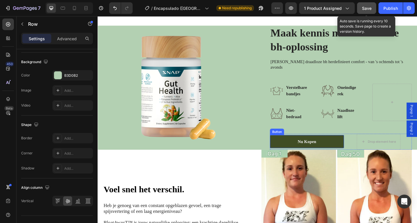
click at [347, 145] on link "nu kopen" at bounding box center [325, 152] width 80 height 14
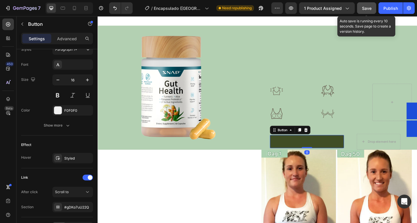
scroll to position [0, 0]
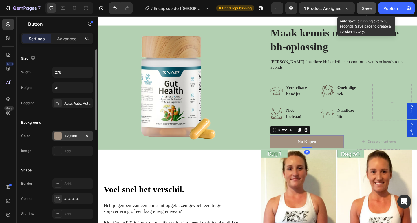
click at [71, 134] on div "A29080" at bounding box center [72, 135] width 17 height 5
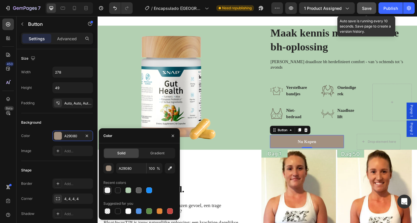
click at [108, 189] on div at bounding box center [107, 190] width 6 height 6
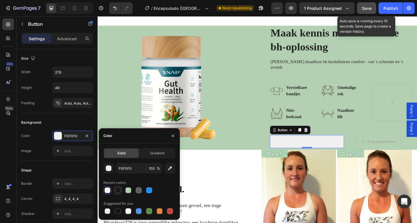
click at [121, 189] on div at bounding box center [117, 190] width 7 height 7
type input "1A1A1A"
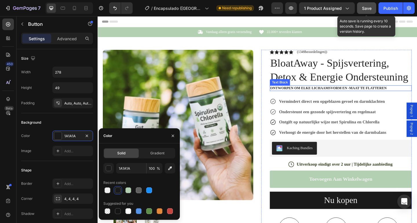
click at [317, 94] on strong "Ontworpen om elke lichaamsvorm en -maat te flatteren" at bounding box center [348, 94] width 126 height 4
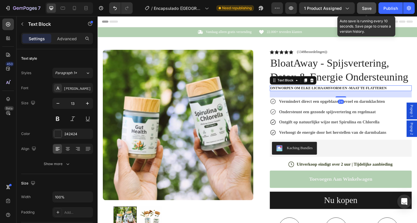
click at [317, 94] on strong "Ontworpen om elke lichaamsvorm en -maat te flatteren" at bounding box center [348, 94] width 126 height 4
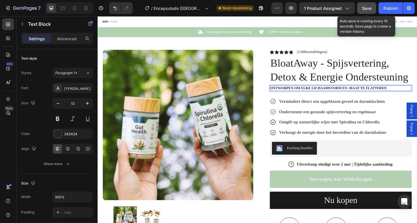
click at [309, 94] on strong "Ontworpen om elke lichaamsvorm en -maat te flatteren" at bounding box center [348, 94] width 126 height 4
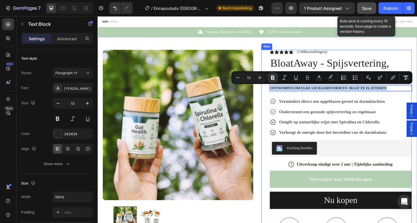
click at [303, 104] on div "Icon Icon Icon Icon Icon Icon List (1349 beoordelingen) ) Text Block Row BloatA…" at bounding box center [362, 192] width 154 height 278
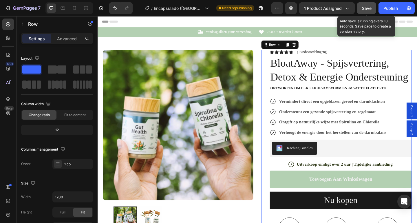
click at [311, 96] on strong "Ontworpen om elke lichaamsvorm en -maat te flatteren" at bounding box center [348, 94] width 126 height 4
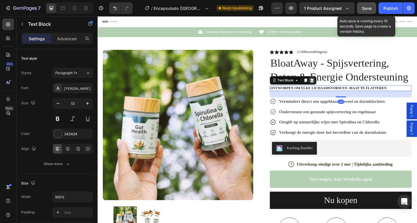
click at [329, 85] on icon at bounding box center [331, 86] width 4 height 4
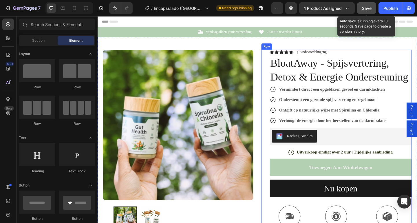
click at [279, 90] on div "Icon Icon Icon Icon Icon Icon List (1349 beoordelingen) ) Text Block Row BloatA…" at bounding box center [356, 185] width 163 height 265
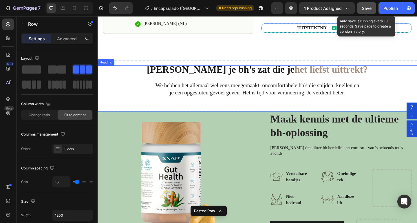
scroll to position [296, 0]
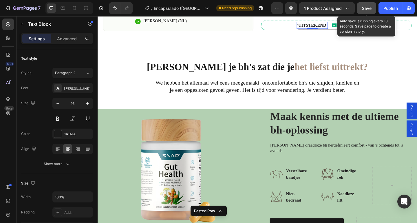
click at [314, 28] on strong "'UITSTEKEND'" at bounding box center [330, 25] width 33 height 5
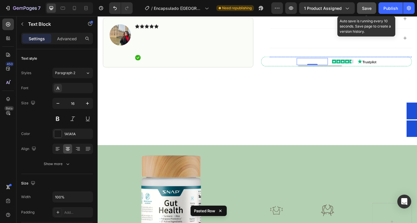
scroll to position [257, 0]
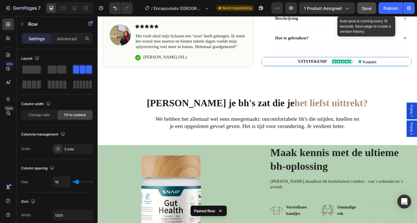
click at [289, 71] on div "'UITSTEKEND' Text Block Image Image Row 0" at bounding box center [356, 65] width 163 height 10
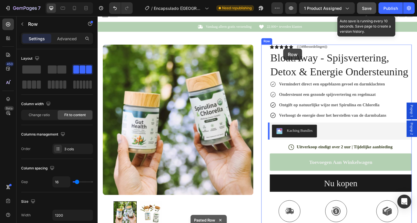
scroll to position [0, 0]
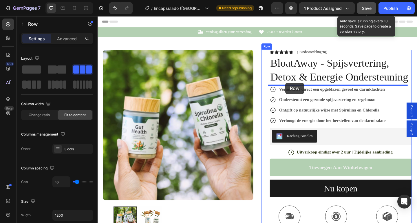
drag, startPoint x: 289, startPoint y: 80, endPoint x: 301, endPoint y: 89, distance: 15.0
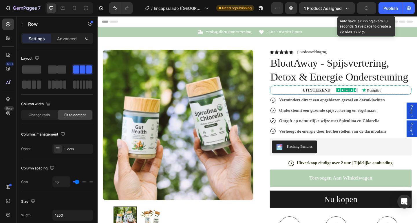
click at [362, 10] on button "button" at bounding box center [366, 8] width 19 height 12
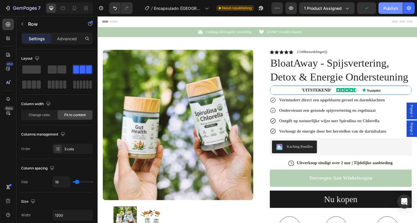
click at [393, 8] on div "Publish" at bounding box center [390, 8] width 14 height 6
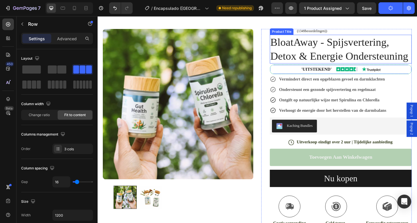
scroll to position [37, 0]
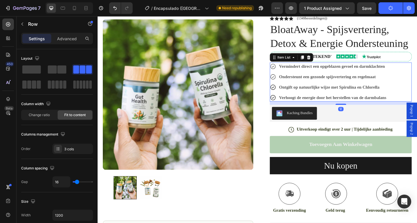
click at [352, 71] on strong "Vermindert direct een opgeblazen gevoel en darmklachten" at bounding box center [352, 70] width 115 height 5
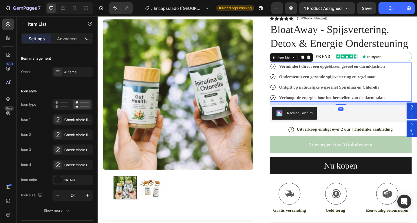
click at [352, 71] on strong "Vermindert direct een opgeblazen gevoel en darmklachten" at bounding box center [352, 70] width 115 height 5
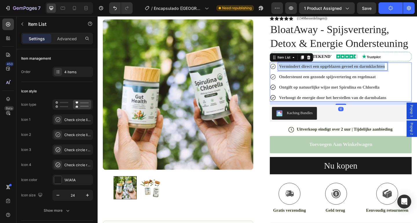
click at [352, 71] on strong "Vermindert direct een opgeblazen gevoel en darmklachten" at bounding box center [352, 70] width 115 height 5
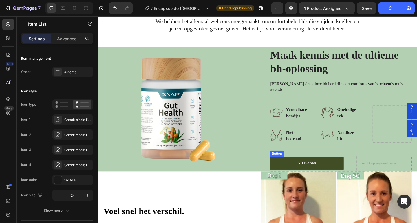
scroll to position [310, 0]
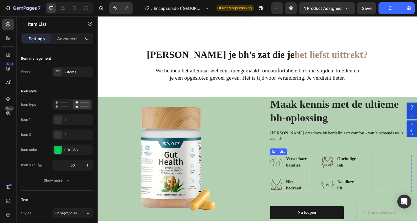
click at [307, 180] on strong "Verstelbare bandjes" at bounding box center [313, 174] width 23 height 12
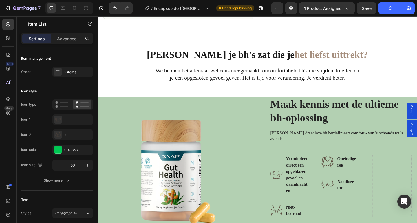
click at [286, 181] on div "Vermindert direct een opgeblazen gevoel en darmklachten" at bounding box center [306, 188] width 43 height 43
click at [366, 222] on div "Oneindige rek Naadloze lift Item List" at bounding box center [361, 201] width 43 height 68
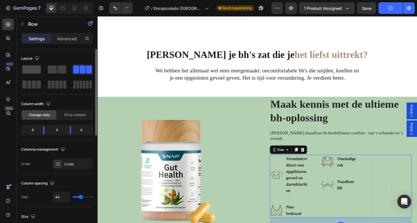
click at [30, 67] on span at bounding box center [31, 69] width 19 height 8
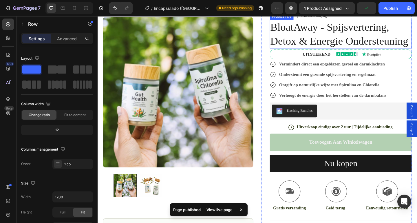
scroll to position [0, 0]
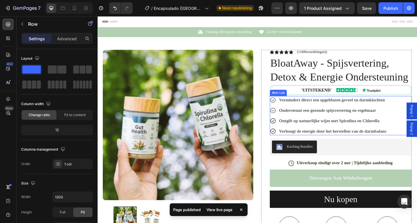
click at [337, 119] on strong "Ondersteunt een gezonde spijsvertering en regelmaat" at bounding box center [347, 118] width 105 height 5
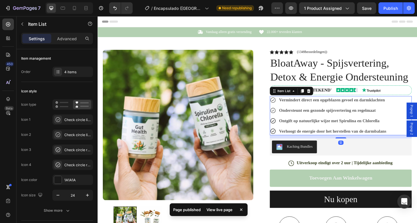
click at [337, 119] on strong "Ondersteunt een gezonde spijsvertering en regelmaat" at bounding box center [347, 118] width 105 height 5
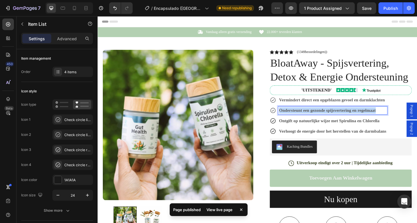
click at [337, 119] on strong "Ondersteunt een gezonde spijsvertering en regelmaat" at bounding box center [347, 118] width 105 height 5
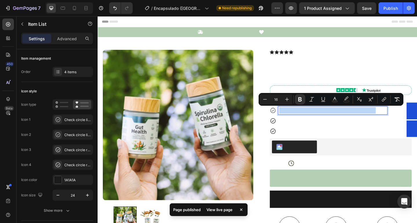
copy strong "Ondersteunt een gezonde spijsvertering en regelmaat"
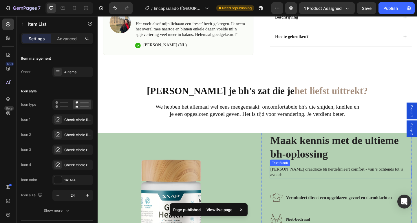
scroll to position [347, 0]
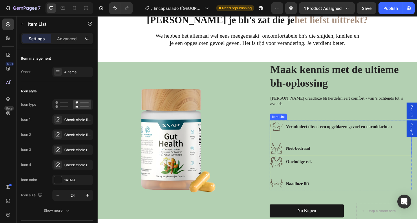
click at [314, 162] on strong "Niet-bedraad" at bounding box center [315, 159] width 26 height 5
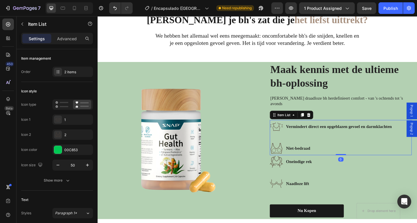
click at [314, 162] on strong "Niet-bedraad" at bounding box center [315, 159] width 26 height 5
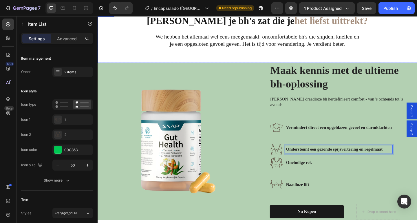
scroll to position [64, 0]
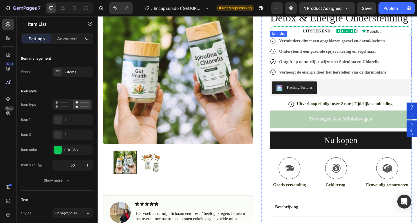
click at [316, 68] on strong "Ontgift op natuurlijke wijze met Spirulina en Chlorella" at bounding box center [349, 65] width 109 height 5
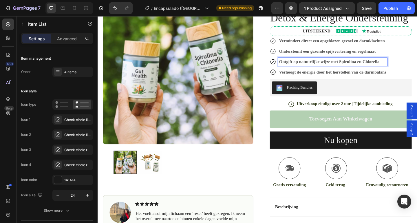
click at [316, 68] on strong "Ontgift op natuurlijke wijze met Spirulina en Chlorella" at bounding box center [349, 65] width 109 height 5
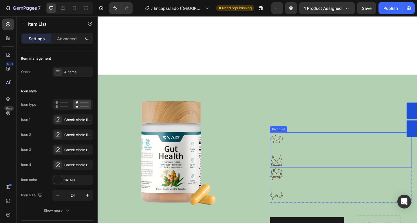
scroll to position [434, 0]
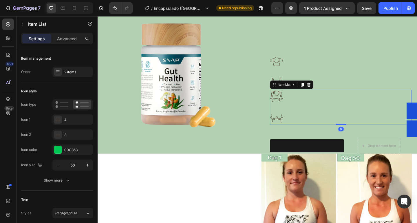
click at [312, 101] on strong "Oneindige rek" at bounding box center [316, 103] width 28 height 5
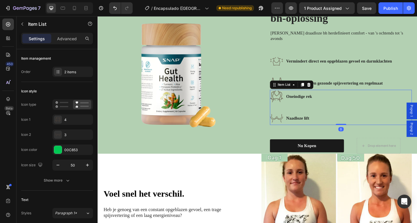
click at [312, 101] on strong "Oneindige rek" at bounding box center [316, 103] width 28 height 5
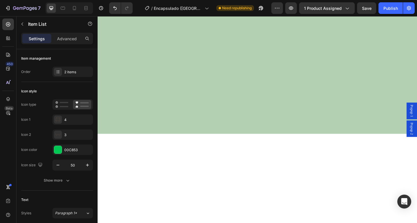
scroll to position [56, 0]
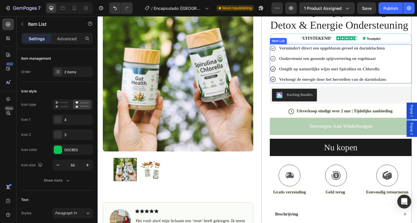
click at [349, 85] on strong "Verhoogt de energie door het herstellen van de darmbalans" at bounding box center [353, 84] width 117 height 5
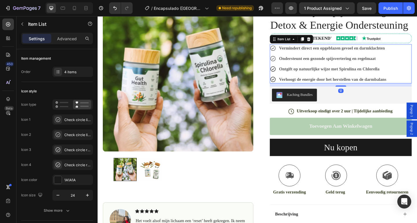
click at [349, 85] on strong "Verhoogt de energie door het herstellen van de darmbalans" at bounding box center [353, 84] width 117 height 5
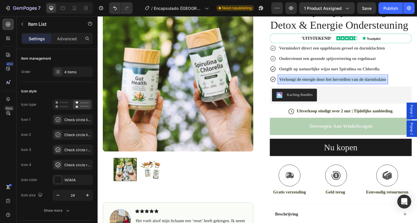
click at [349, 85] on strong "Verhoogt de energie door het herstellen van de darmbalans" at bounding box center [353, 84] width 117 height 5
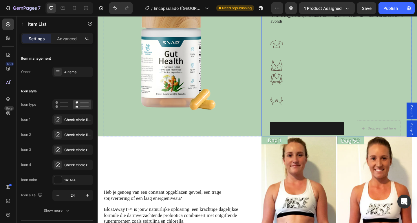
scroll to position [463, 0]
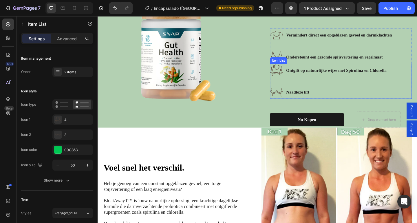
click at [312, 96] on strong "Naadloze lift" at bounding box center [314, 98] width 25 height 5
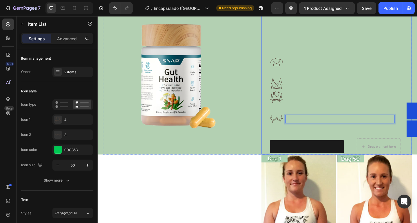
scroll to position [433, 0]
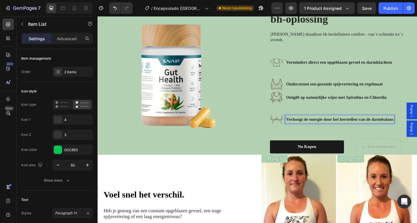
click at [285, 99] on icon at bounding box center [292, 104] width 14 height 14
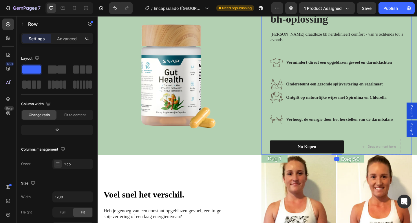
click at [281, 73] on div "Maak kennis met de ultieme bh-oplossing Heading Modara's draadloze bh herdefini…" at bounding box center [356, 81] width 163 height 171
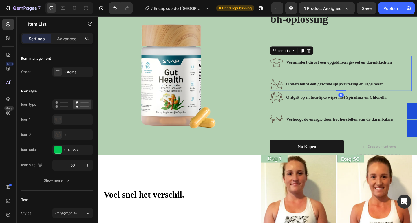
click at [285, 74] on div "Vermindert direct een opgeblazen gevoel en darmklachten Ondersteunt een gezonde…" at bounding box center [351, 78] width 133 height 38
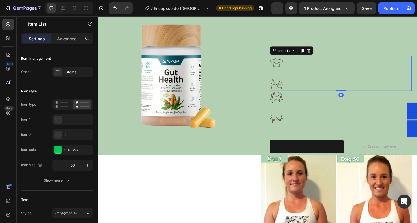
click at [292, 61] on icon at bounding box center [292, 66] width 14 height 14
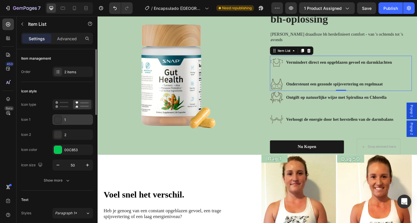
click at [70, 119] on div "1" at bounding box center [77, 119] width 27 height 5
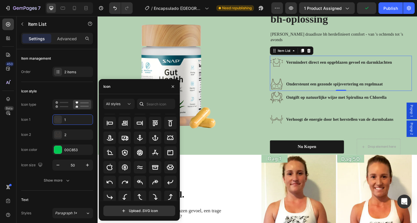
scroll to position [85, 0]
click at [152, 104] on input "text" at bounding box center [156, 104] width 38 height 10
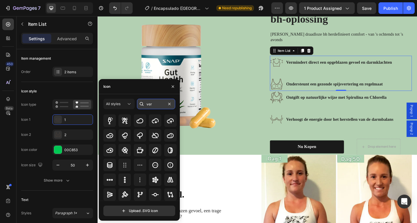
scroll to position [0, 0]
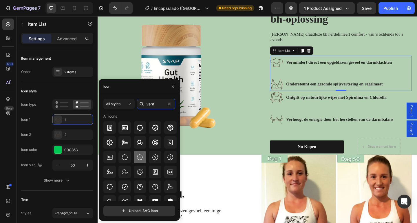
type input "verif"
click at [139, 156] on icon at bounding box center [139, 157] width 7 height 7
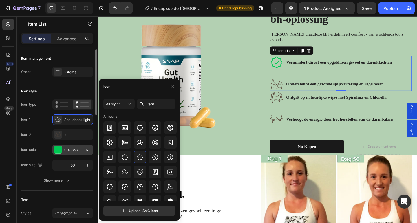
click at [63, 149] on div "00C853" at bounding box center [72, 149] width 40 height 10
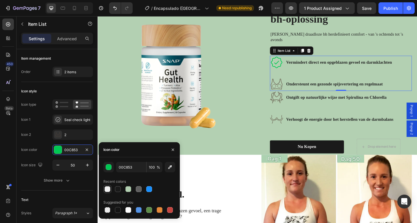
click at [107, 189] on div at bounding box center [107, 189] width 6 height 6
type input "F0F0F0"
click at [292, 91] on div "Item List" at bounding box center [294, 93] width 16 height 5
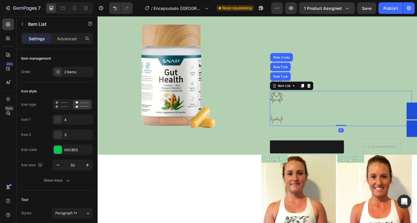
click at [296, 102] on icon at bounding box center [292, 104] width 14 height 14
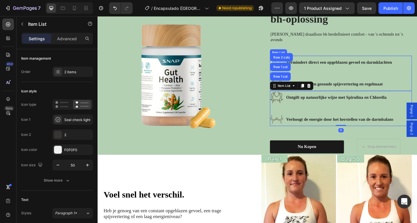
click at [340, 83] on div "Ondersteunt een gezonde spijsvertering en regelmaat" at bounding box center [351, 90] width 133 height 14
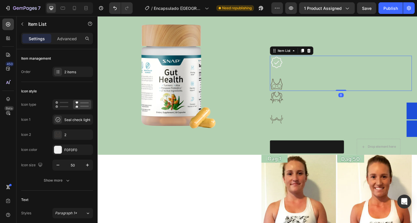
click at [290, 84] on icon at bounding box center [292, 90] width 14 height 14
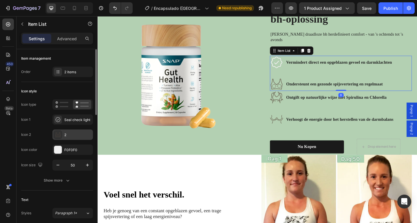
click at [72, 136] on div "2" at bounding box center [77, 134] width 27 height 5
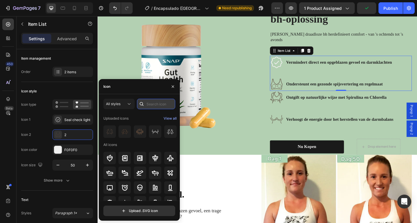
click at [162, 100] on input "text" at bounding box center [156, 104] width 38 height 10
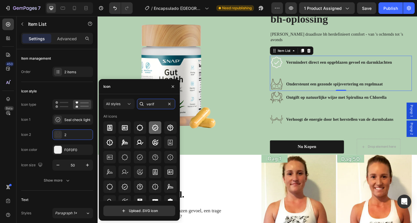
type input "verif"
click at [150, 129] on div at bounding box center [155, 127] width 12 height 12
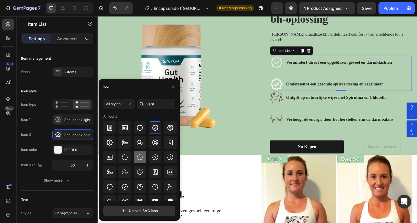
click at [142, 156] on icon at bounding box center [139, 157] width 7 height 7
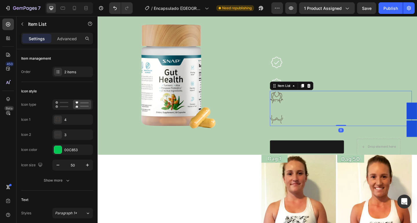
click at [290, 103] on icon at bounding box center [292, 104] width 14 height 14
click at [76, 117] on div "4" at bounding box center [72, 119] width 40 height 10
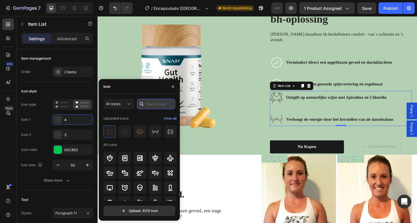
click at [149, 103] on input "text" at bounding box center [156, 104] width 38 height 10
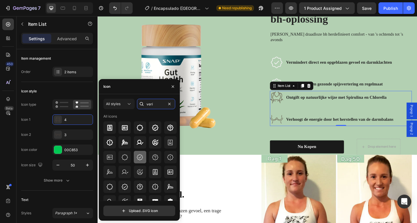
type input "veri"
click at [139, 160] on icon at bounding box center [140, 157] width 6 height 6
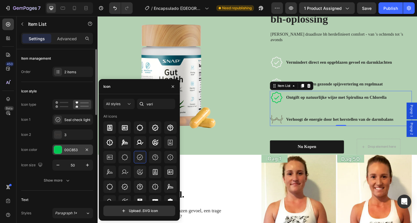
click at [66, 150] on div "00C853" at bounding box center [72, 149] width 17 height 5
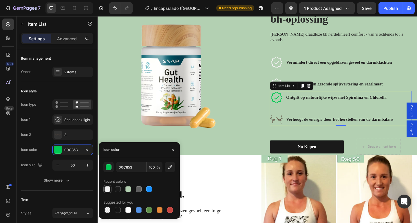
click at [108, 188] on div at bounding box center [107, 189] width 6 height 6
type input "F0F0F0"
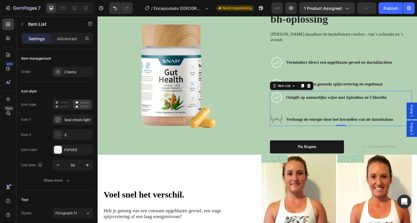
click at [294, 121] on icon at bounding box center [292, 128] width 14 height 14
click at [286, 124] on icon at bounding box center [292, 128] width 14 height 14
click at [80, 132] on div "3" at bounding box center [72, 134] width 40 height 10
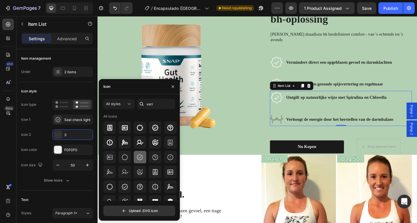
click at [136, 156] on icon at bounding box center [139, 157] width 7 height 7
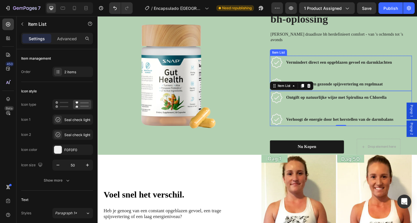
click at [325, 64] on strong "Vermindert direct een opgeblazen gevoel en darmklachten" at bounding box center [359, 66] width 115 height 5
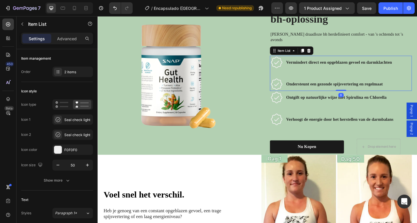
click at [325, 64] on strong "Vermindert direct een opgeblazen gevoel en darmklachten" at bounding box center [359, 66] width 115 height 5
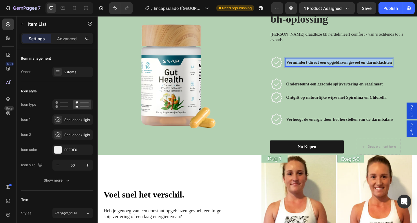
click at [325, 64] on strong "Vermindert direct een opgeblazen gevoel en darmklachten" at bounding box center [359, 66] width 115 height 5
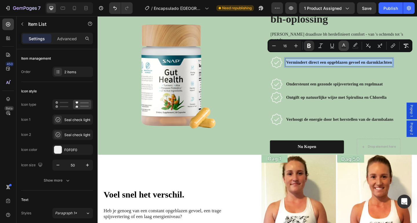
click at [341, 47] on rect "Editor contextual toolbar" at bounding box center [343, 47] width 5 height 1
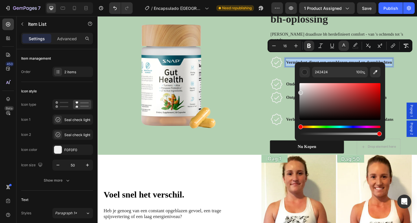
drag, startPoint x: 407, startPoint y: 127, endPoint x: 287, endPoint y: 58, distance: 138.4
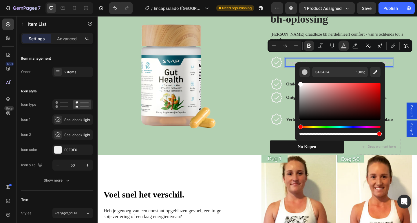
drag, startPoint x: 301, startPoint y: 86, endPoint x: 297, endPoint y: 77, distance: 9.8
click at [297, 77] on div "C4C4C4 100 %" at bounding box center [339, 99] width 90 height 74
type input "FFFFFF"
click at [308, 87] on strong "Ondersteunt een gezonde spijsvertering en regelmaat" at bounding box center [354, 89] width 105 height 5
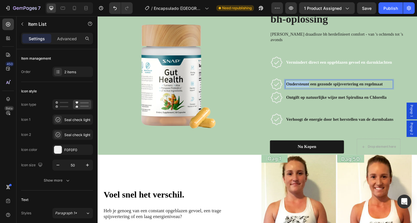
click at [308, 87] on strong "Ondersteunt een gezonde spijsvertering en regelmaat" at bounding box center [354, 89] width 105 height 5
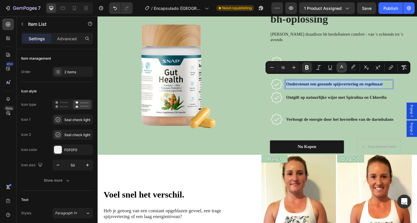
click at [339, 67] on icon "Editor contextual toolbar" at bounding box center [341, 68] width 6 height 6
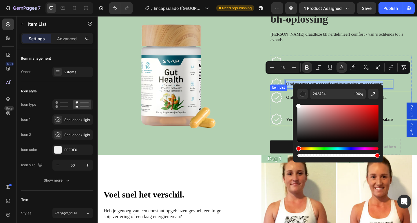
drag, startPoint x: 405, startPoint y: 131, endPoint x: 306, endPoint y: 100, distance: 103.7
type input "FFFFFF"
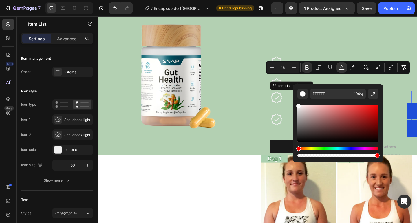
click at [303, 102] on strong "Ontgift op natuurlijke wijze met Spirulina en Chlorella" at bounding box center [356, 104] width 109 height 5
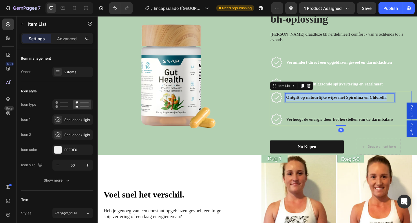
click at [303, 102] on strong "Ontgift op natuurlijke wijze met Spirulina en Chlorella" at bounding box center [356, 104] width 109 height 5
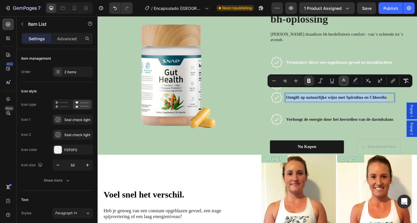
click at [342, 81] on icon "Editor contextual toolbar" at bounding box center [343, 81] width 6 height 6
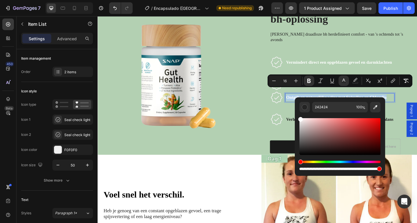
type input "FFFFFF"
drag, startPoint x: 414, startPoint y: 152, endPoint x: 295, endPoint y: 105, distance: 128.6
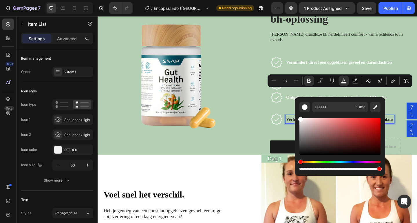
click at [305, 126] on strong "Verhoogt de energie door het herstellen van de darmbalans" at bounding box center [360, 128] width 117 height 5
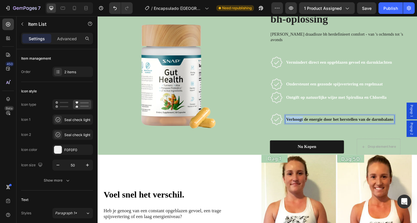
click at [305, 126] on strong "Verhoogt de energie door het herstellen van de darmbalans" at bounding box center [360, 128] width 117 height 5
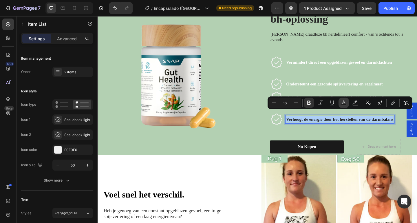
click at [338, 103] on button "Text Color" at bounding box center [343, 102] width 10 height 10
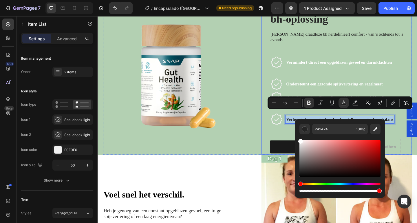
type input "FFFFFF"
drag, startPoint x: 405, startPoint y: 172, endPoint x: 302, endPoint y: 125, distance: 113.2
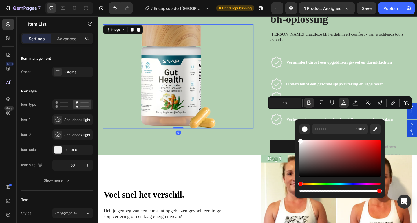
click at [254, 105] on div at bounding box center [184, 81] width 163 height 113
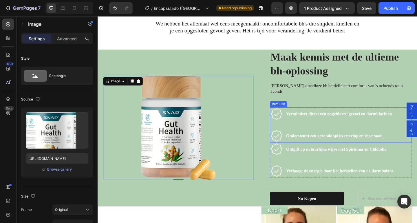
scroll to position [376, 0]
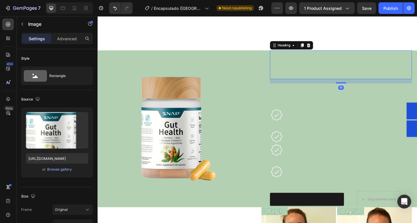
click at [318, 73] on strong "Maak kennis met de ultieme bh-oplossing" at bounding box center [354, 69] width 139 height 28
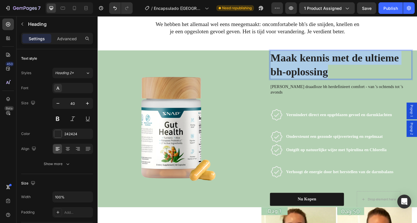
click at [318, 73] on strong "Maak kennis met de ultieme bh-oplossing" at bounding box center [354, 69] width 139 height 28
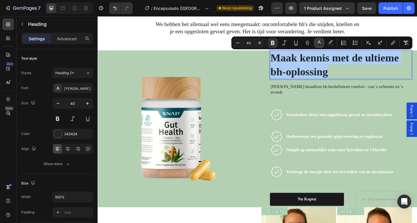
click at [320, 43] on icon "Editor contextual toolbar" at bounding box center [318, 41] width 3 height 3
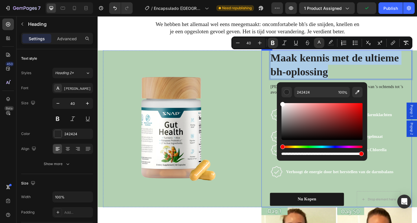
drag, startPoint x: 375, startPoint y: 116, endPoint x: 267, endPoint y: 90, distance: 111.4
type input "FFFFFF"
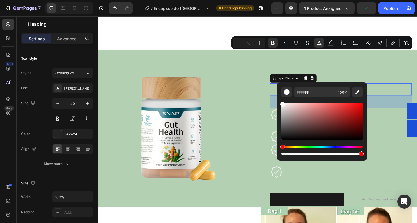
click at [285, 91] on span "Modara's draadloze bh herdefinieert comfort - van 's ochtends tot 's avonds" at bounding box center [357, 95] width 144 height 11
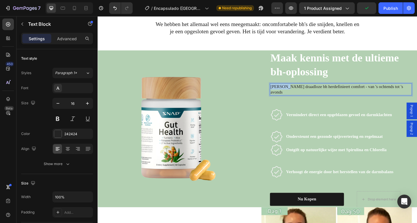
click at [285, 91] on span "Modara's draadloze bh herdefinieert comfort - van 's ochtends tot 's avonds" at bounding box center [357, 95] width 144 height 11
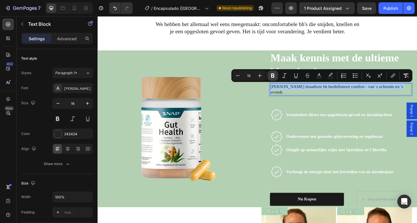
click at [274, 78] on icon "Editor contextual toolbar" at bounding box center [273, 76] width 6 height 6
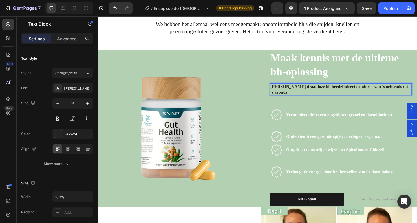
click at [294, 94] on strong "Modara's draadloze bh herdefinieert comfort - van 's ochtends tot 's avonds" at bounding box center [360, 95] width 150 height 11
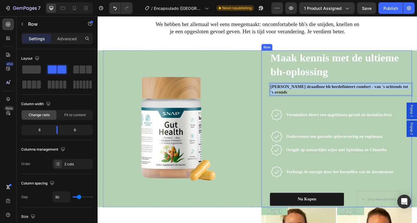
click at [272, 110] on div "Image Row ⁠⁠⁠⁠⁠⁠⁠ Maak kennis met de ultieme bh-oplossing Heading Modara's draa…" at bounding box center [271, 138] width 336 height 171
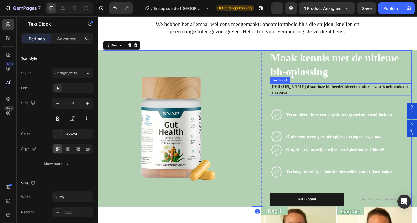
click at [293, 93] on strong "Modara's draadloze bh herdefinieert comfort - van 's ochtends tot 's avonds" at bounding box center [360, 95] width 150 height 11
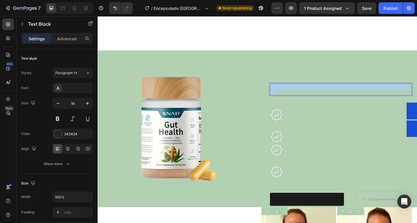
click at [293, 93] on strong "Modara's draadloze bh herdefinieert comfort - van 's ochtends tot 's avonds" at bounding box center [360, 95] width 150 height 11
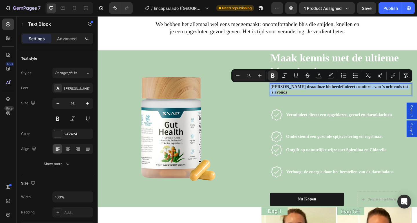
click at [293, 93] on strong "Modara's draadloze bh herdefinieert comfort - van 's ochtends tot 's avonds" at bounding box center [360, 95] width 150 height 11
click at [320, 77] on rect "Editor contextual toolbar" at bounding box center [318, 77] width 5 height 1
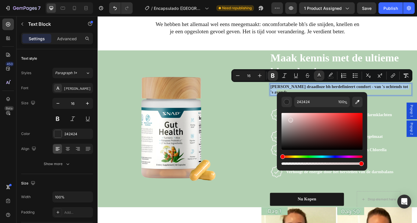
type input "FFFFFF"
drag, startPoint x: 387, startPoint y: 135, endPoint x: 270, endPoint y: 93, distance: 123.7
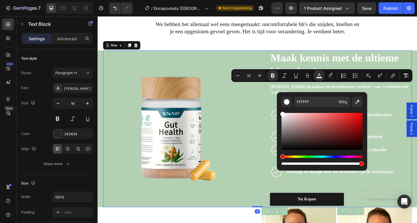
click at [225, 66] on div "Image Row" at bounding box center [184, 138] width 163 height 171
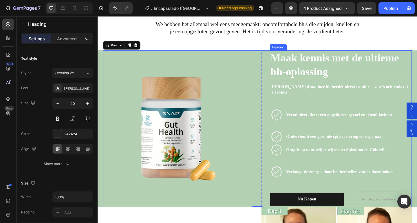
click at [323, 77] on strong "Maak kennis met de ultieme bh-oplossing" at bounding box center [354, 69] width 139 height 28
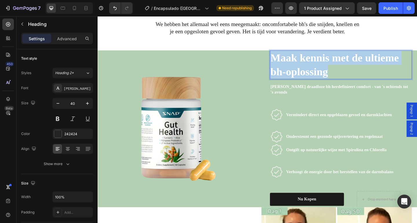
click at [323, 77] on strong "Maak kennis met de ultieme bh-oplossing" at bounding box center [354, 69] width 139 height 28
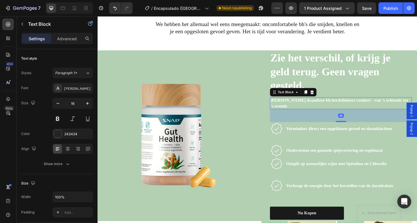
click at [320, 108] on strong "Modara's draadloze bh herdefinieert comfort - van 's ochtends tot 's avonds" at bounding box center [360, 110] width 150 height 11
click at [329, 100] on icon at bounding box center [331, 99] width 4 height 4
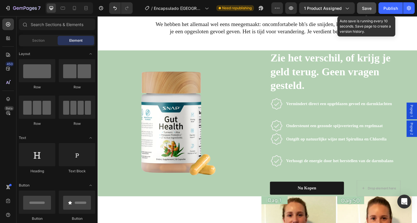
click at [367, 13] on button "Save" at bounding box center [366, 8] width 19 height 12
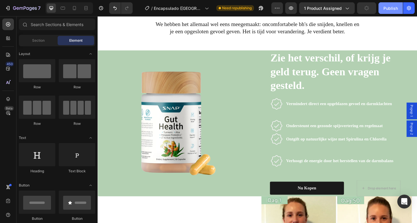
click at [388, 9] on div "Publish" at bounding box center [390, 8] width 14 height 6
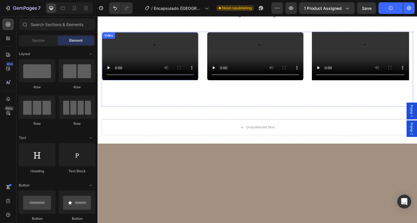
scroll to position [1004, 0]
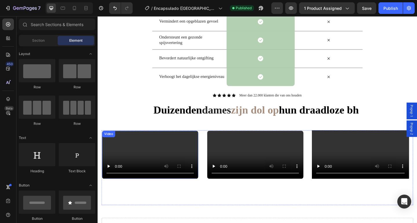
click at [174, 167] on video at bounding box center [154, 167] width 104 height 52
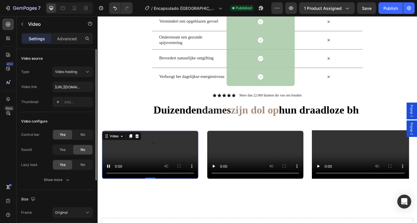
scroll to position [4, 0]
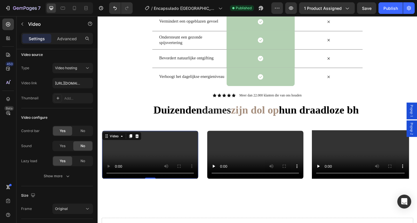
click at [167, 175] on video at bounding box center [154, 167] width 104 height 52
click at [113, 147] on div "Video" at bounding box center [116, 146] width 12 height 5
click at [151, 172] on video at bounding box center [154, 167] width 104 height 52
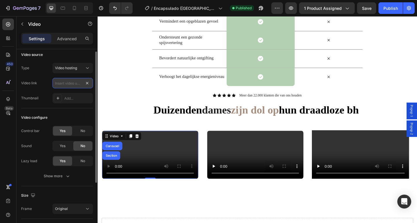
scroll to position [0, 0]
click at [68, 82] on input "text" at bounding box center [72, 83] width 40 height 10
type input "https://cdn.shopify.com/videos/c/o/v/d846c758bb444ba0a59d534376bbb683.mp4"
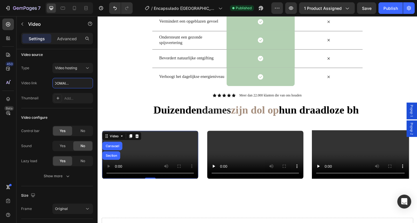
scroll to position [1109, 0]
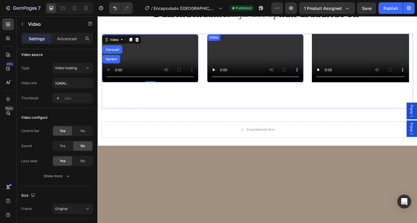
click at [251, 88] on video at bounding box center [269, 62] width 104 height 52
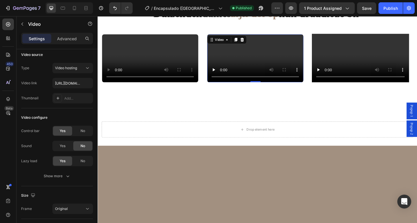
scroll to position [4, 0]
click at [288, 88] on video at bounding box center [269, 62] width 104 height 52
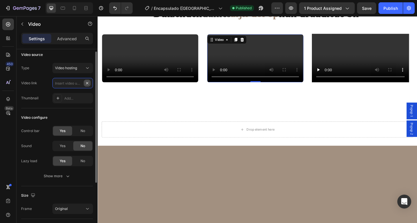
scroll to position [0, 0]
click at [69, 84] on input "text" at bounding box center [72, 83] width 40 height 10
type input "https://cdn.shopify.com/videos/c/o/v/6c80d45b313746deae800f5cec1ac1ee.mp4"
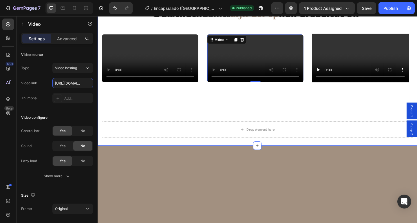
scroll to position [0, 108]
click at [209, 30] on div "Icon Icon Icon Icon Icon Icon List Meer dan 22.000 klanten die van ons houden T…" at bounding box center [271, 74] width 338 height 158
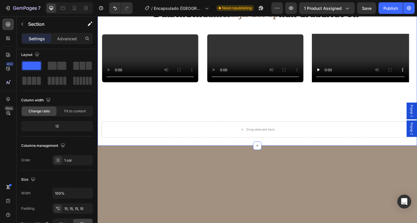
scroll to position [0, 0]
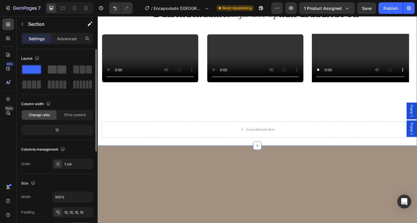
click at [60, 70] on span at bounding box center [61, 69] width 9 height 8
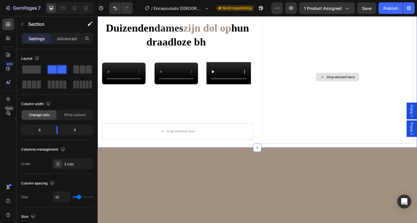
scroll to position [1066, 0]
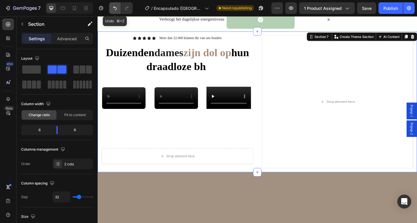
click at [114, 8] on icon "Undo/Redo" at bounding box center [115, 8] width 6 height 6
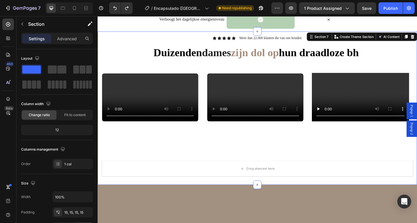
click at [288, 70] on div "Icon Icon Icon Icon Icon Icon List Meer dan 22.000 klanten die van ons houden T…" at bounding box center [271, 116] width 338 height 158
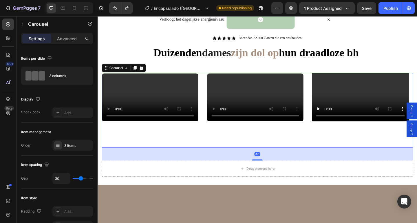
click at [209, 107] on div "Video Video Video" at bounding box center [271, 119] width 338 height 82
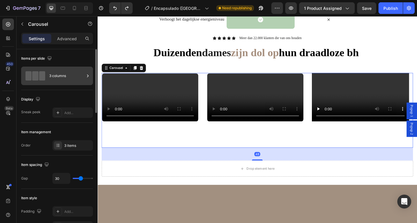
click at [58, 73] on div "3 columns" at bounding box center [66, 75] width 35 height 13
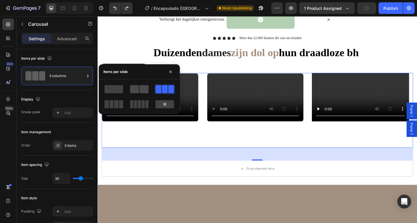
click at [137, 88] on span at bounding box center [134, 89] width 9 height 8
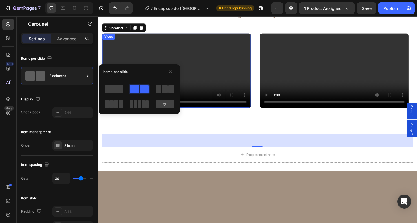
scroll to position [1038, 0]
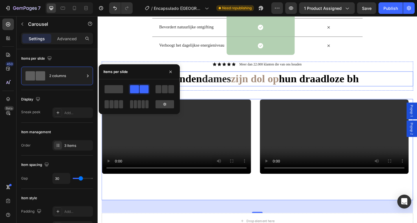
click at [261, 84] on strong "zijn dol op" at bounding box center [268, 84] width 52 height 13
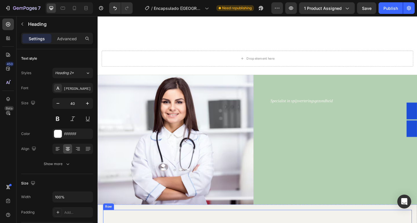
scroll to position [1210, 0]
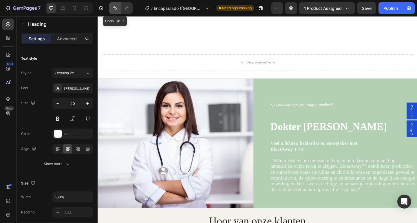
click at [114, 9] on icon "Undo/Redo" at bounding box center [115, 8] width 6 height 6
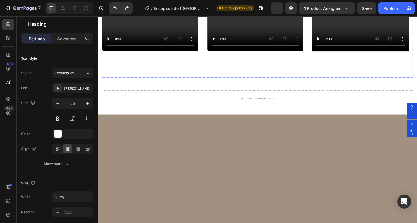
scroll to position [1034, 0]
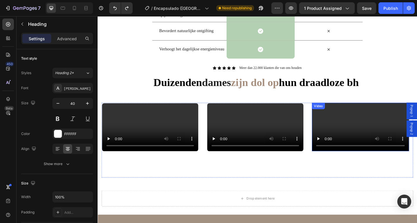
click at [376, 147] on video at bounding box center [383, 136] width 106 height 53
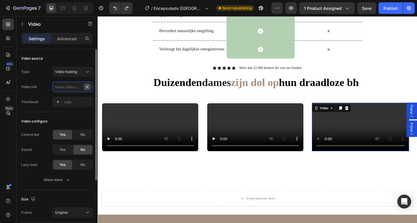
scroll to position [0, 0]
click at [68, 89] on input "text" at bounding box center [72, 87] width 40 height 10
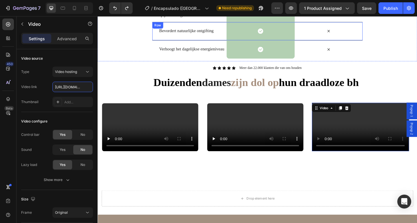
scroll to position [0, 106]
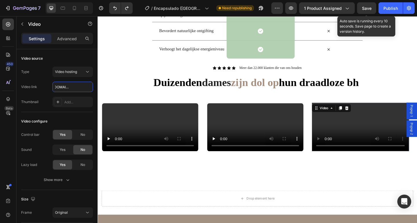
type input "https://cdn.shopify.com/videos/c/o/v/928fcd85f63741838ac1235f4fc4c142.mp4"
click at [366, 9] on span "Save" at bounding box center [367, 8] width 10 height 5
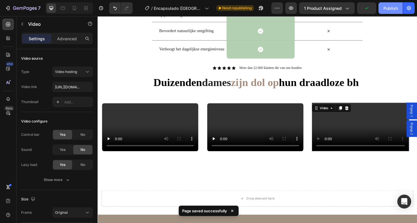
click at [385, 9] on div "Publish" at bounding box center [390, 8] width 14 height 6
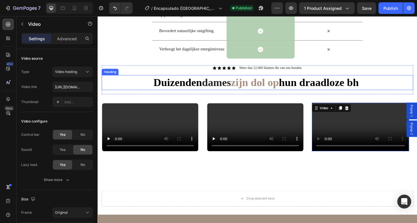
click at [281, 85] on strong "zijn dol op" at bounding box center [268, 88] width 52 height 13
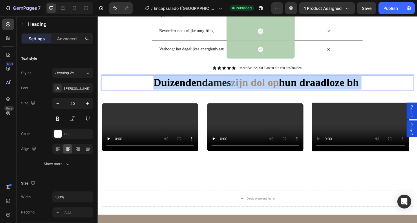
click at [281, 85] on strong "zijn dol op" at bounding box center [268, 88] width 52 height 13
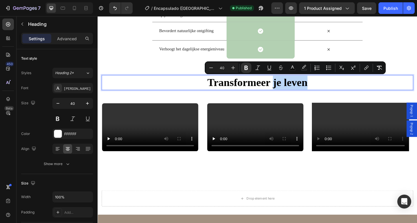
drag, startPoint x: 286, startPoint y: 89, endPoint x: 325, endPoint y: 89, distance: 39.6
click at [325, 89] on p "Transformeer je leven" at bounding box center [270, 88] width 337 height 15
click at [293, 69] on rect "Editor contextual toolbar" at bounding box center [292, 69] width 5 height 1
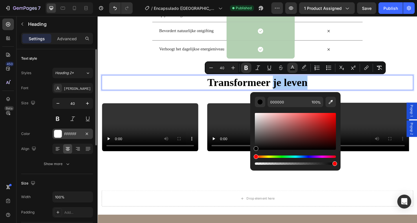
click at [71, 130] on div "FFFFFF" at bounding box center [72, 133] width 40 height 10
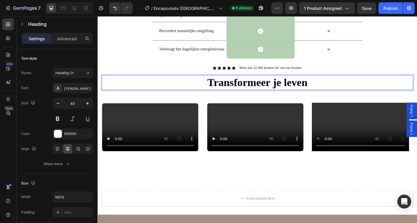
drag, startPoint x: 286, startPoint y: 89, endPoint x: 326, endPoint y: 89, distance: 39.9
drag, startPoint x: 286, startPoint y: 89, endPoint x: 327, endPoint y: 88, distance: 41.4
click at [327, 88] on p "Transformeer je leven" at bounding box center [270, 88] width 337 height 15
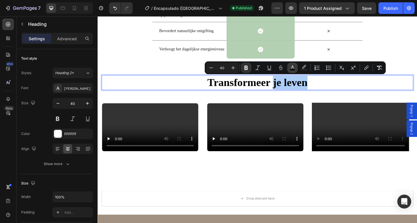
click at [290, 67] on icon "Editor contextual toolbar" at bounding box center [292, 68] width 6 height 6
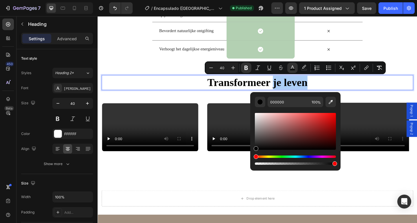
click at [286, 156] on div "Hue" at bounding box center [295, 156] width 81 height 2
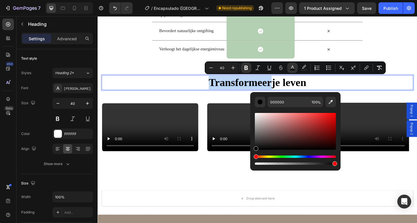
click at [370, 84] on p "Transformeer je leven" at bounding box center [270, 88] width 337 height 15
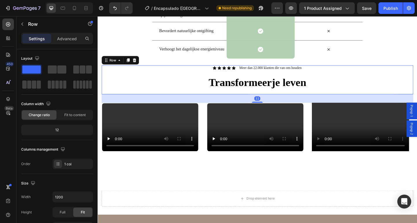
click at [392, 99] on div "Icon Icon Icon Icon Icon Icon List Meer dan 22.000 klanten die van ons houden T…" at bounding box center [271, 85] width 338 height 32
click at [369, 12] on button "Save" at bounding box center [366, 8] width 19 height 12
click at [392, 8] on div "Publish" at bounding box center [390, 8] width 14 height 6
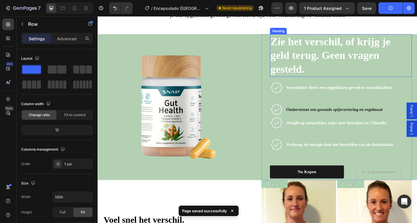
scroll to position [396, 0]
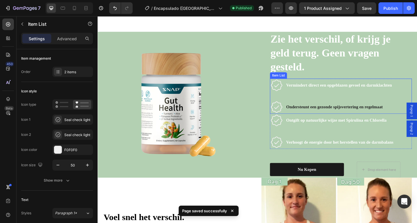
click at [358, 115] on strong "Ondersteunt een gezonde spijsvertering en regelmaat" at bounding box center [354, 114] width 105 height 5
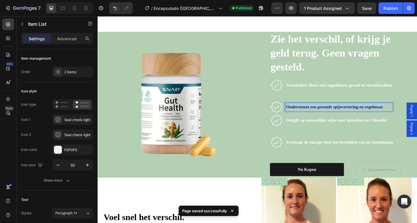
click at [358, 115] on strong "Ondersteunt een gezonde spijsvertering en regelmaat" at bounding box center [354, 114] width 105 height 5
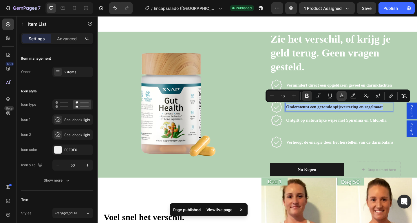
click at [340, 95] on icon "Editor contextual toolbar" at bounding box center [341, 94] width 3 height 3
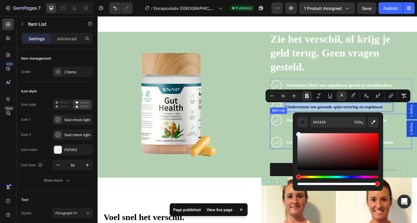
drag, startPoint x: 394, startPoint y: 145, endPoint x: 303, endPoint y: 124, distance: 92.8
type input "FFFFFF"
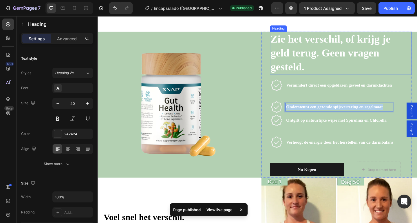
click at [348, 66] on h2 "Zie het verschil, of krijg je geld terug. Geen vragen gesteld." at bounding box center [362, 56] width 154 height 46
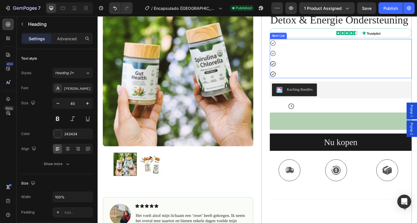
scroll to position [0, 0]
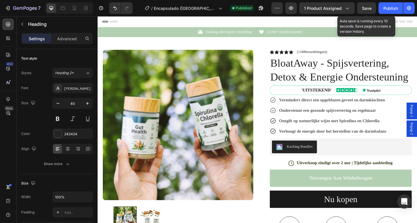
click at [367, 7] on span "Save" at bounding box center [367, 8] width 10 height 5
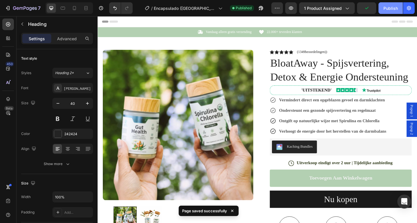
click at [390, 8] on div "Publish" at bounding box center [390, 8] width 14 height 6
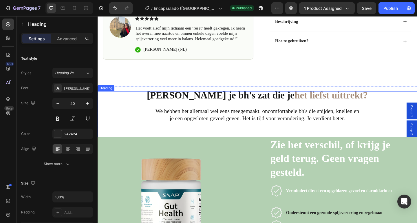
scroll to position [266, 0]
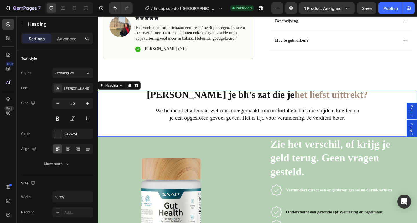
click at [389, 120] on h2 "Ben je bh's zat die je het liefst uittrekt? We hebben het allemaal wel eens mee…" at bounding box center [270, 122] width 347 height 50
click at [392, 129] on h2 "Ben je bh's zat die je het liefst uittrekt? We hebben het allemaal wel eens mee…" at bounding box center [270, 122] width 347 height 50
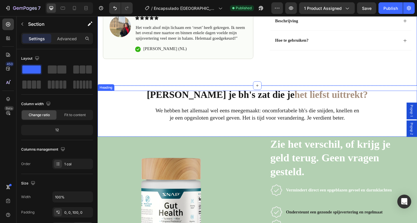
click at [372, 126] on p "⁠⁠⁠⁠⁠⁠⁠ Ben je bh's zat die je het liefst uittrekt? We hebben het allemaal wel …" at bounding box center [271, 121] width 346 height 49
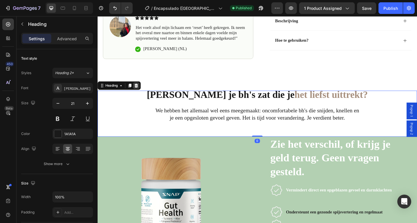
click at [136, 95] on div at bounding box center [139, 91] width 7 height 7
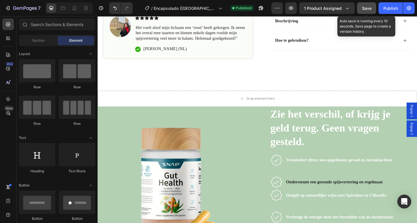
click at [373, 9] on button "Save" at bounding box center [366, 8] width 19 height 12
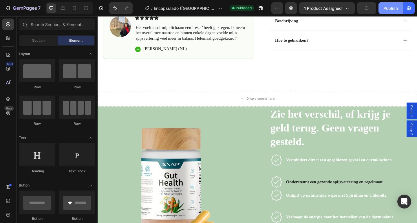
click at [385, 8] on div "Publish" at bounding box center [390, 8] width 14 height 6
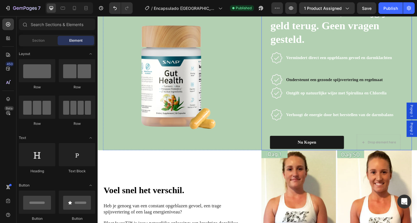
scroll to position [423, 0]
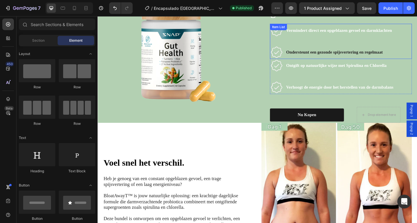
click at [338, 55] on strong "Ondersteunt een gezonde spijsvertering en regelmaat" at bounding box center [354, 55] width 105 height 5
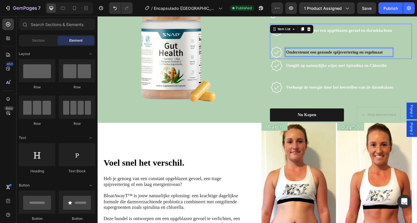
click at [338, 55] on strong "Ondersteunt een gezonde spijsvertering en regelmaat" at bounding box center [354, 55] width 105 height 5
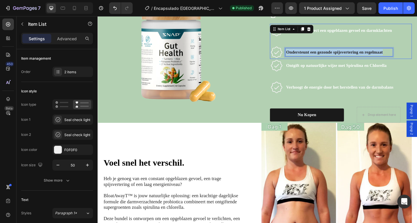
click at [338, 55] on strong "Ondersteunt een gezonde spijsvertering en regelmaat" at bounding box center [354, 55] width 105 height 5
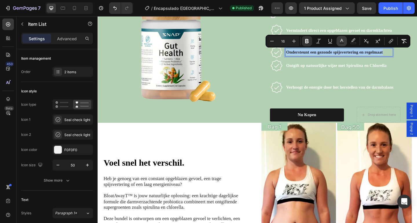
click at [346, 41] on button "Text Color" at bounding box center [341, 41] width 10 height 10
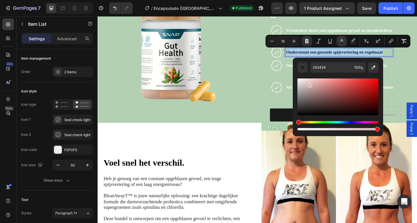
drag, startPoint x: 408, startPoint y: 100, endPoint x: 280, endPoint y: 52, distance: 136.3
type input "FFFFFF"
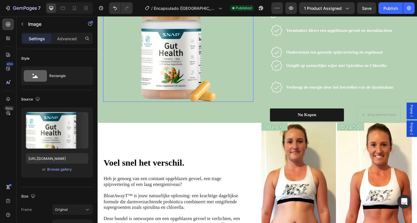
click at [264, 79] on div at bounding box center [184, 52] width 163 height 113
click at [234, 154] on div "Voel snel het verschil. Heading Heb je genoeg van een constant opgeblazen gevoe…" at bounding box center [184, 214] width 163 height 164
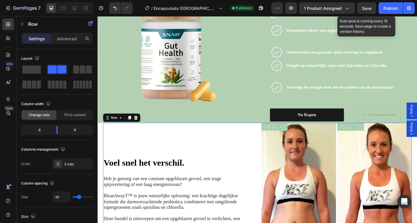
click at [362, 9] on span "Save" at bounding box center [367, 8] width 10 height 5
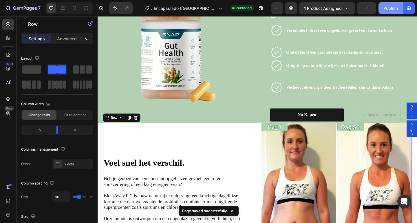
click at [392, 10] on div "Publish" at bounding box center [390, 8] width 14 height 6
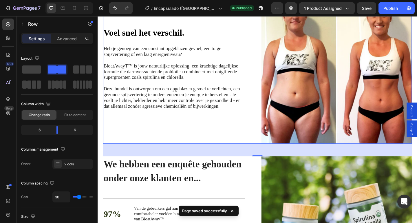
scroll to position [576, 0]
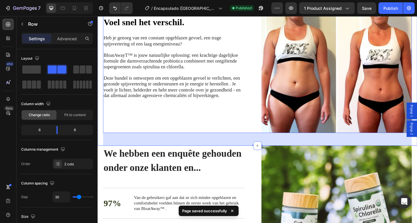
click at [101, 146] on div "Voel snel het verschil. Heading Heb je genoeg van een constant opgeblazen gevoe…" at bounding box center [270, 68] width 347 height 178
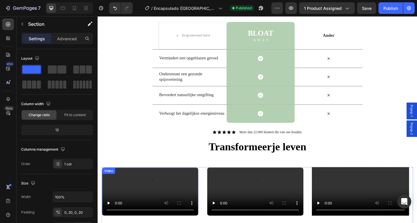
scroll to position [786, 0]
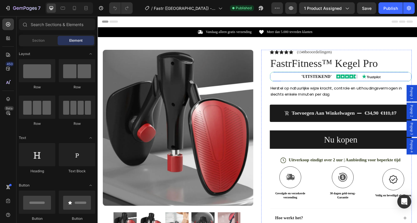
click at [286, 81] on div "'UITSTEKEND' Text Block Image Image Row" at bounding box center [362, 82] width 154 height 10
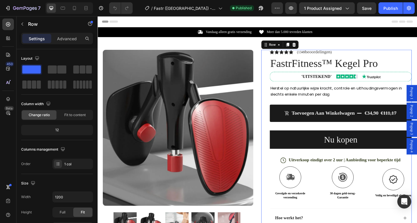
click at [278, 78] on div "Icon Icon Icon Icon Icon Icon List (1349 beoordelingen ) Text Block Row FastrFi…" at bounding box center [356, 165] width 163 height 224
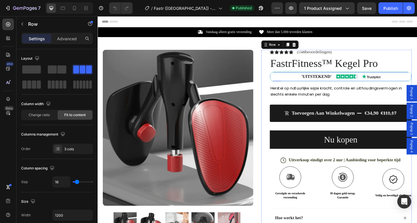
click at [288, 81] on div "'UITSTEKEND' Text Block Image Image Row" at bounding box center [362, 82] width 154 height 10
